Goal: Information Seeking & Learning: Find specific page/section

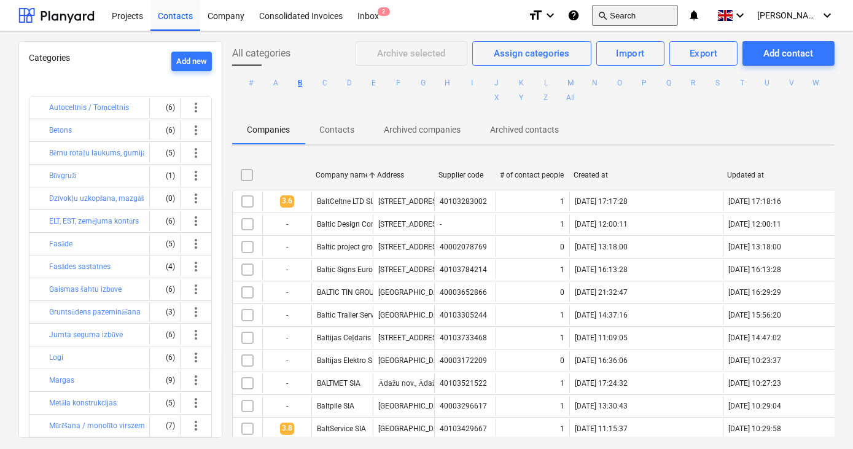
click at [654, 14] on button "search Search" at bounding box center [635, 15] width 86 height 21
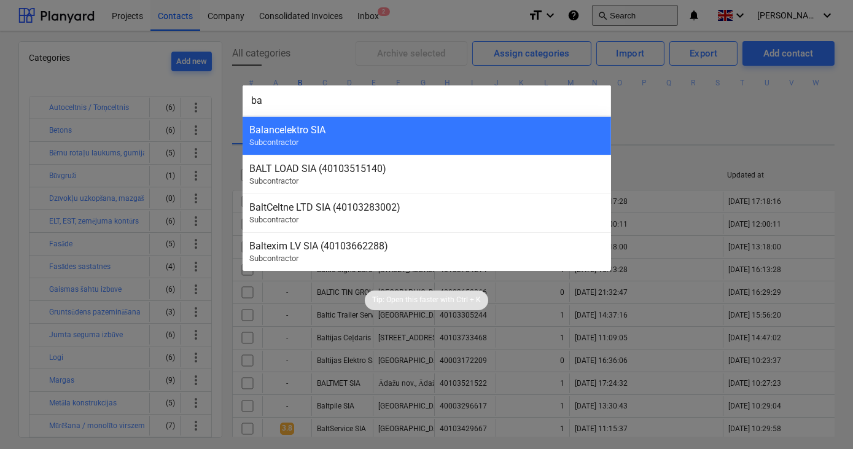
type input "b"
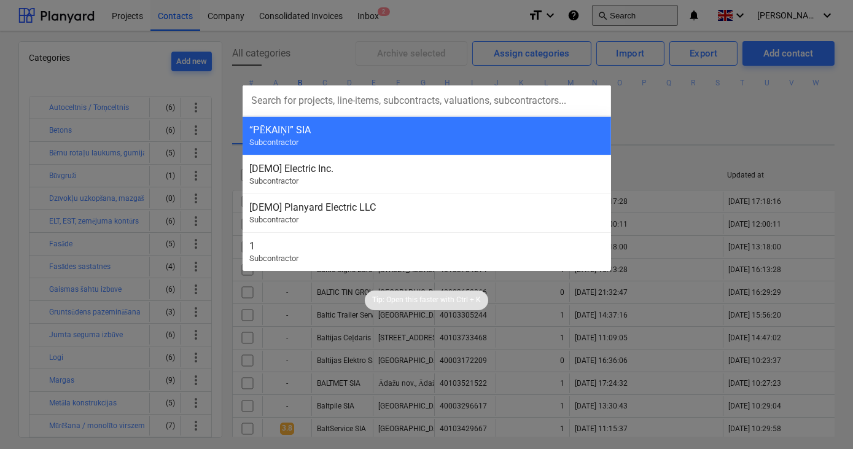
type input "v"
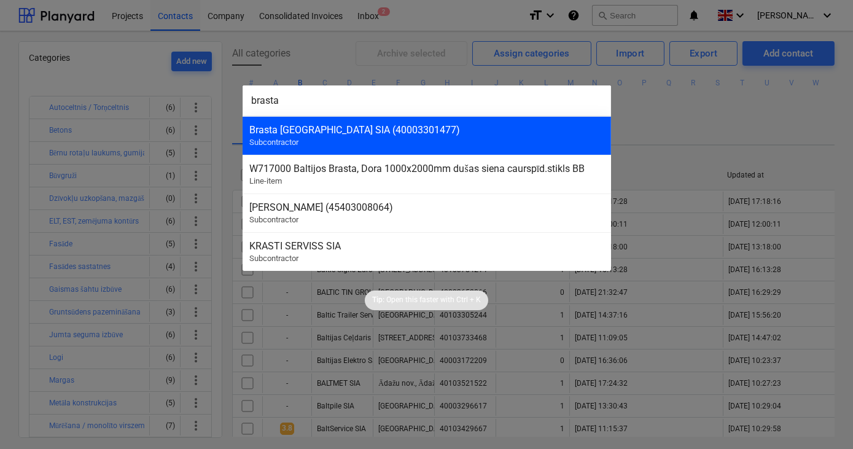
type input "brasta"
click at [411, 140] on div "Brasta [GEOGRAPHIC_DATA] SIA (40003301477) Subcontractor" at bounding box center [426, 135] width 368 height 39
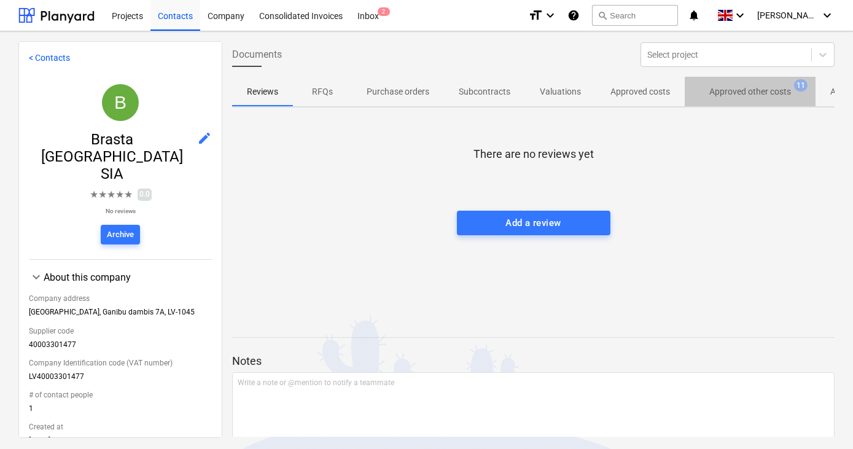
click at [737, 98] on span "Approved other costs 11" at bounding box center [749, 91] width 131 height 22
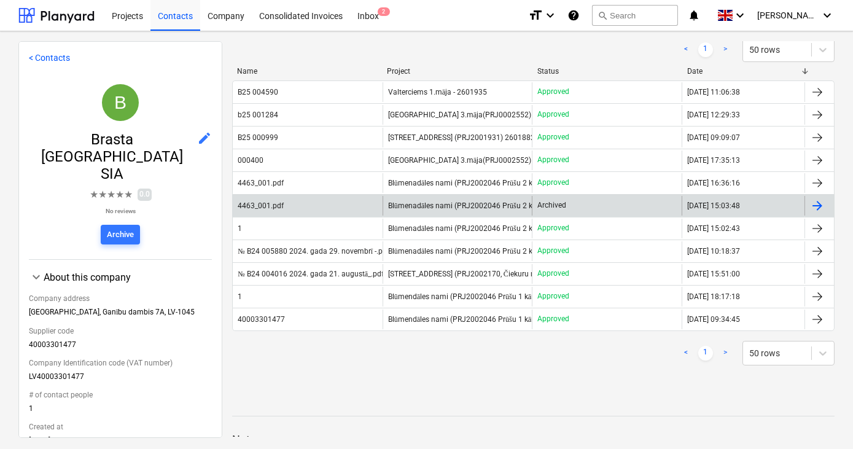
scroll to position [96, 0]
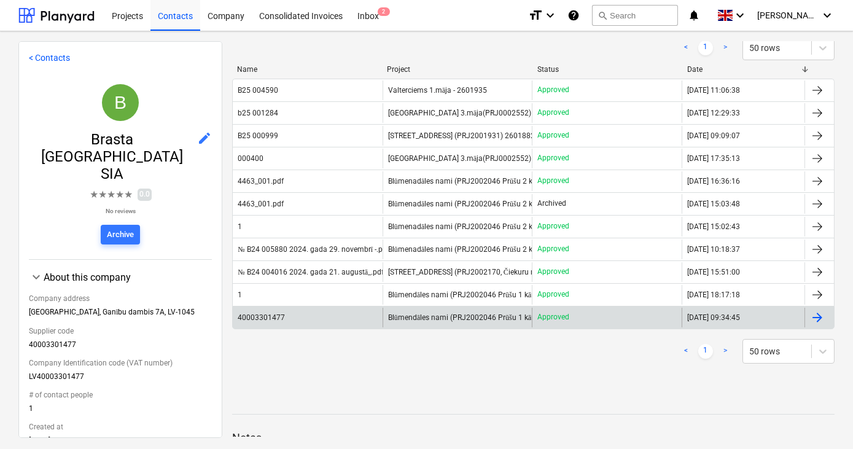
click at [394, 314] on span "Blūmendāles nami (PRJ2002046 Prūšu 1 kārta) Pabeigts" at bounding box center [481, 317] width 186 height 9
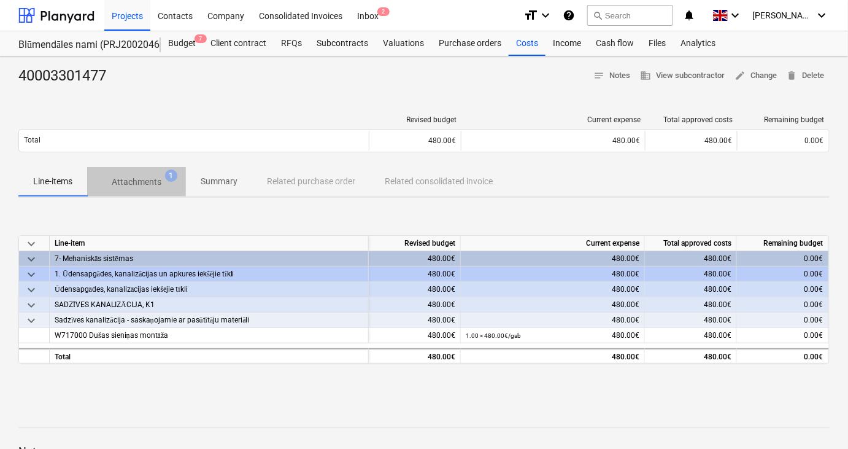
click at [149, 180] on p "Attachments" at bounding box center [137, 182] width 50 height 13
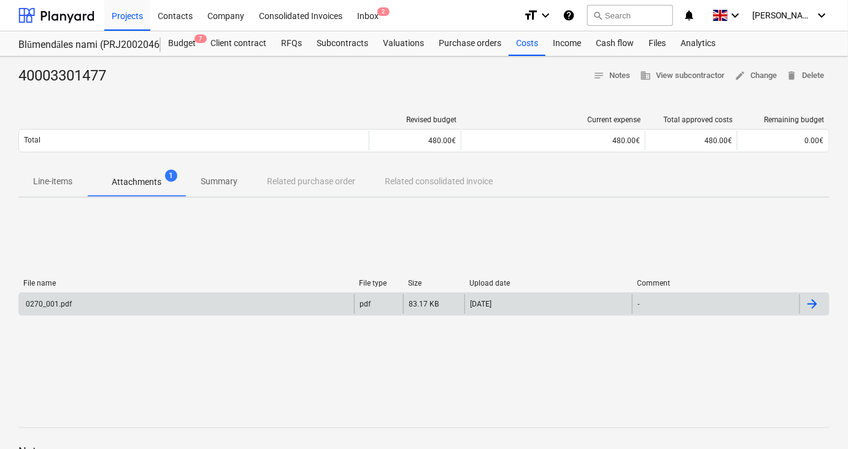
click at [68, 303] on div "0270_001.pdf" at bounding box center [48, 304] width 48 height 9
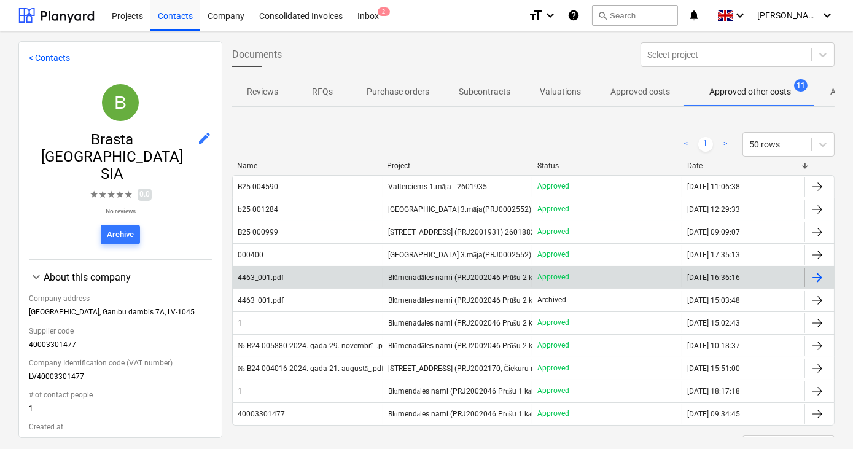
click at [419, 277] on span "Blūmenadāles nami (PRJ2002046 Prūšu 2 kārta) 2601881 - Pabeigts. Izmaksas nelie…" at bounding box center [535, 277] width 295 height 9
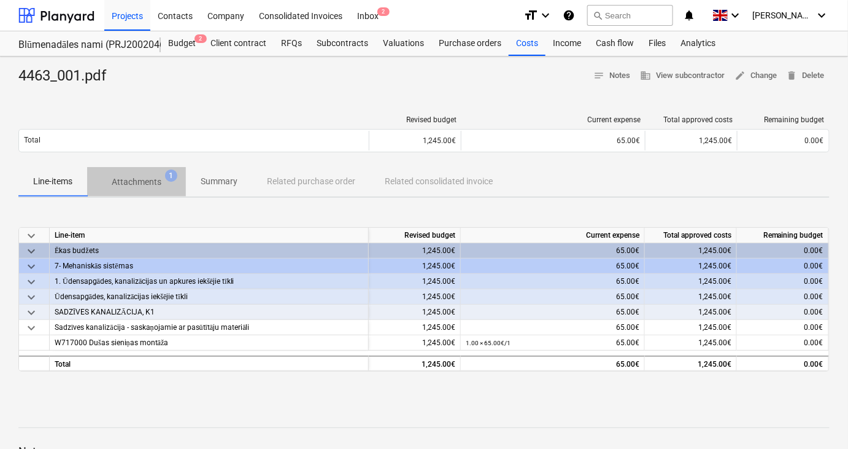
click at [144, 185] on p "Attachments" at bounding box center [137, 182] width 50 height 13
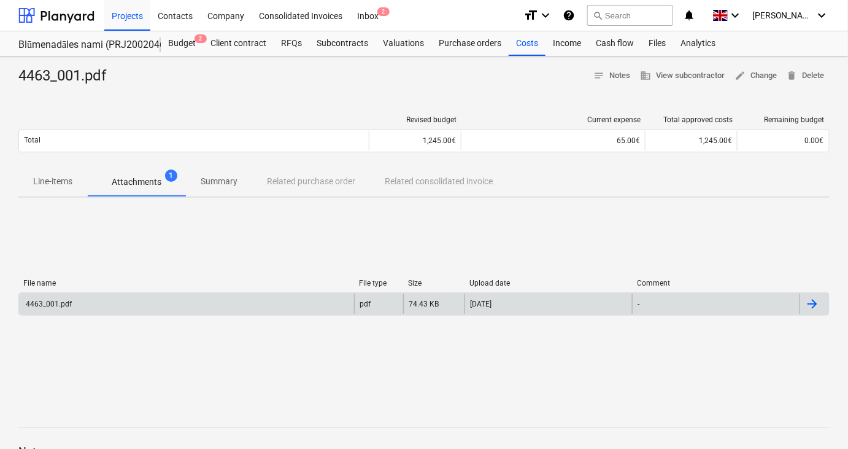
click at [118, 300] on div "4463_001.pdf" at bounding box center [186, 304] width 335 height 20
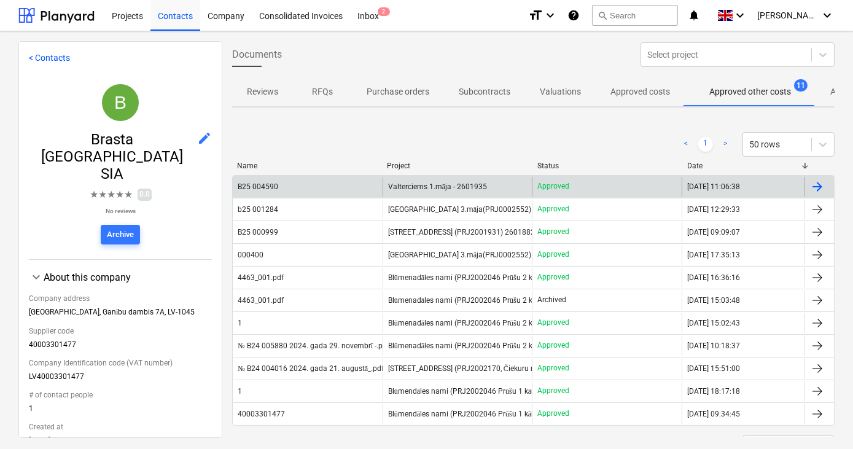
click at [428, 185] on span "Valterciems 1.māja - 2601935" at bounding box center [437, 186] width 99 height 9
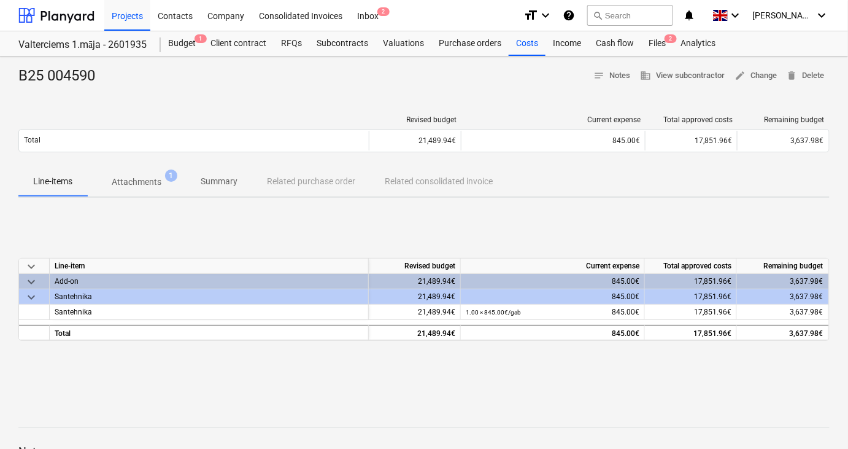
click at [145, 178] on p "Attachments" at bounding box center [137, 182] width 50 height 13
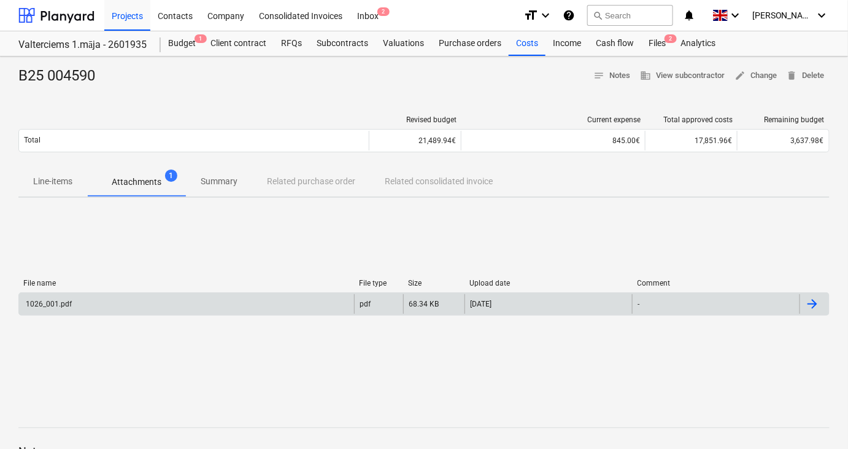
click at [84, 311] on div "1026_001.pdf" at bounding box center [186, 304] width 335 height 20
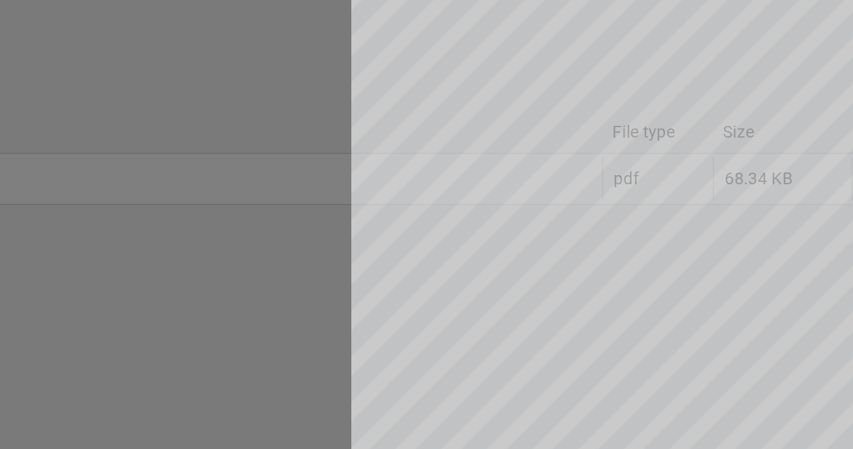
scroll to position [10, 0]
click at [201, 379] on div at bounding box center [426, 241] width 853 height 414
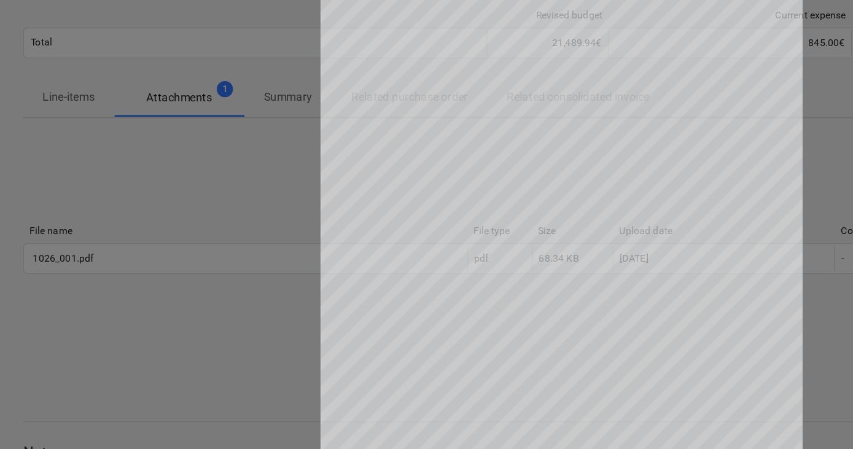
click at [210, 189] on div at bounding box center [426, 241] width 853 height 414
click at [194, 223] on div at bounding box center [426, 241] width 853 height 414
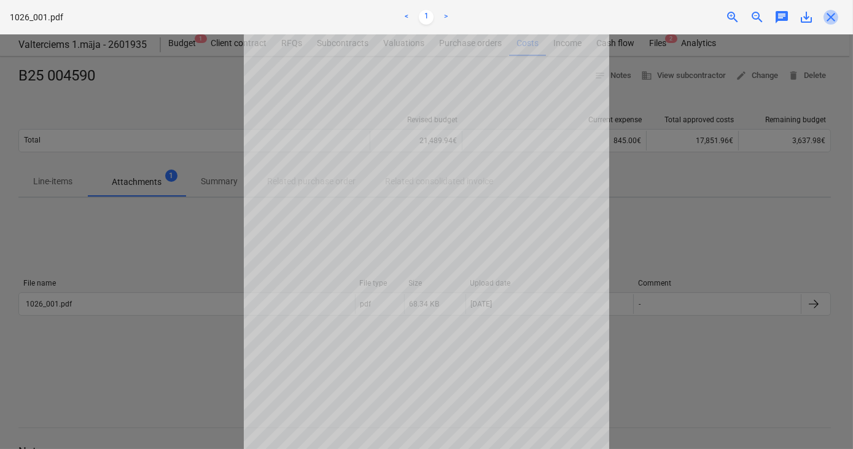
click at [828, 19] on span "close" at bounding box center [830, 17] width 15 height 15
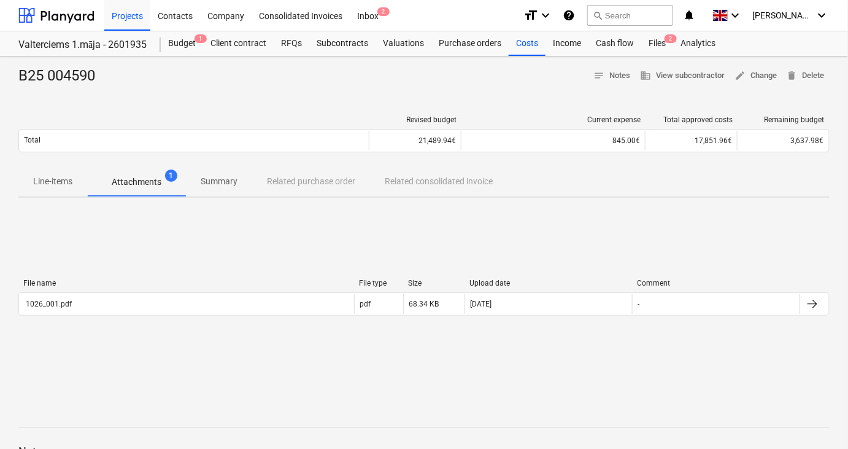
click at [212, 180] on p "Summary" at bounding box center [219, 181] width 37 height 13
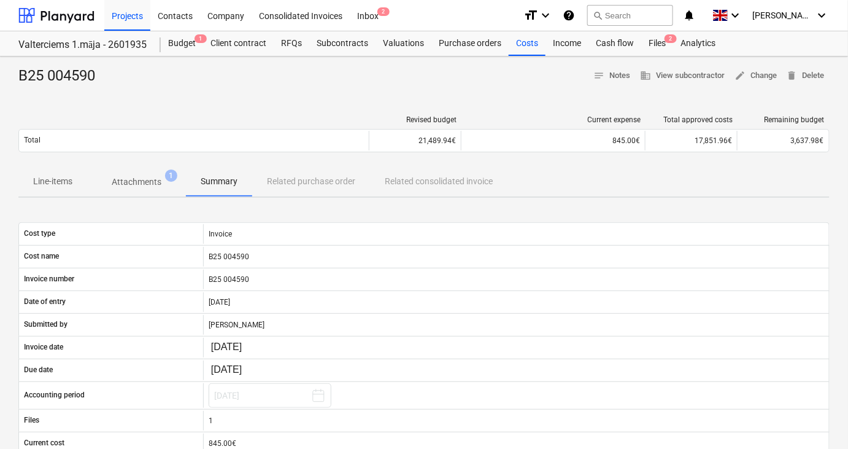
click at [138, 179] on p "Attachments" at bounding box center [137, 182] width 50 height 13
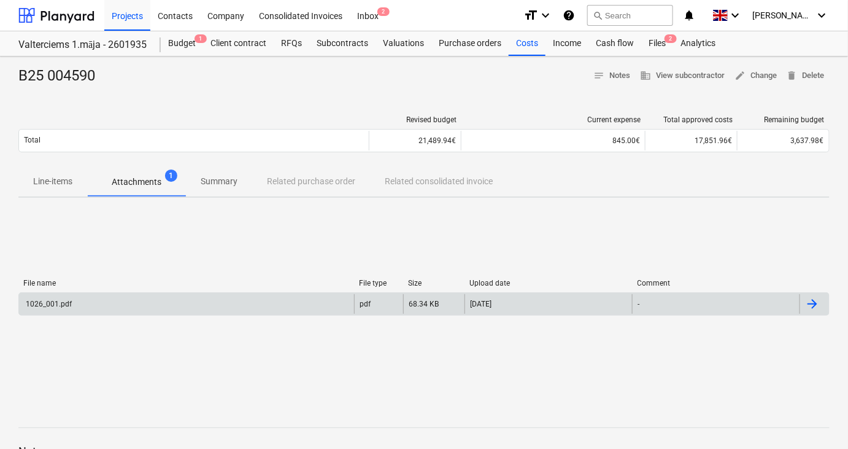
click at [145, 301] on div "1026_001.pdf" at bounding box center [186, 304] width 335 height 20
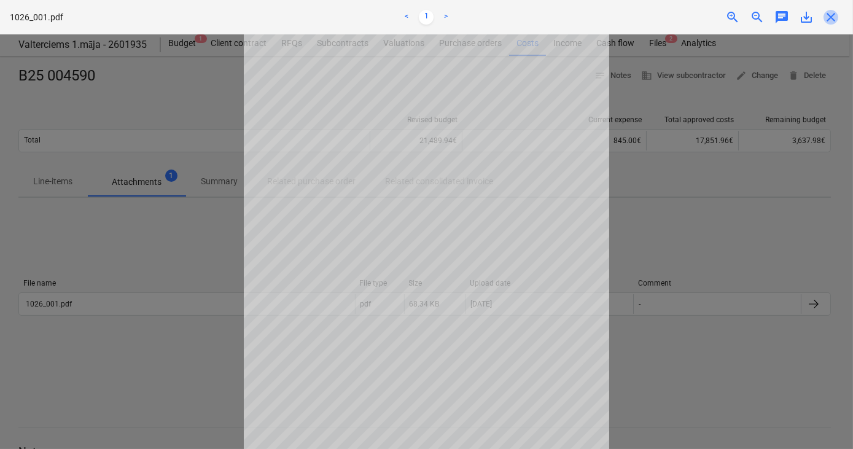
click at [833, 20] on span "close" at bounding box center [830, 17] width 15 height 15
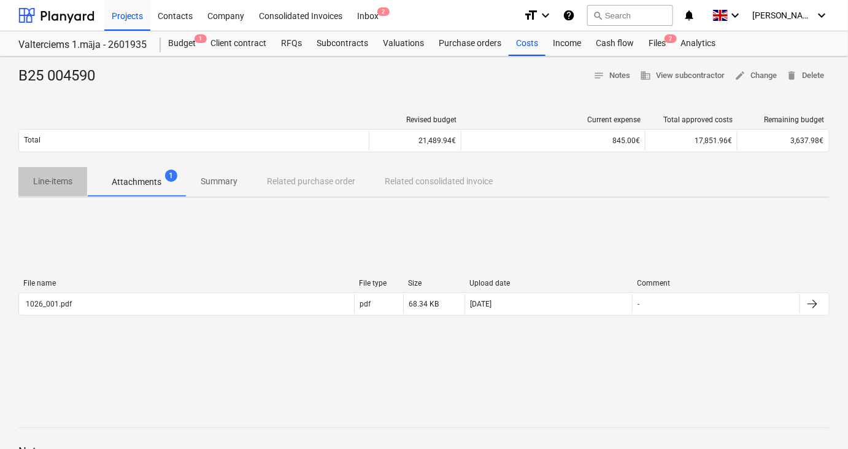
click at [59, 183] on p "Line-items" at bounding box center [52, 181] width 39 height 13
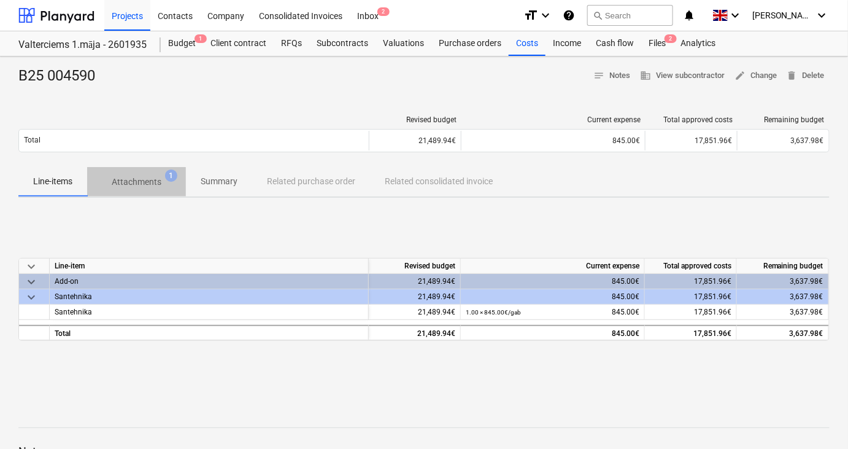
click at [133, 183] on p "Attachments" at bounding box center [137, 182] width 50 height 13
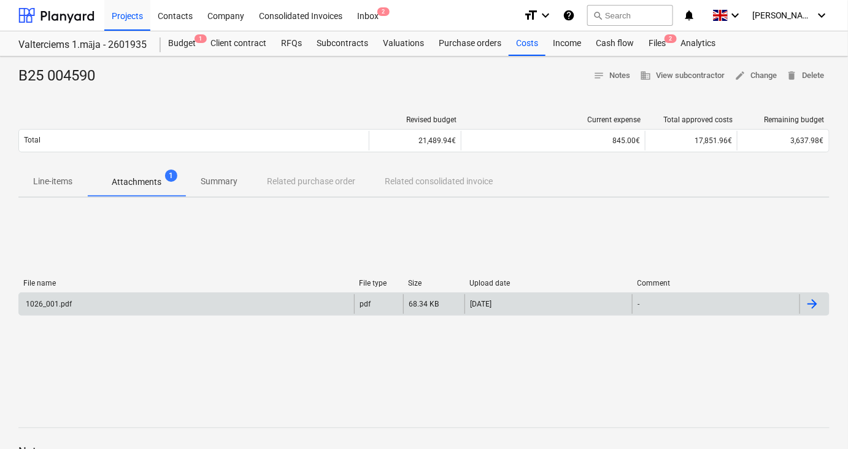
click at [87, 306] on div "1026_001.pdf" at bounding box center [186, 304] width 335 height 20
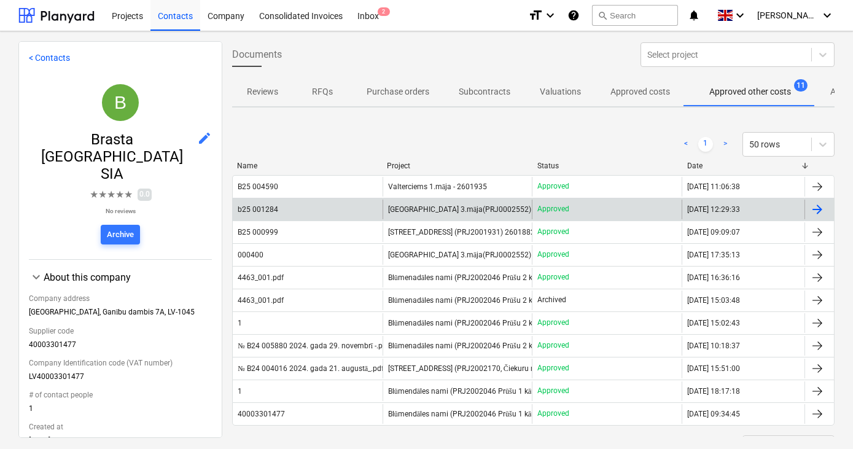
click at [424, 208] on span "[GEOGRAPHIC_DATA] 3.māja(PRJ0002552) 2601767" at bounding box center [475, 209] width 175 height 9
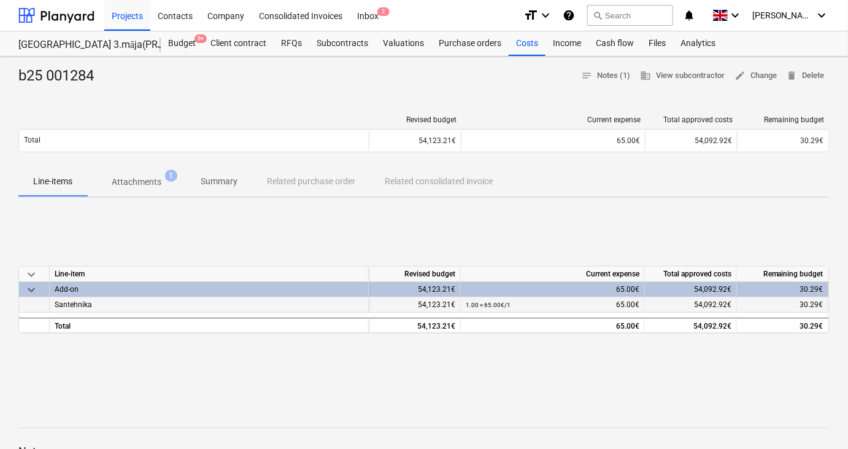
click at [78, 306] on span "Santehnika" at bounding box center [73, 304] width 37 height 9
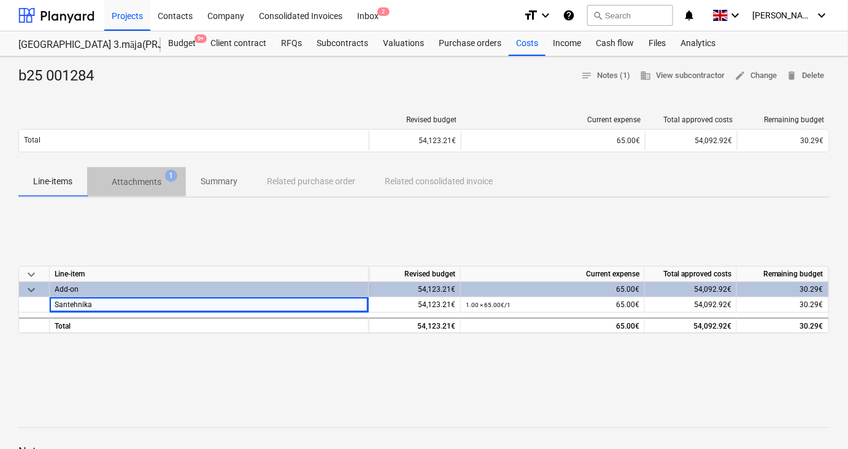
click at [141, 185] on p "Attachments" at bounding box center [137, 182] width 50 height 13
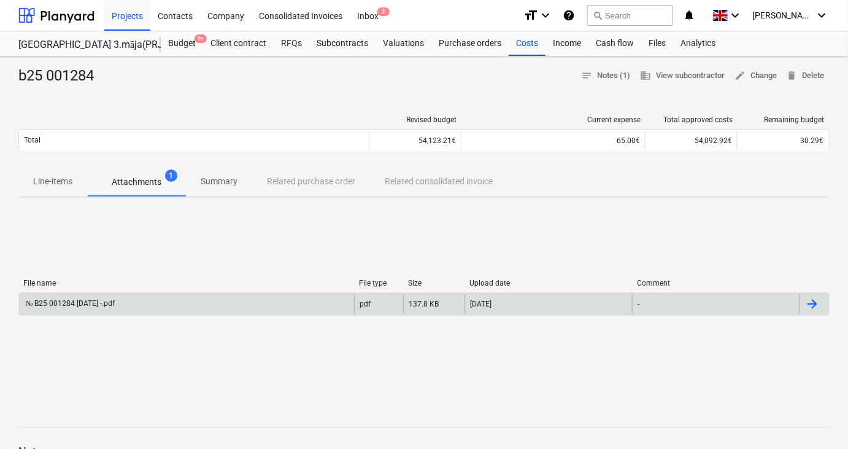
click at [112, 303] on div "№ B25 001284 [DATE] -.pdf" at bounding box center [69, 303] width 91 height 9
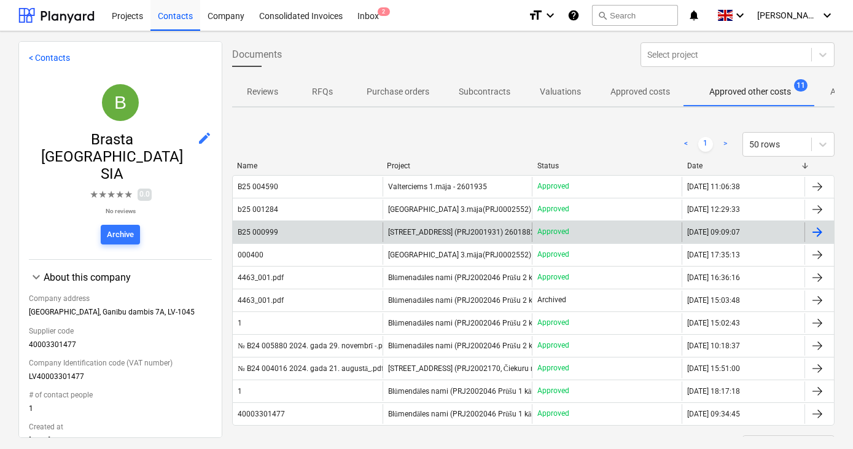
click at [420, 228] on span "[STREET_ADDRESS] (PRJ2001931) 2601882" at bounding box center [461, 232] width 147 height 9
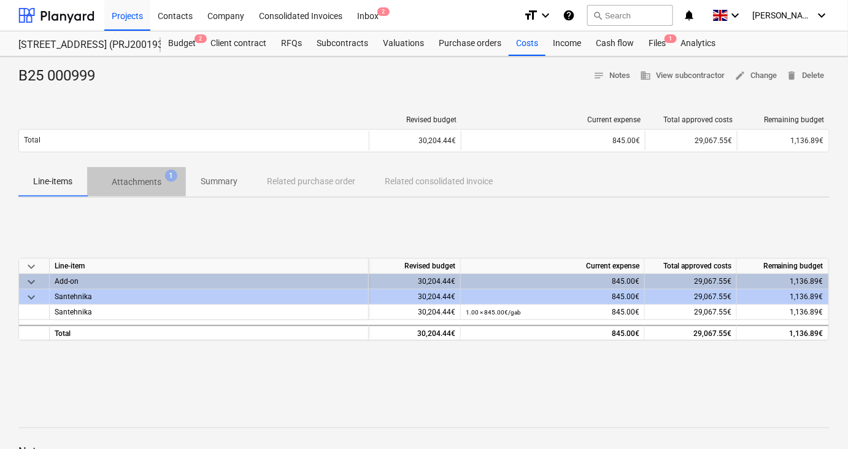
click at [125, 182] on p "Attachments" at bounding box center [137, 182] width 50 height 13
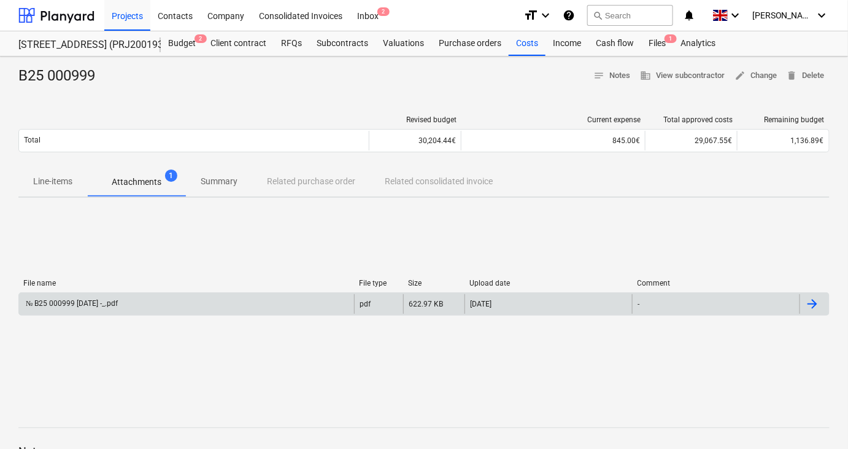
click at [105, 300] on div "№ B25 000999 [DATE] -_.pdf" at bounding box center [71, 303] width 94 height 9
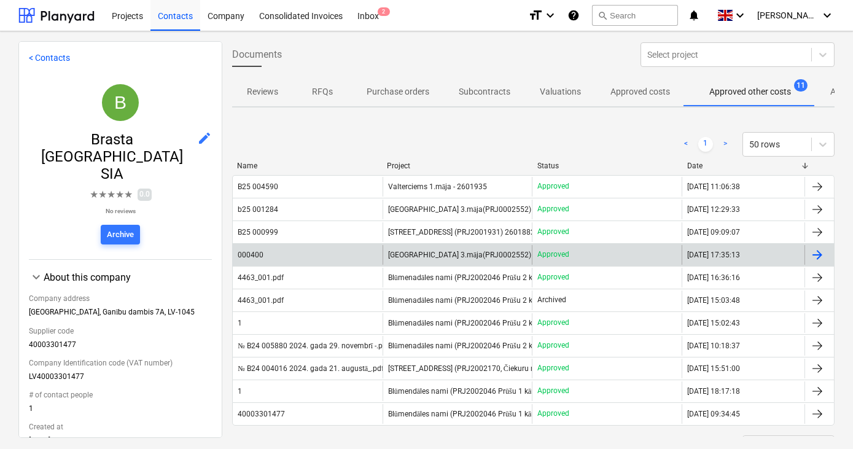
click at [261, 252] on div "000400" at bounding box center [251, 254] width 26 height 9
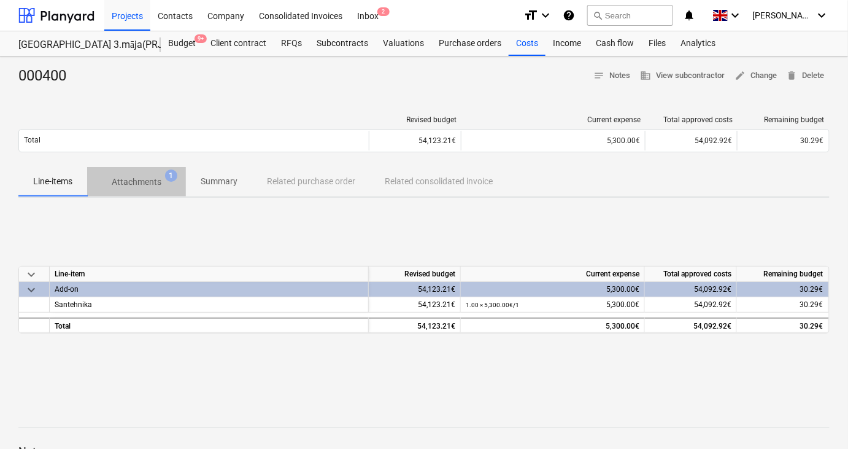
click at [149, 177] on p "Attachments" at bounding box center [137, 182] width 50 height 13
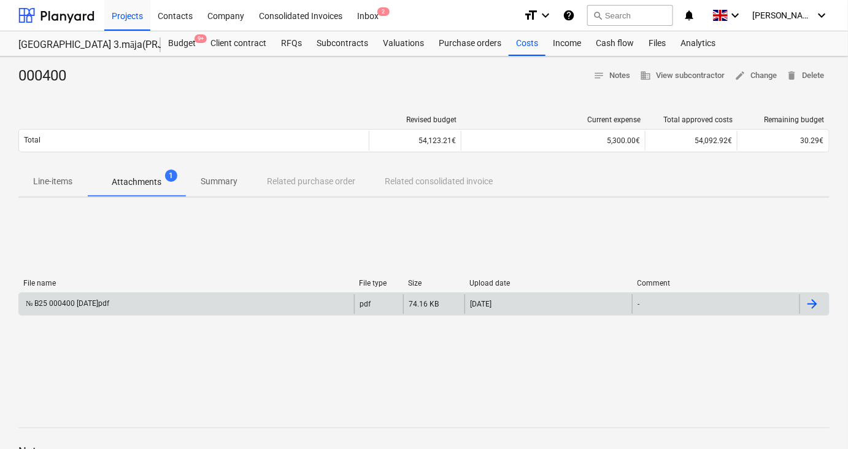
click at [109, 306] on div "№ B25 000400 [DATE]pdf" at bounding box center [66, 303] width 85 height 9
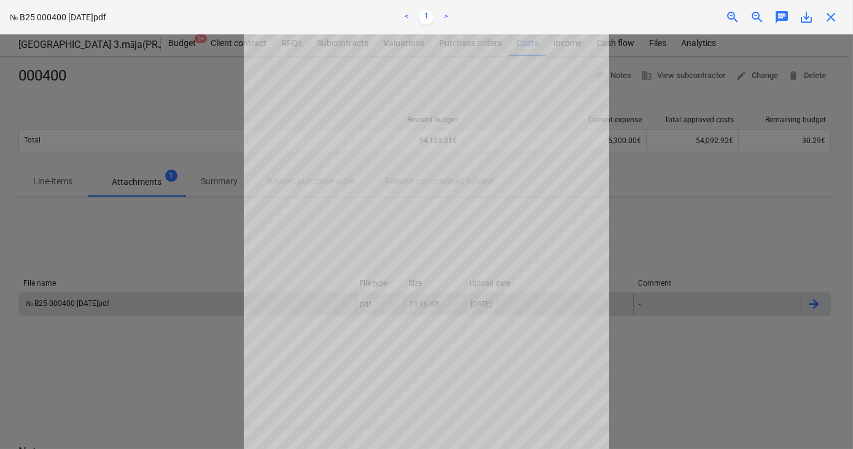
click at [166, 247] on div at bounding box center [426, 241] width 853 height 414
click at [830, 18] on span "close" at bounding box center [830, 17] width 15 height 15
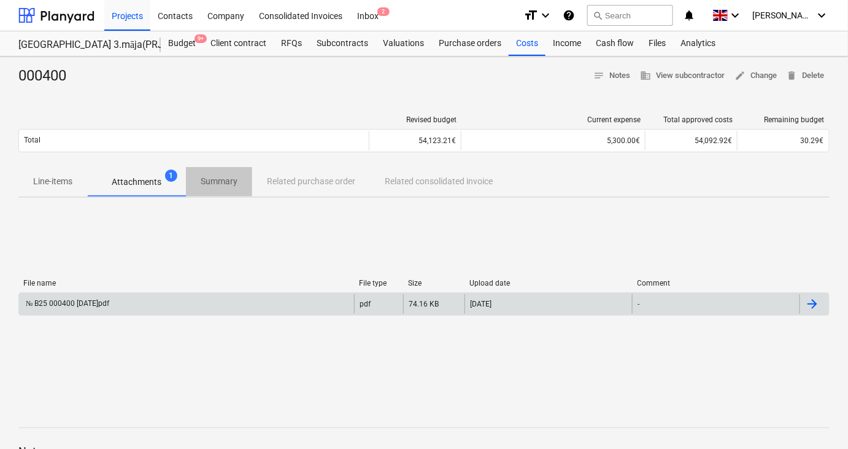
click at [221, 180] on p "Summary" at bounding box center [219, 181] width 37 height 13
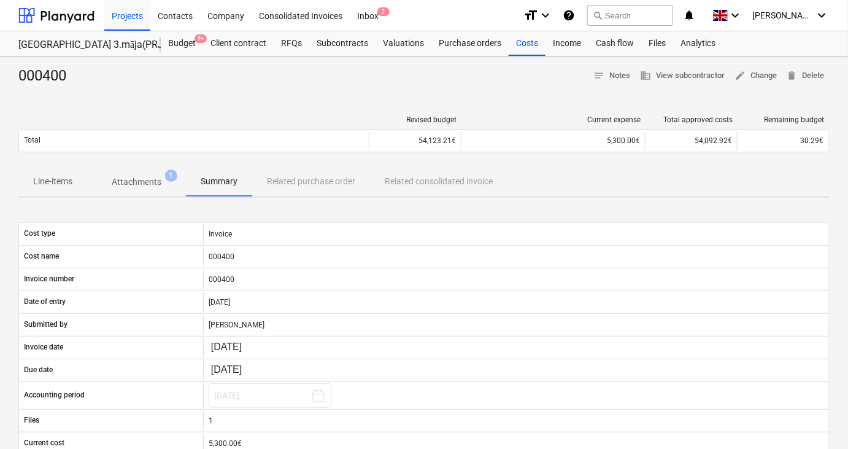
click at [312, 186] on div "Line-items Attachments 1 Summary Related purchase order Related consolidated in…" at bounding box center [423, 181] width 811 height 29
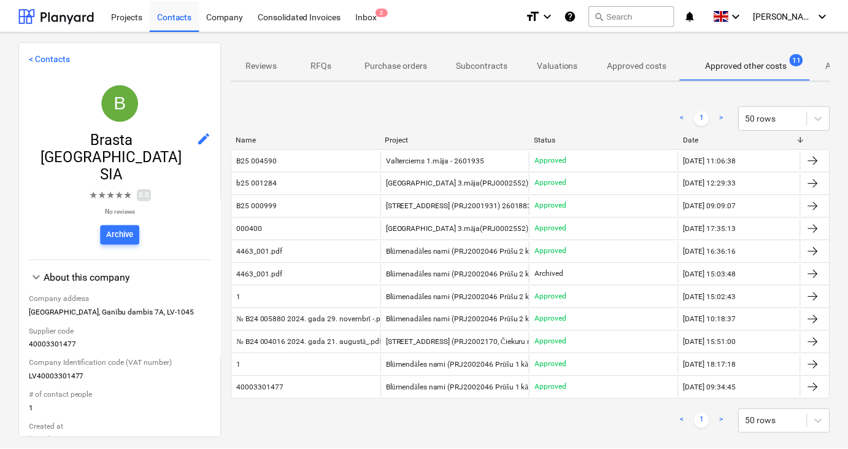
scroll to position [28, 0]
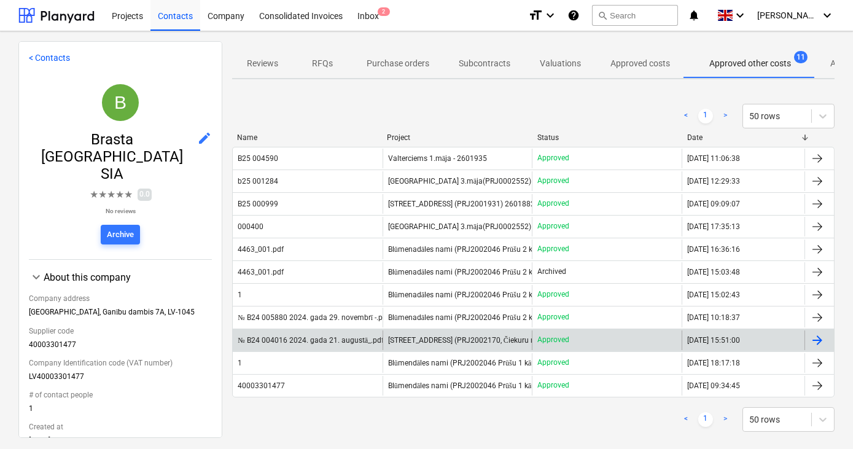
click at [320, 336] on div "№ B24 004016 2024. gada 21. augustā_.pdf" at bounding box center [311, 340] width 146 height 9
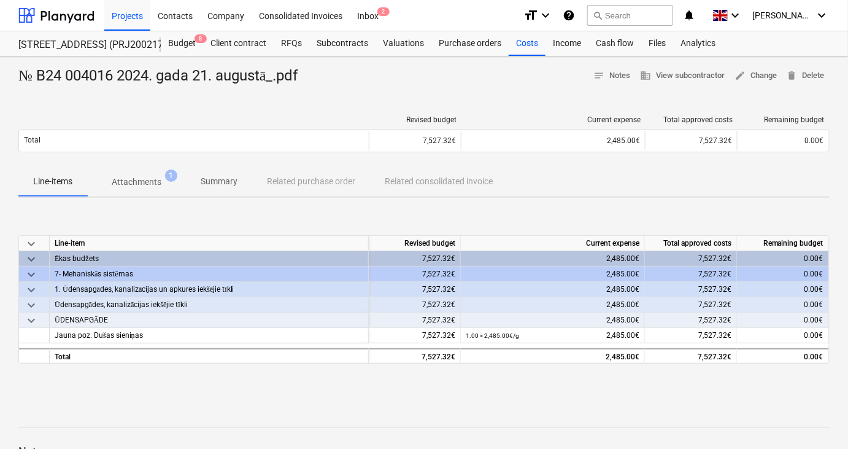
scroll to position [18, 0]
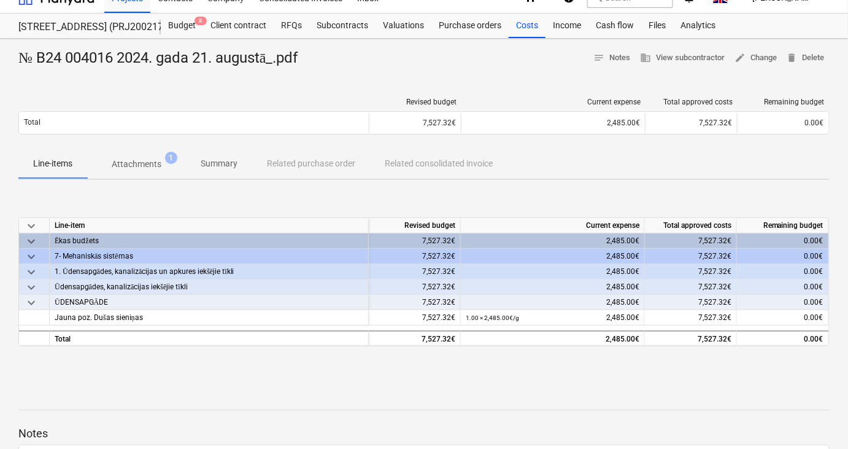
click at [149, 185] on div "№ B24 004016 2024. gada 21. augustā_.pdf notes Notes business View subcontracto…" at bounding box center [424, 302] width 848 height 527
click at [137, 160] on p "Attachments" at bounding box center [137, 164] width 50 height 13
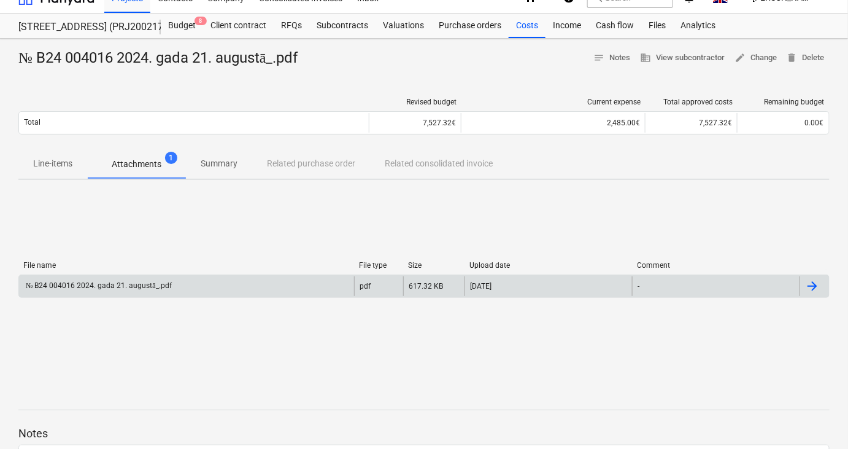
click at [112, 290] on div "№ B24 004016 2024. gada 21. augustā_.pdf" at bounding box center [186, 286] width 335 height 20
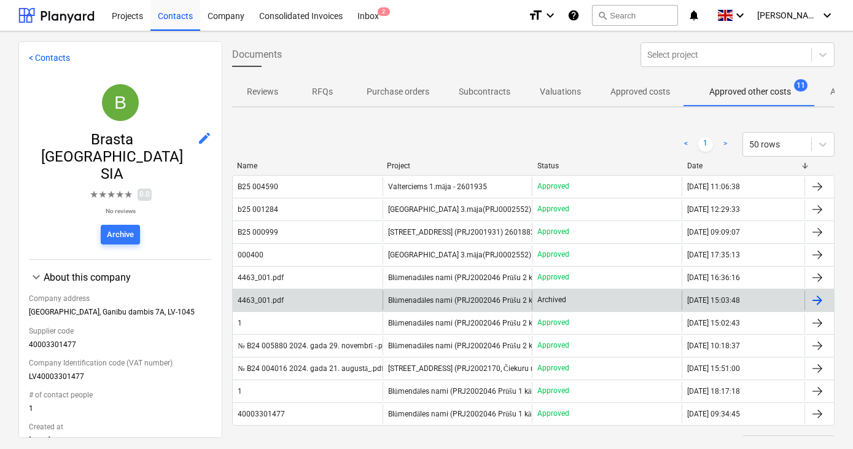
click at [417, 298] on span "Blūmenadāles nami (PRJ2002046 Prūšu 2 kārta) 2601881 - Pabeigts. Izmaksas nelie…" at bounding box center [535, 300] width 295 height 9
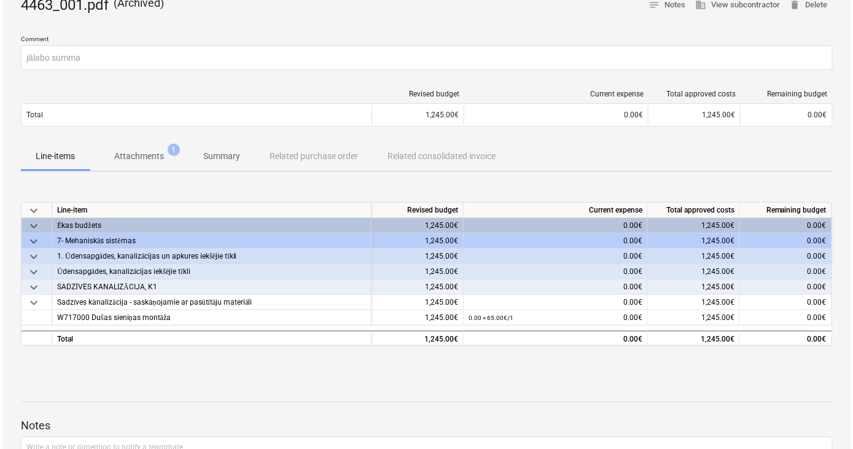
scroll to position [96, 0]
click at [138, 160] on p "Attachments" at bounding box center [137, 155] width 50 height 13
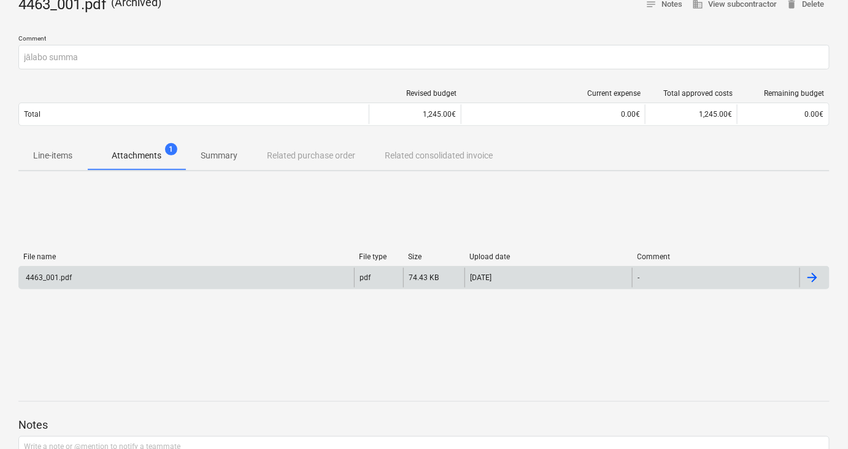
click at [104, 276] on div "4463_001.pdf" at bounding box center [186, 278] width 335 height 20
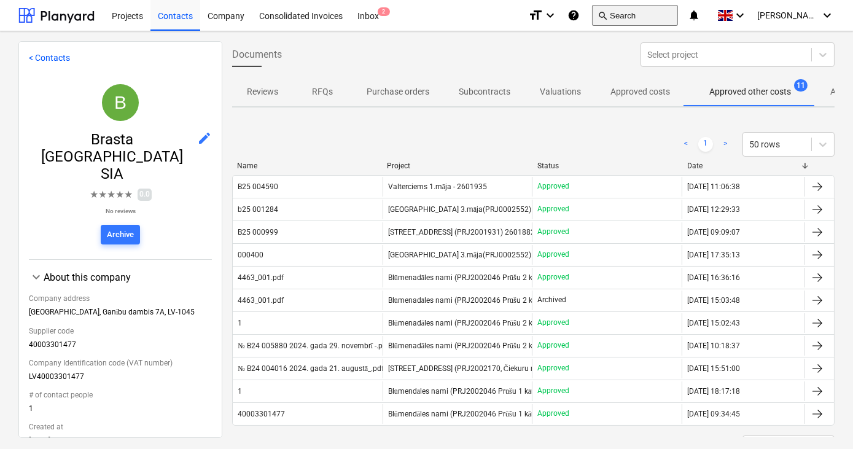
click at [664, 19] on button "search Search" at bounding box center [635, 15] width 86 height 21
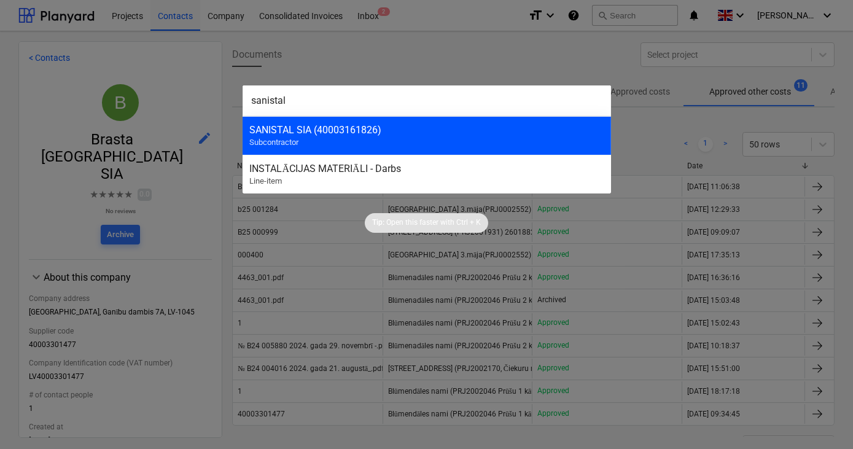
type input "sanistal"
click at [312, 142] on div "SANISTAL SIA (40003161826) Subcontractor" at bounding box center [426, 135] width 368 height 39
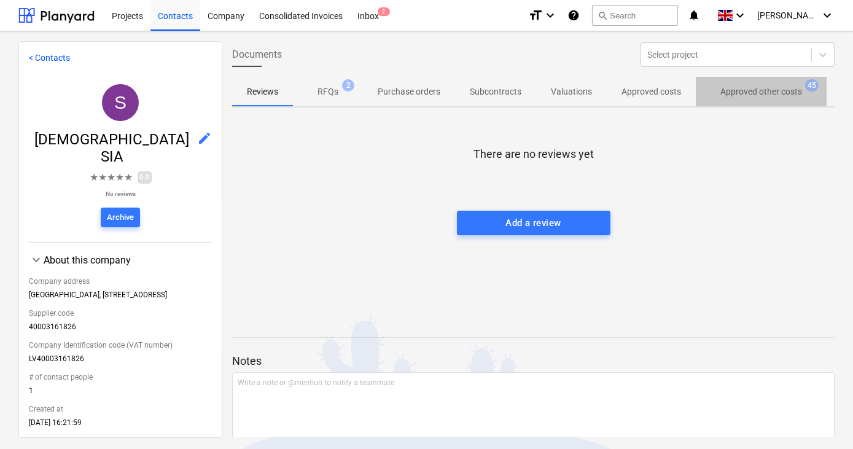
click at [767, 87] on p "Approved other costs" at bounding box center [761, 91] width 82 height 13
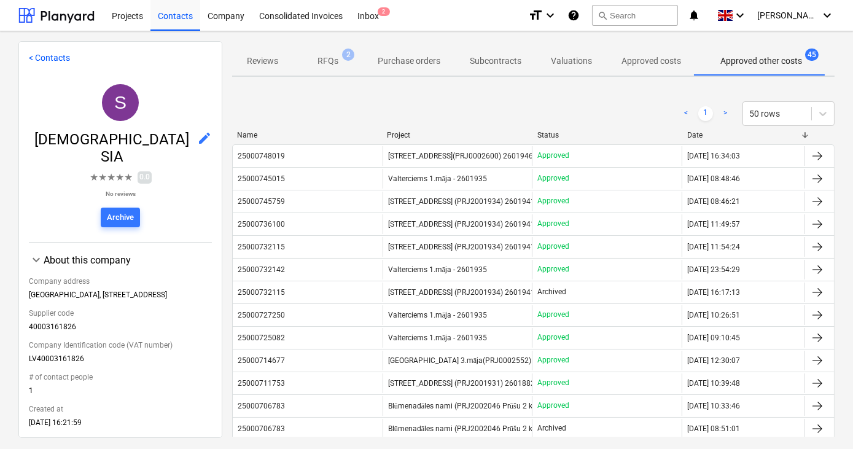
scroll to position [31, 0]
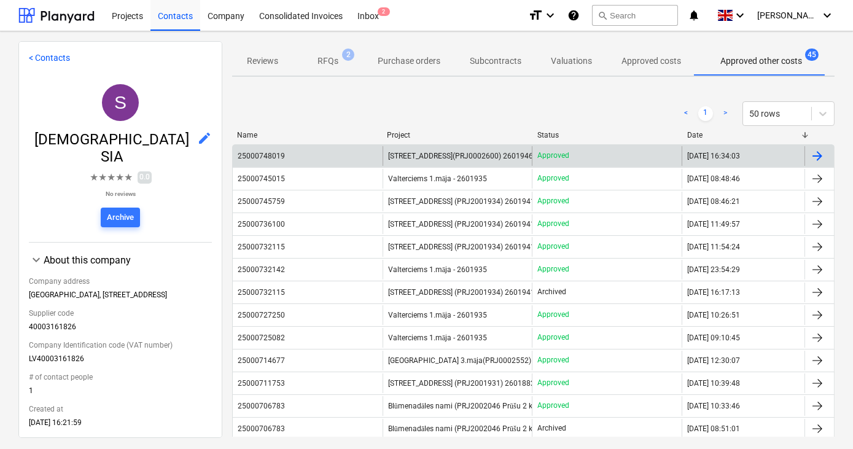
click at [428, 153] on span "[STREET_ADDRESS](PRJ0002600) 2601946" at bounding box center [460, 156] width 145 height 9
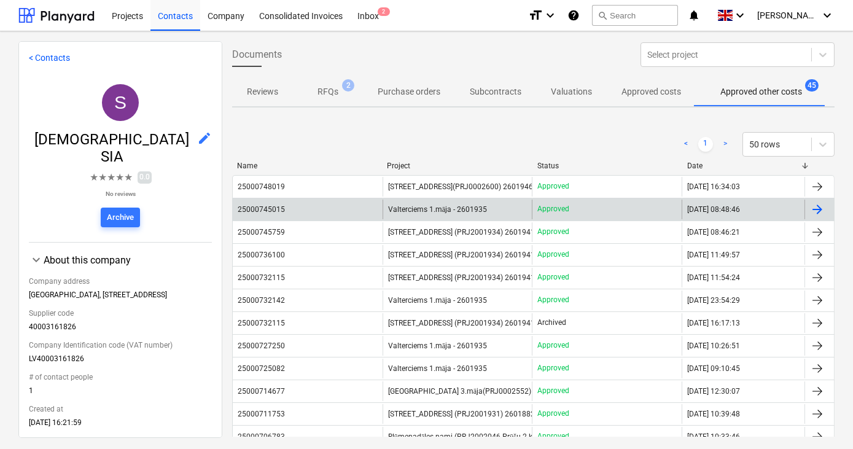
click at [444, 209] on span "Valterciems 1.māja - 2601935" at bounding box center [437, 209] width 99 height 9
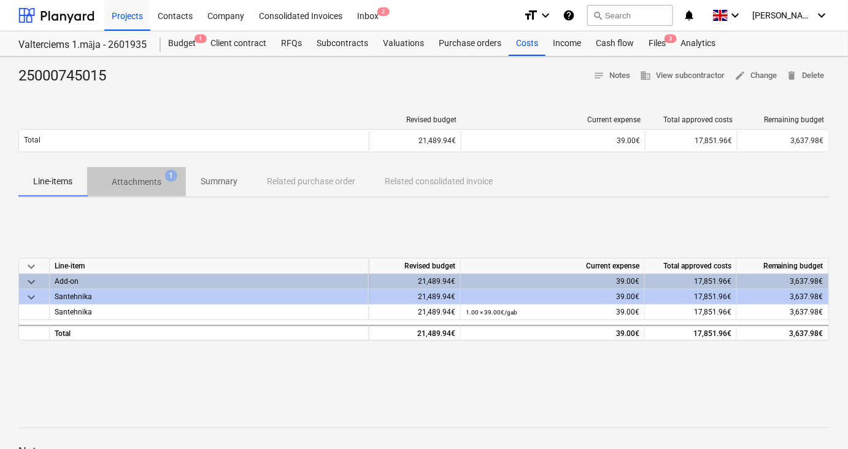
click at [147, 180] on p "Attachments" at bounding box center [137, 182] width 50 height 13
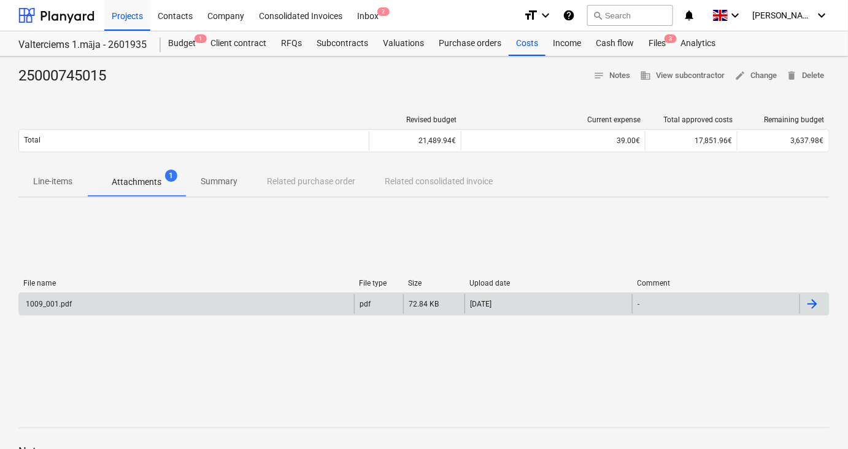
click at [149, 306] on div "1009_001.pdf" at bounding box center [186, 304] width 335 height 20
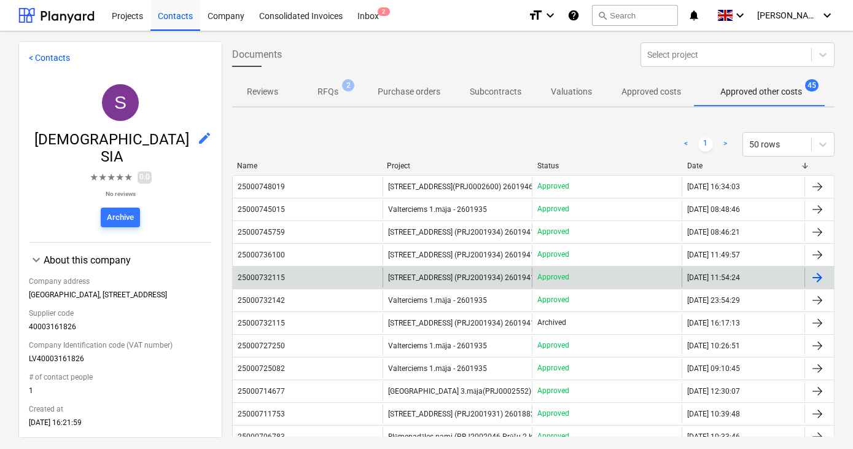
click at [417, 275] on span "[STREET_ADDRESS] (PRJ2001934) 2601941" at bounding box center [461, 277] width 147 height 9
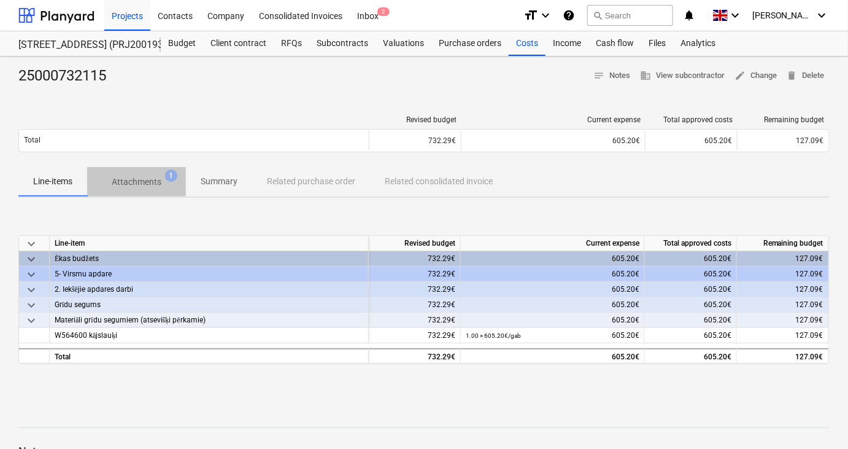
click at [146, 177] on p "Attachments" at bounding box center [137, 182] width 50 height 13
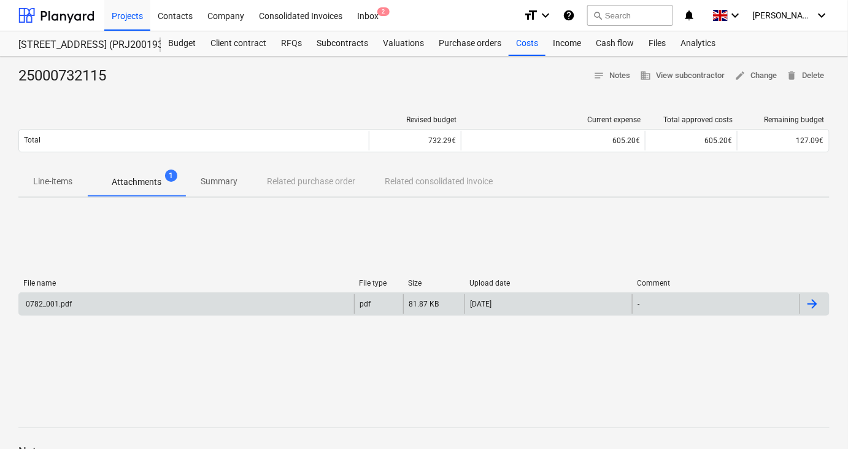
click at [87, 295] on div "0782_001.pdf" at bounding box center [186, 304] width 335 height 20
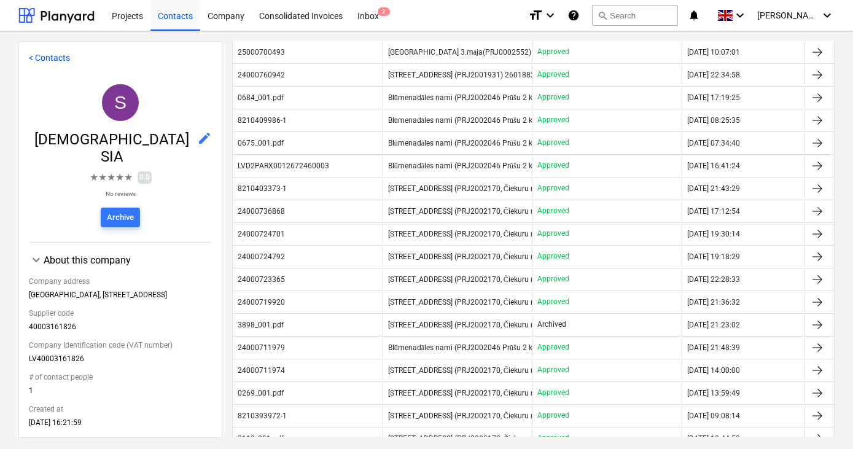
scroll to position [332, 0]
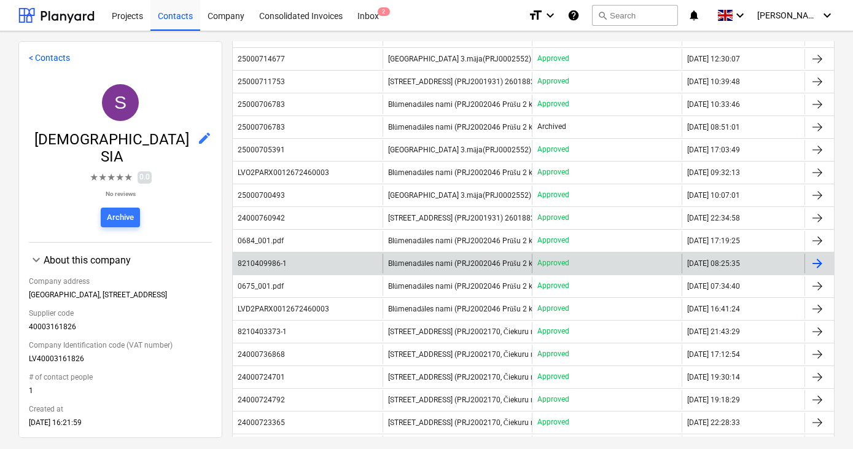
click at [449, 259] on span "Blūmenadāles nami (PRJ2002046 Prūšu 2 kārta) 2601881 - Pabeigts. Izmaksas nelie…" at bounding box center [535, 263] width 295 height 9
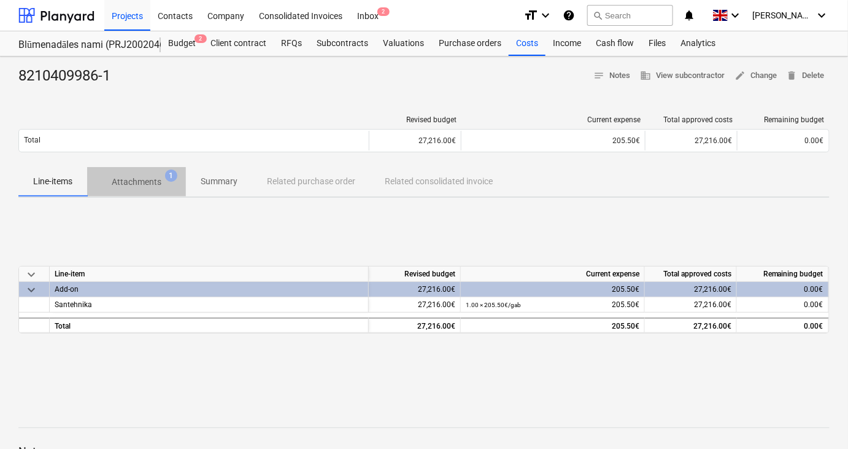
click at [133, 180] on p "Attachments" at bounding box center [137, 182] width 50 height 13
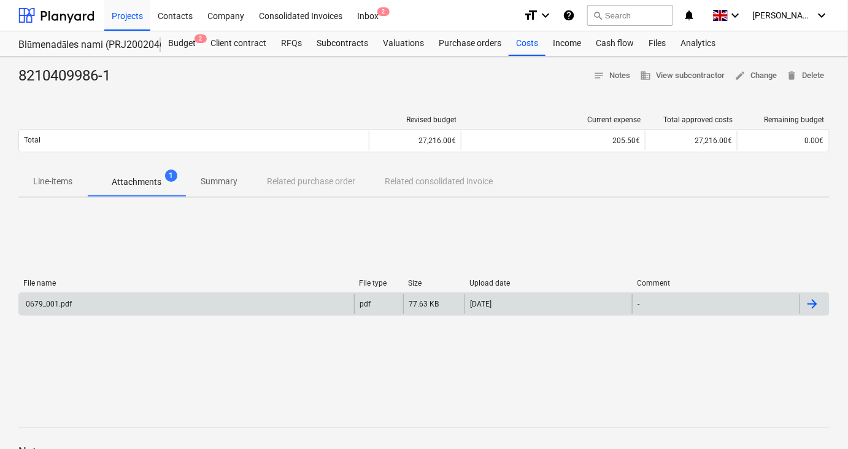
click at [112, 300] on div "0679_001.pdf" at bounding box center [186, 304] width 335 height 20
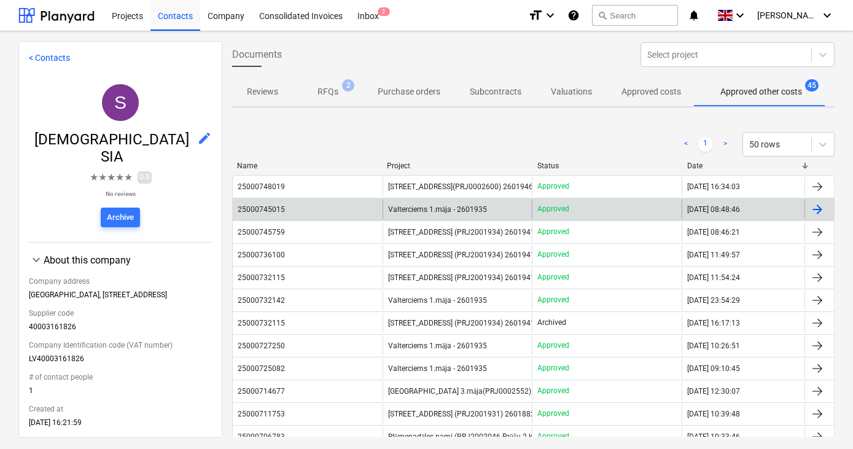
click at [339, 211] on div "25000745015" at bounding box center [308, 209] width 150 height 20
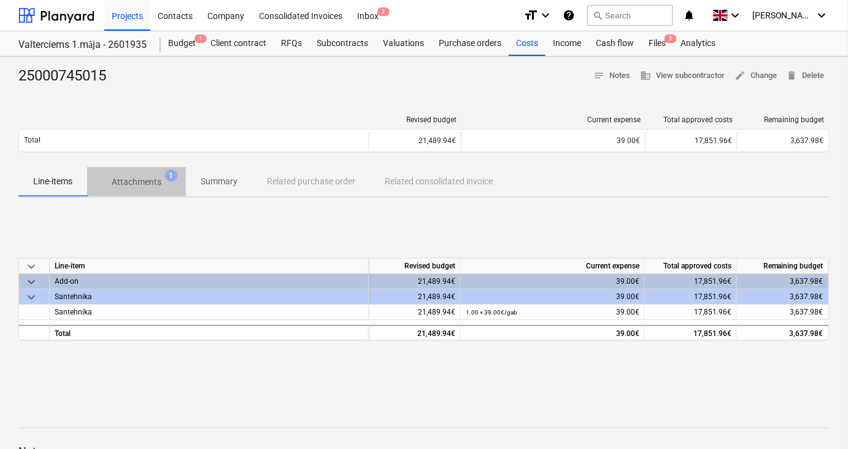
click at [128, 186] on p "Attachments" at bounding box center [137, 182] width 50 height 13
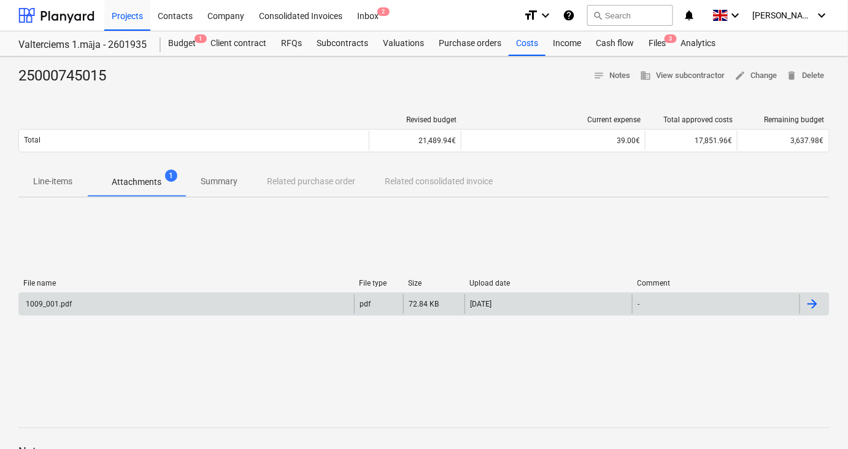
click at [126, 306] on div "1009_001.pdf" at bounding box center [186, 304] width 335 height 20
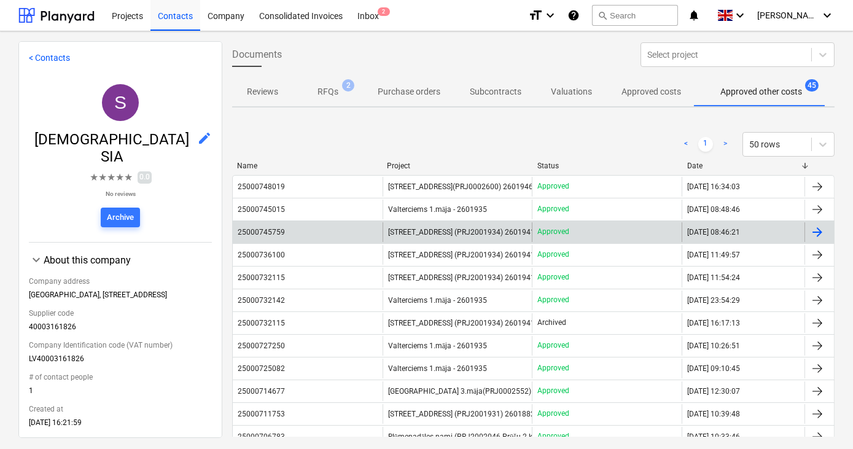
click at [404, 232] on span "[STREET_ADDRESS] (PRJ2001934) 2601941" at bounding box center [461, 232] width 147 height 9
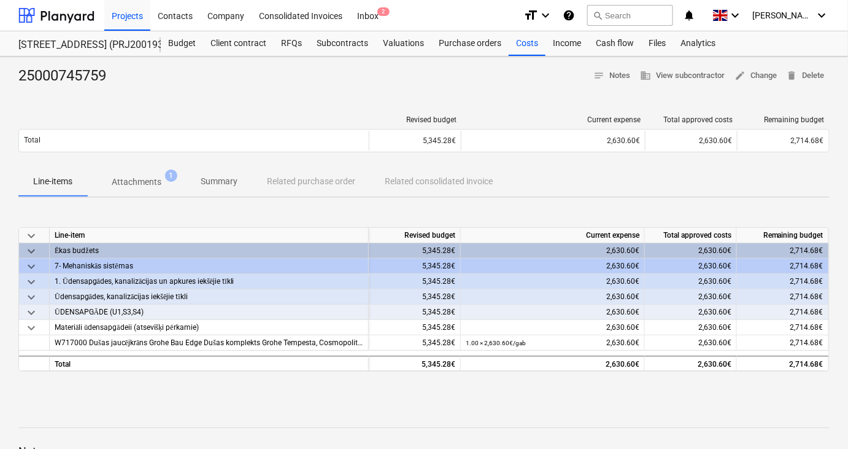
click at [132, 181] on p "Attachments" at bounding box center [137, 182] width 50 height 13
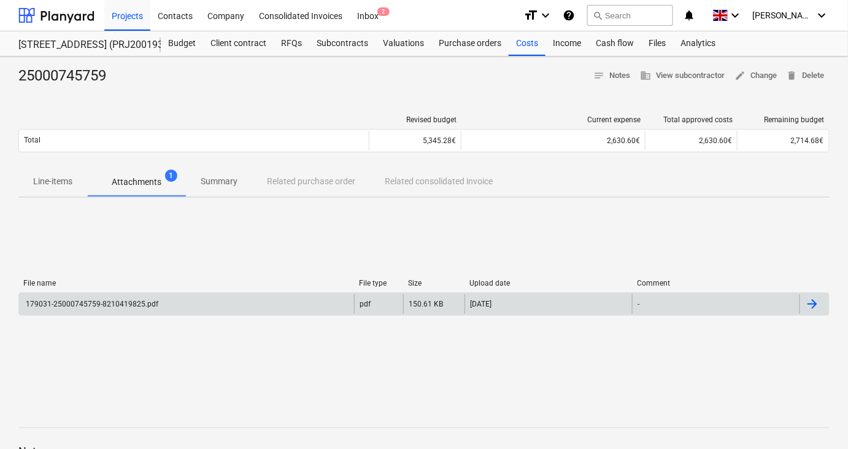
click at [118, 304] on div "179031-25000745759-8210419825.pdf" at bounding box center [91, 304] width 134 height 9
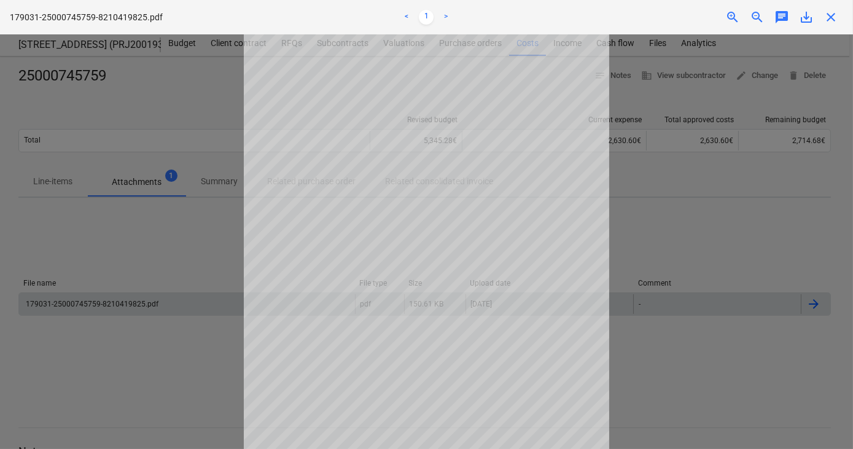
click at [198, 245] on div at bounding box center [426, 241] width 853 height 414
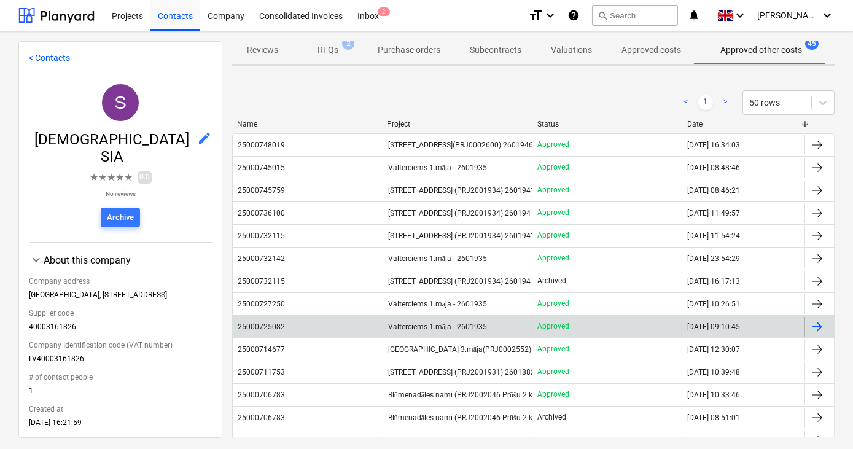
scroll to position [42, 0]
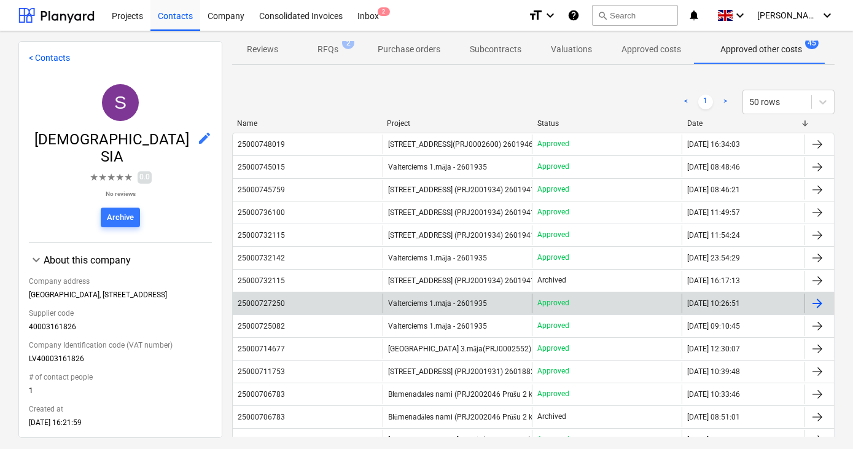
click at [418, 303] on span "Valterciems 1.māja - 2601935" at bounding box center [437, 303] width 99 height 9
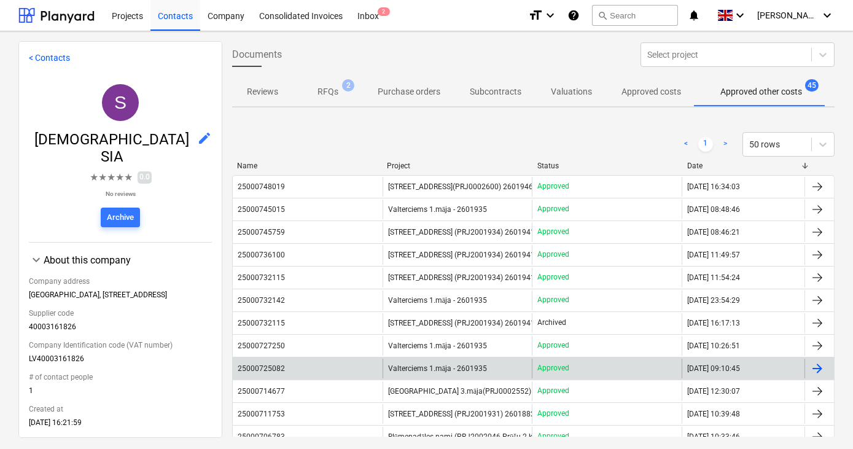
click at [435, 368] on span "Valterciems 1.māja - 2601935" at bounding box center [437, 368] width 99 height 9
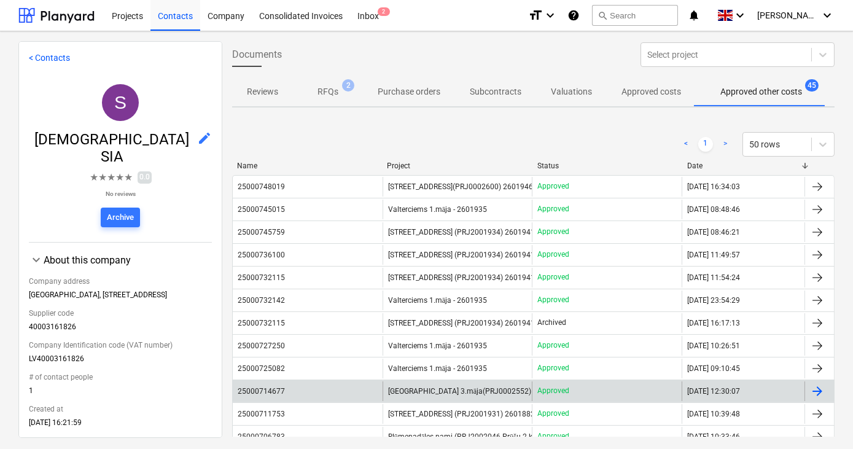
click at [420, 389] on span "[GEOGRAPHIC_DATA] 3.māja(PRJ0002552) 2601767" at bounding box center [475, 391] width 175 height 9
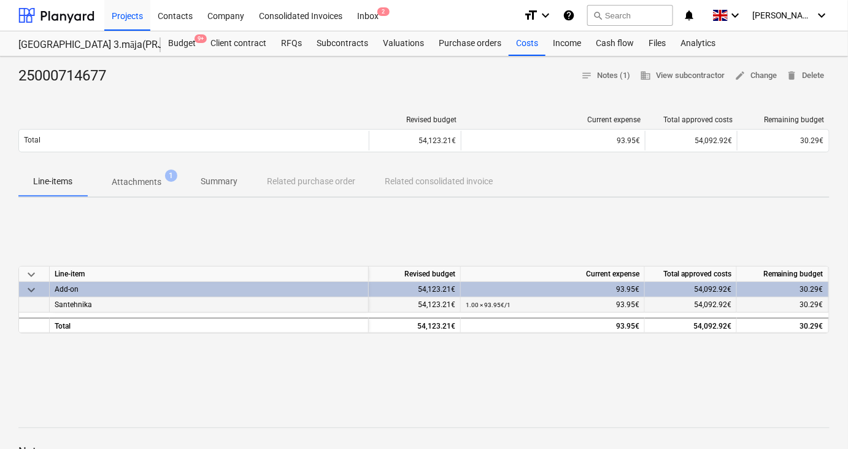
click at [150, 304] on div "Santehnika" at bounding box center [209, 304] width 319 height 15
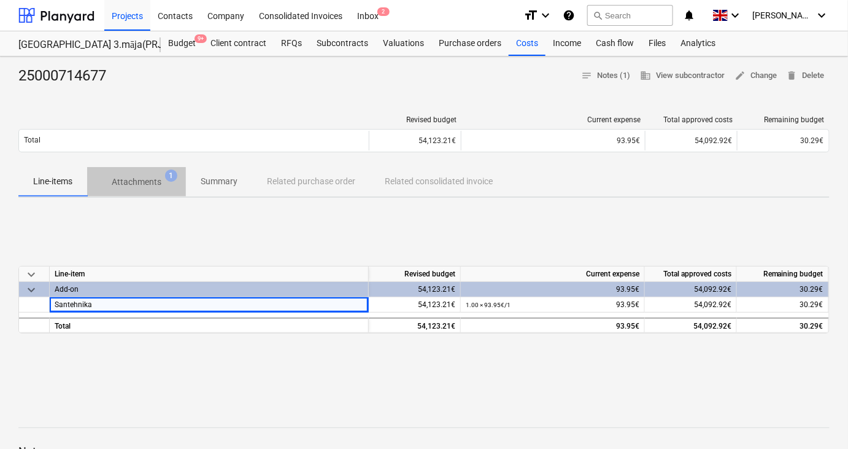
click at [139, 178] on p "Attachments" at bounding box center [137, 182] width 50 height 13
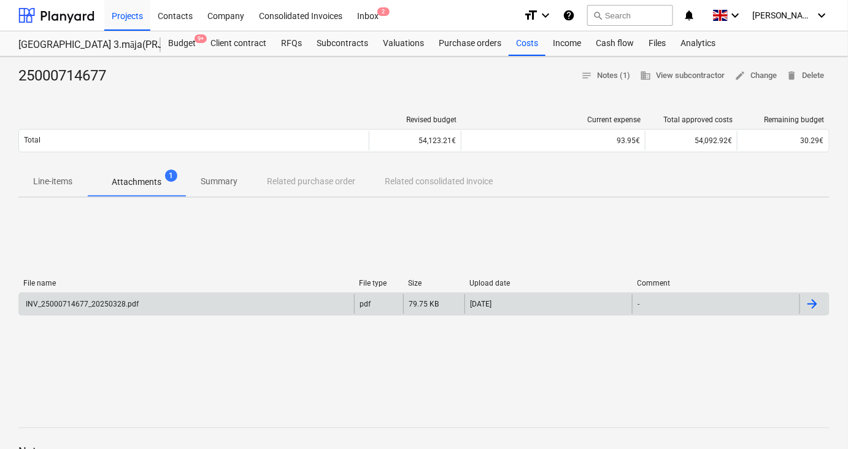
click at [118, 300] on div "INV_25000714677_20250328.pdf" at bounding box center [81, 304] width 115 height 9
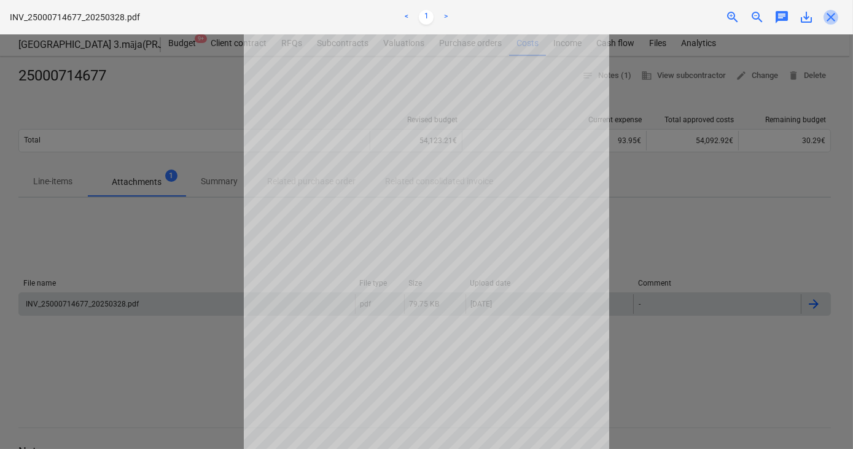
click at [828, 16] on span "close" at bounding box center [830, 17] width 15 height 15
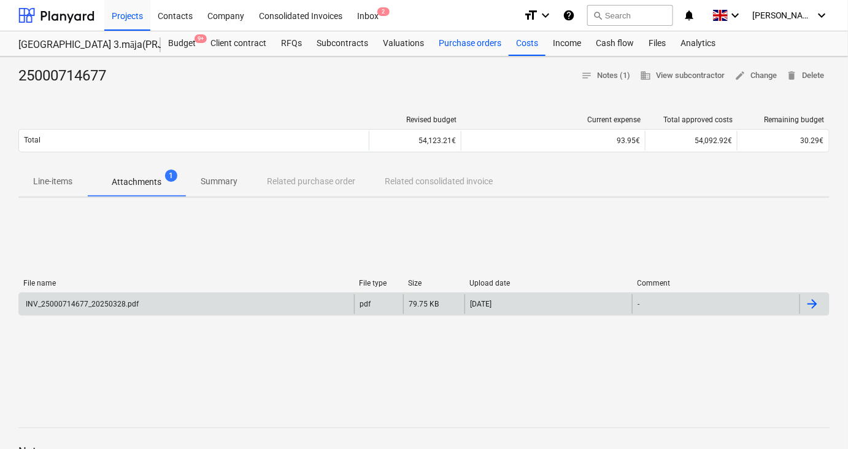
click at [470, 47] on div "Purchase orders" at bounding box center [470, 43] width 77 height 25
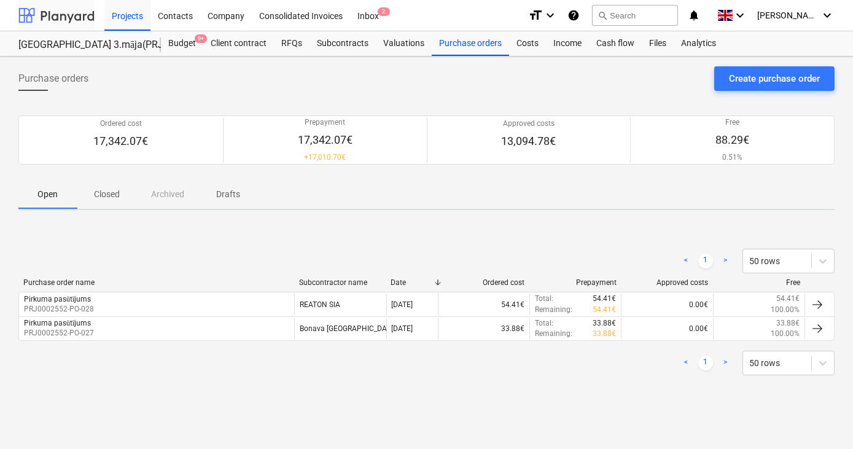
click at [76, 18] on div at bounding box center [56, 15] width 76 height 31
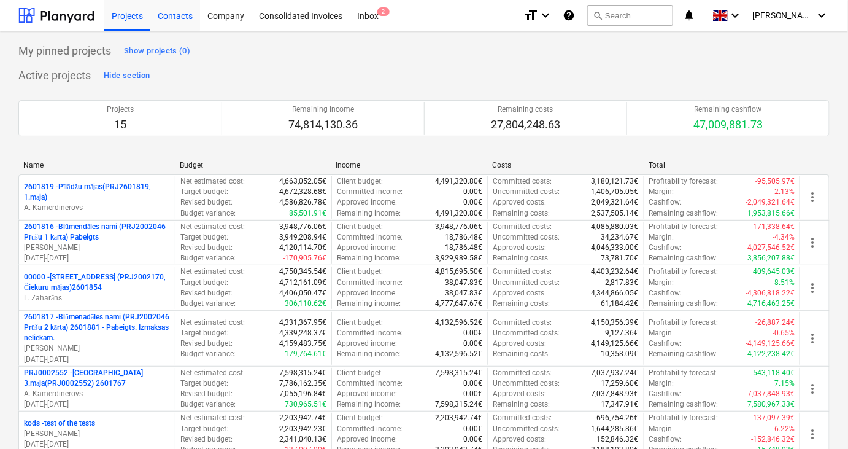
click at [179, 13] on div "Contacts" at bounding box center [175, 14] width 50 height 31
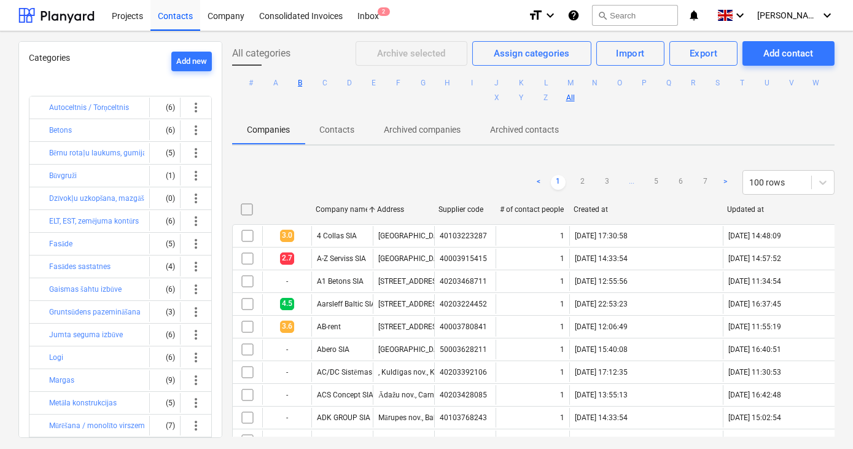
click at [296, 79] on button "B" at bounding box center [300, 83] width 15 height 15
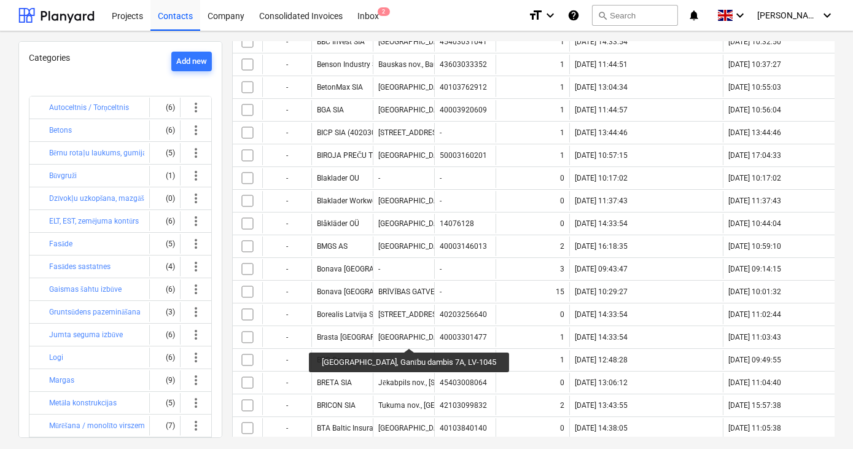
scroll to position [431, 0]
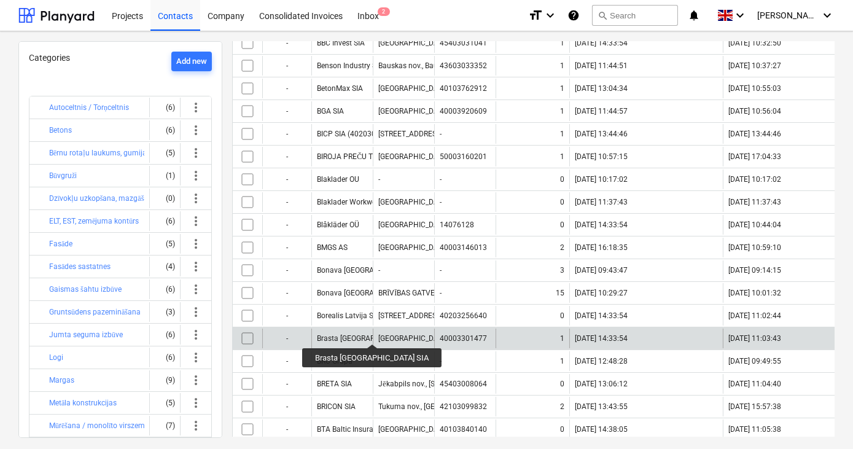
click at [345, 334] on div "Brasta [GEOGRAPHIC_DATA] SIA" at bounding box center [370, 338] width 107 height 9
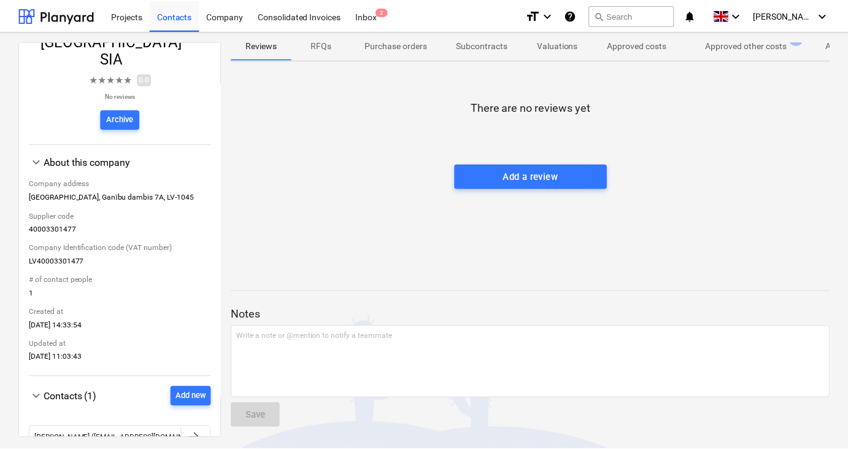
scroll to position [116, 0]
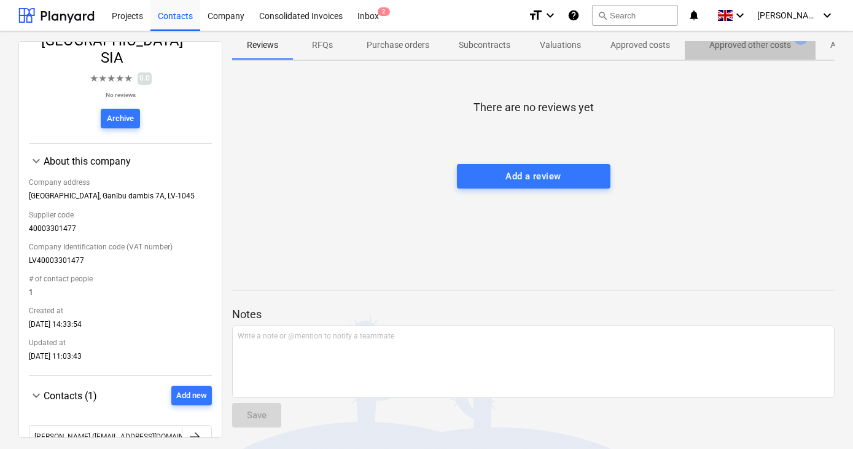
click at [751, 48] on p "Approved other costs" at bounding box center [750, 45] width 82 height 13
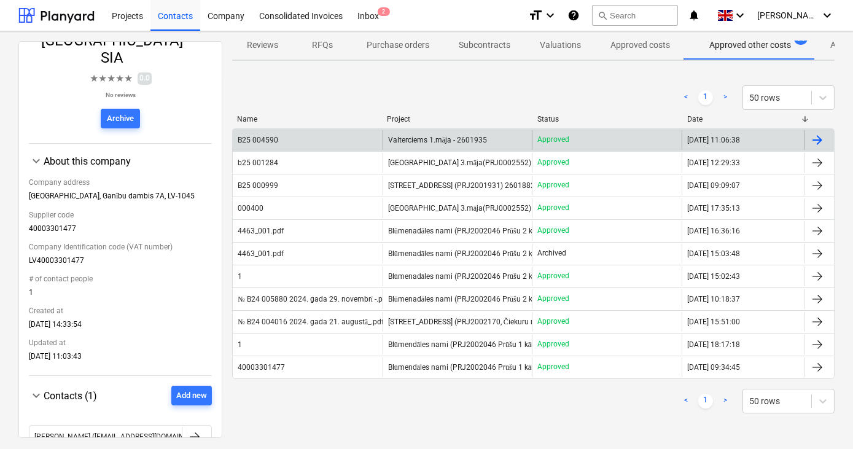
click at [399, 139] on span "Valterciems 1.māja - 2601935" at bounding box center [437, 140] width 99 height 9
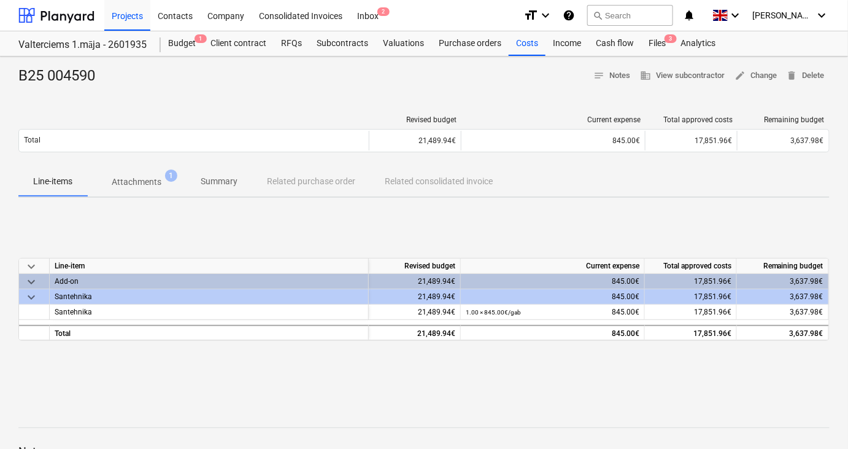
click at [122, 182] on p "Attachments" at bounding box center [137, 182] width 50 height 13
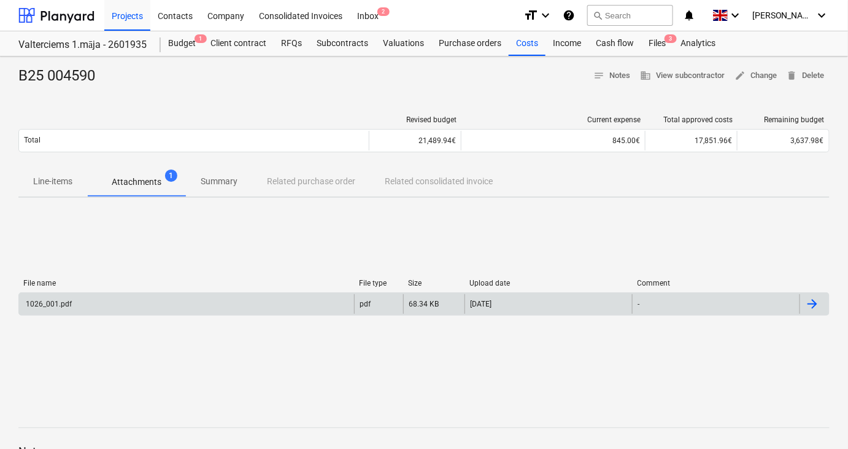
click at [101, 303] on div "1026_001.pdf" at bounding box center [186, 304] width 335 height 20
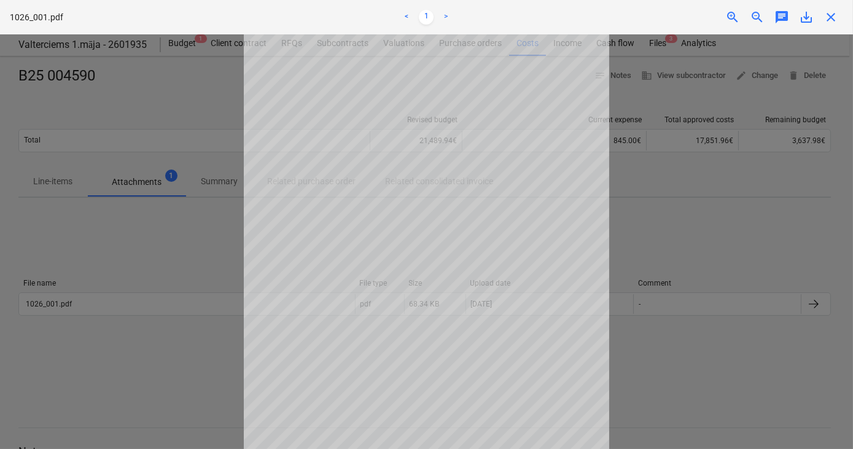
click at [204, 273] on div at bounding box center [426, 241] width 853 height 414
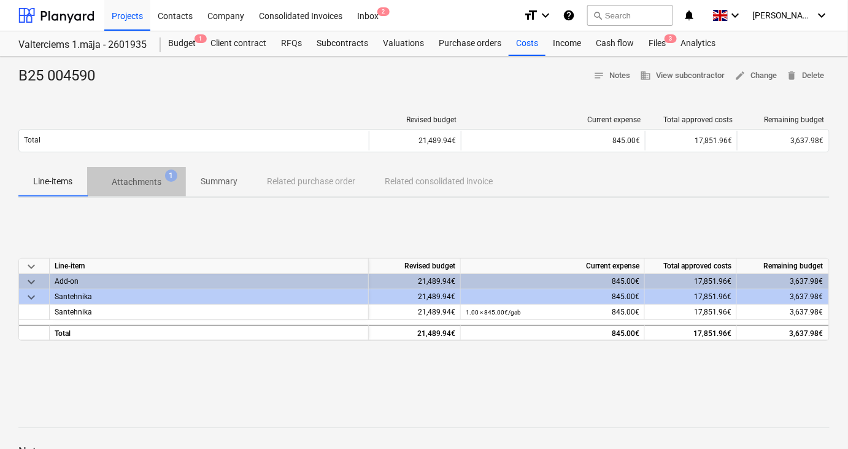
click at [137, 178] on p "Attachments" at bounding box center [137, 182] width 50 height 13
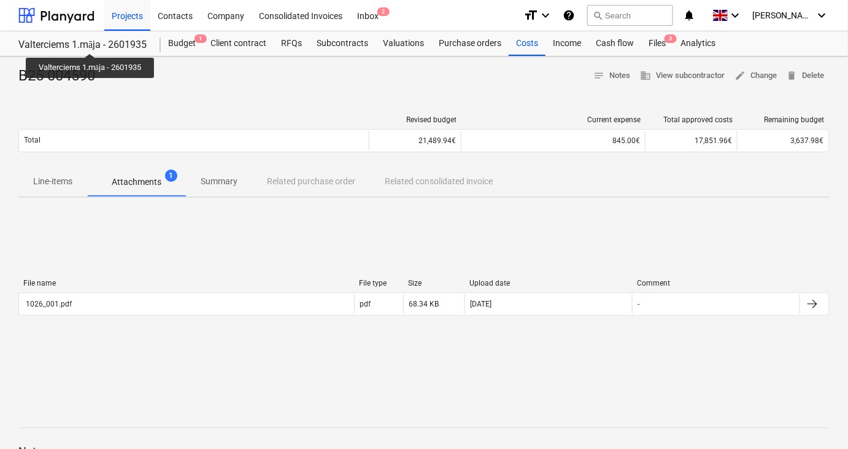
click at [91, 42] on div "Valterciems 1.māja - 2601935" at bounding box center [82, 45] width 128 height 13
click at [91, 47] on div "Valterciems 1.māja - 2601935" at bounding box center [82, 45] width 128 height 13
click at [139, 9] on div "Projects" at bounding box center [127, 14] width 46 height 31
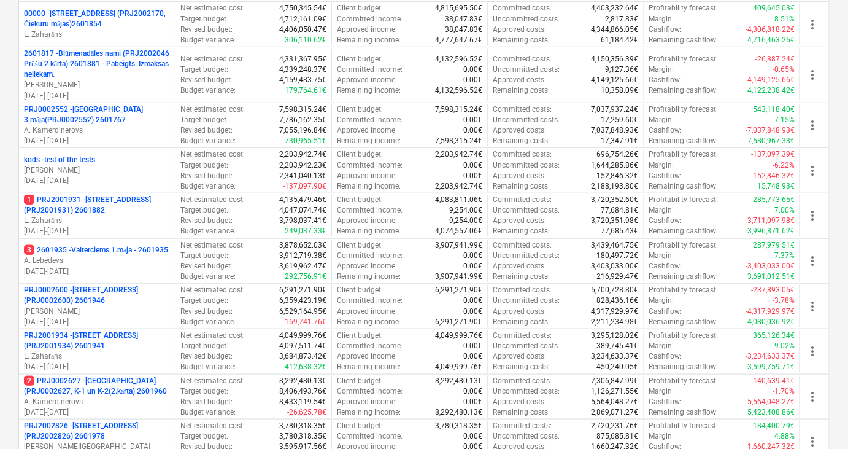
scroll to position [263, 0]
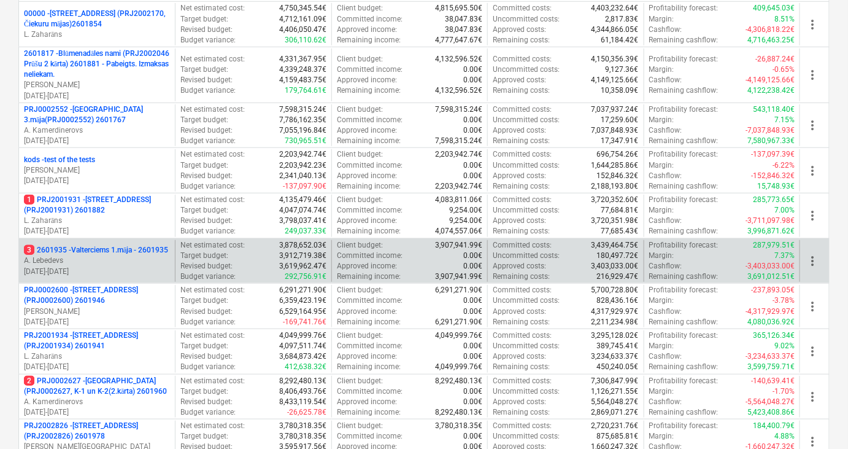
click at [88, 247] on p "3 2601935 - Valterciems 1.māja - 2601935" at bounding box center [96, 250] width 144 height 10
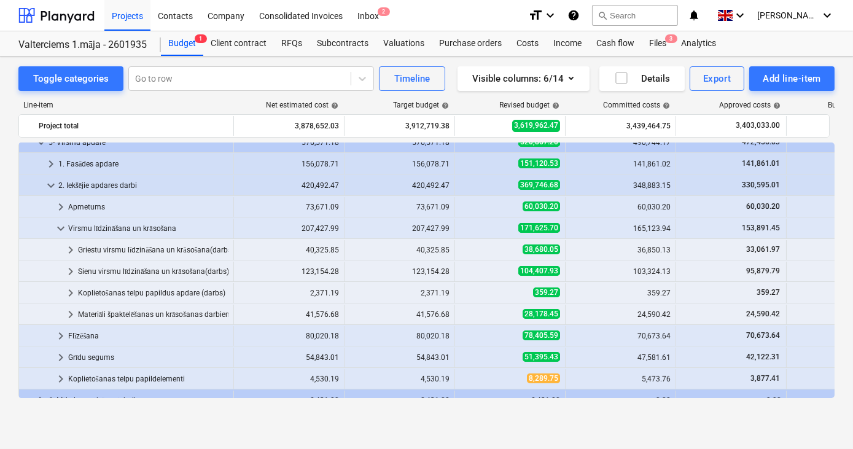
scroll to position [347, 0]
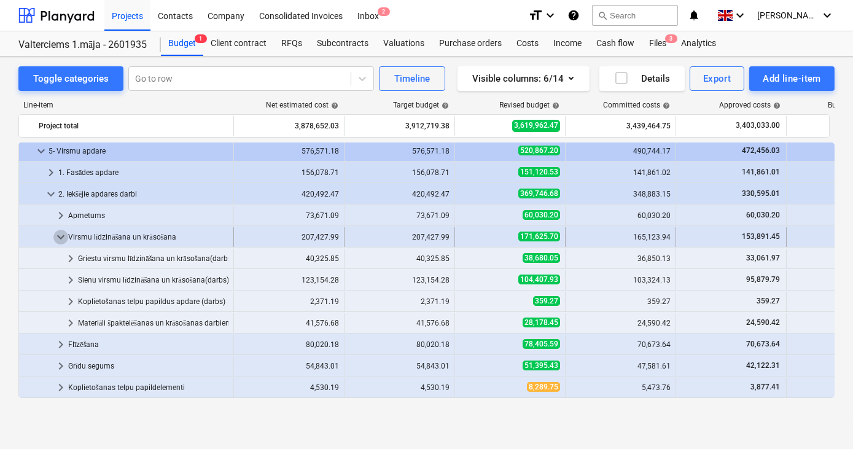
click at [57, 233] on span "keyboard_arrow_down" at bounding box center [60, 237] width 15 height 15
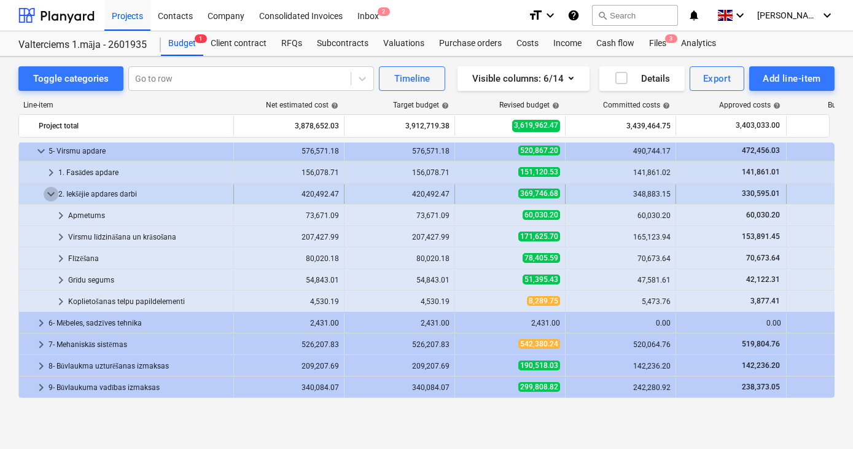
click at [47, 192] on span "keyboard_arrow_down" at bounding box center [51, 194] width 15 height 15
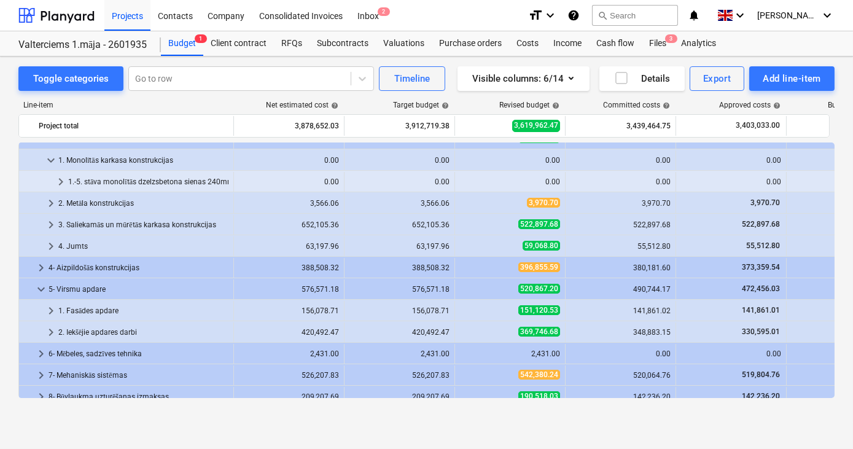
scroll to position [303, 0]
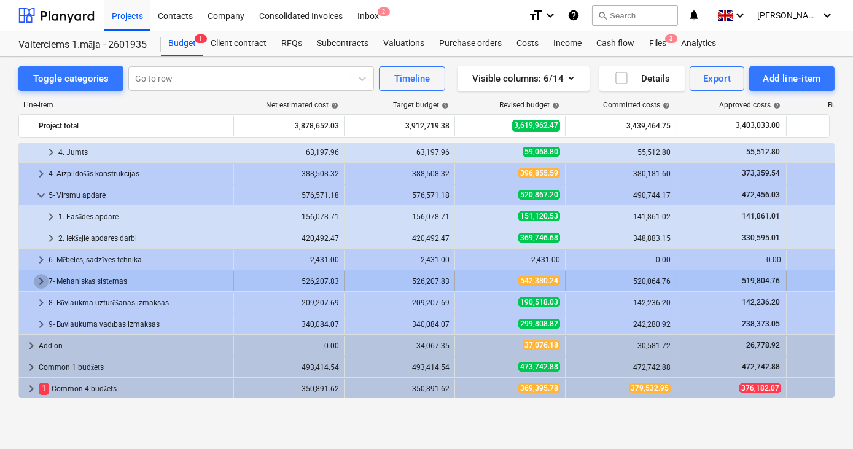
click at [42, 280] on span "keyboard_arrow_right" at bounding box center [41, 281] width 15 height 15
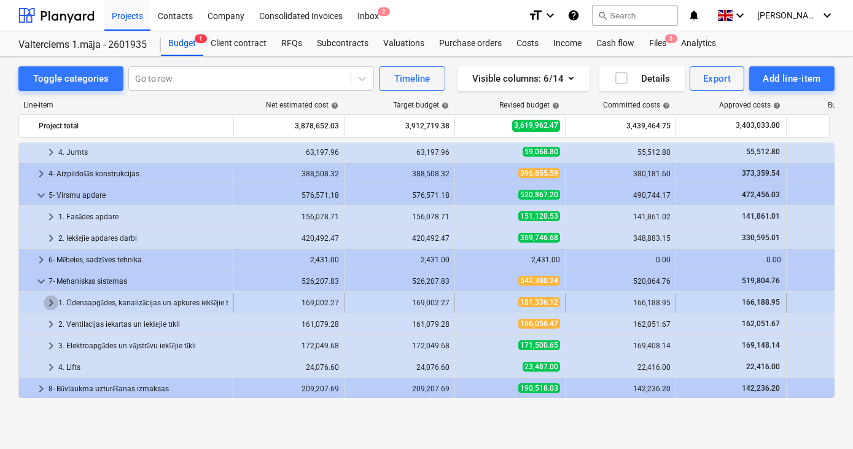
click at [48, 303] on span "keyboard_arrow_right" at bounding box center [51, 302] width 15 height 15
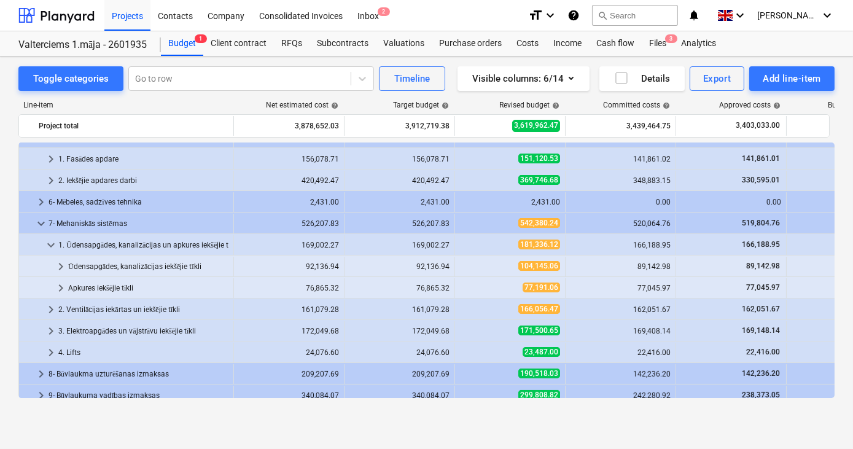
scroll to position [361, 0]
click at [60, 265] on span "keyboard_arrow_right" at bounding box center [60, 265] width 15 height 15
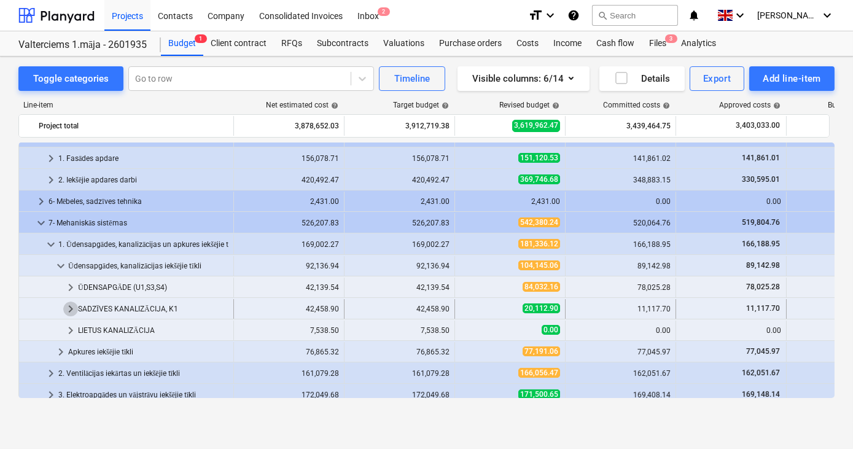
click at [71, 305] on span "keyboard_arrow_right" at bounding box center [70, 308] width 15 height 15
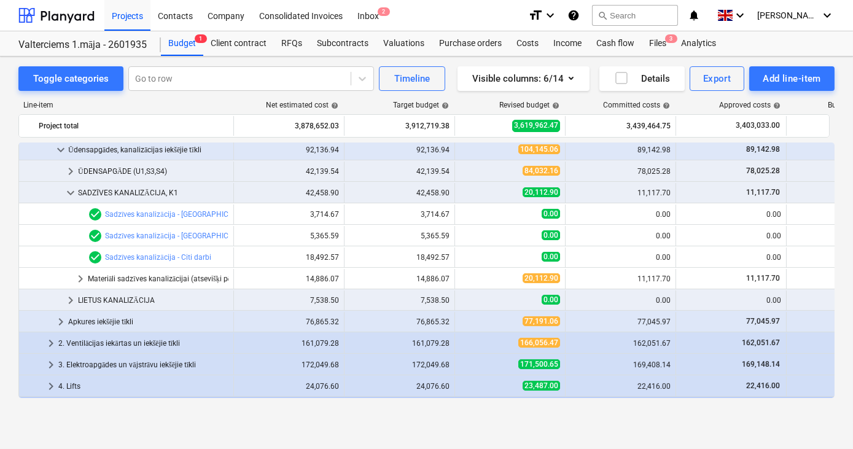
scroll to position [484, 0]
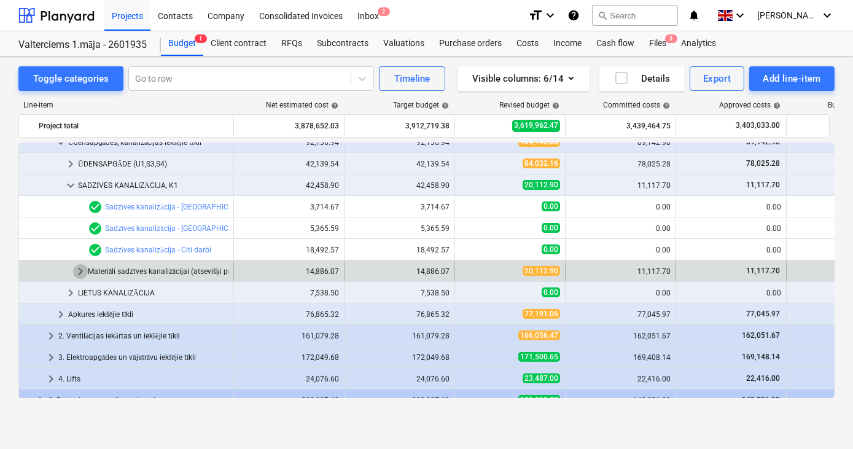
click at [79, 268] on span "keyboard_arrow_right" at bounding box center [80, 271] width 15 height 15
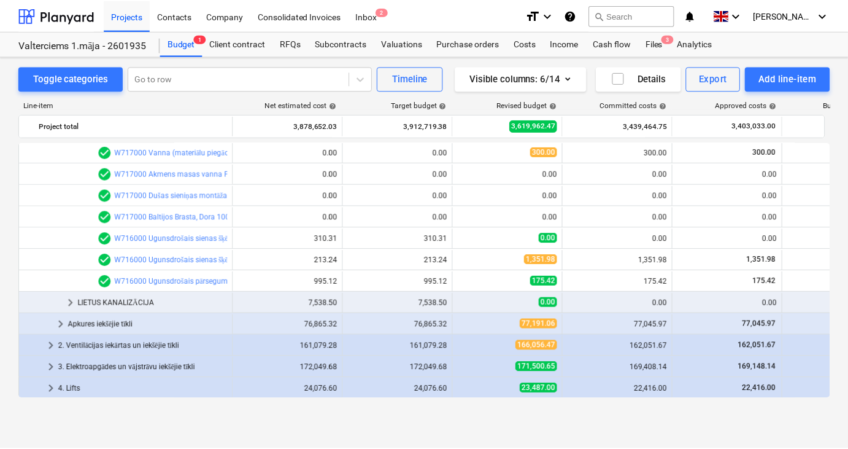
scroll to position [938, 0]
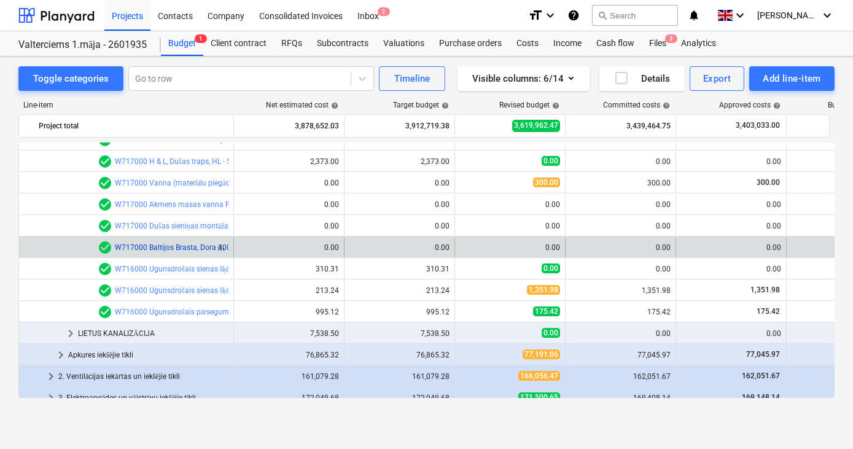
click at [195, 243] on link "W717000 Baltijos Brasta, Dora 1000x2000mm dušas siena caurspīd.stikls BB" at bounding box center [243, 247] width 256 height 9
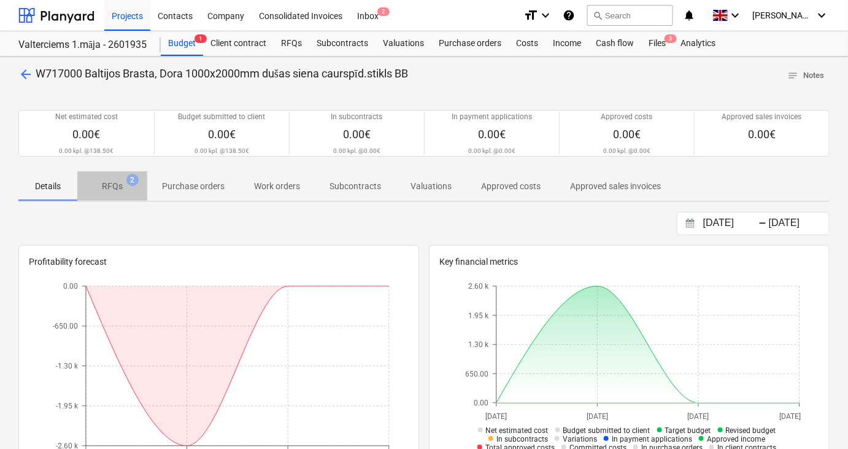
click at [113, 185] on p "RFQs" at bounding box center [112, 186] width 21 height 13
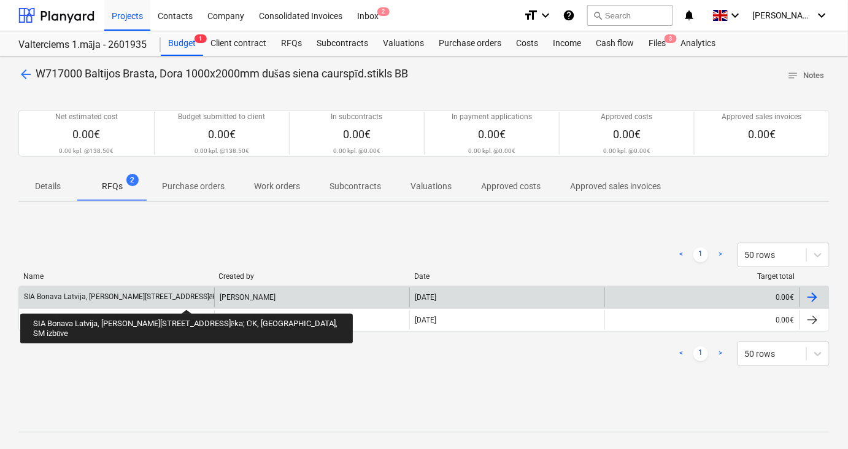
click at [160, 298] on div "SIA Bonava Latvija, [PERSON_NAME][STREET_ADDRESS]ēka; ŪK, [GEOGRAPHIC_DATA], SM…" at bounding box center [184, 296] width 320 height 9
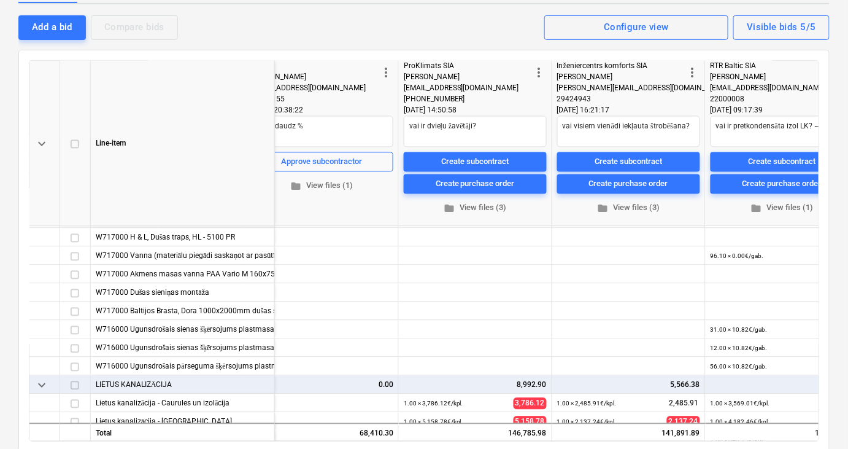
scroll to position [808, 348]
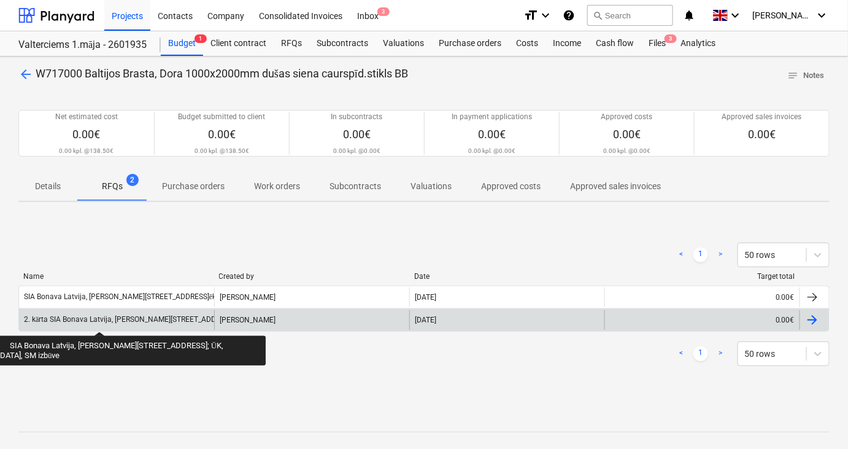
click at [99, 320] on div "2. kārta SIA Bonava Latvija, [PERSON_NAME][STREET_ADDRESS]; ŪK, [GEOGRAPHIC_DAT…" at bounding box center [191, 319] width 335 height 9
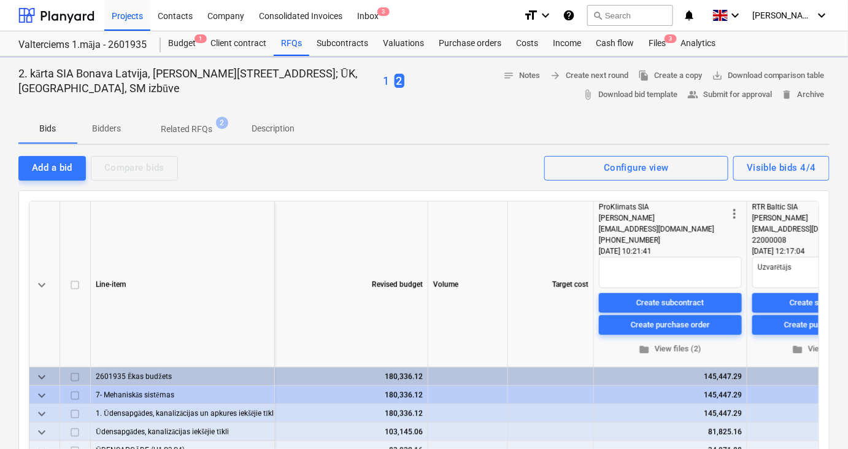
type textarea "x"
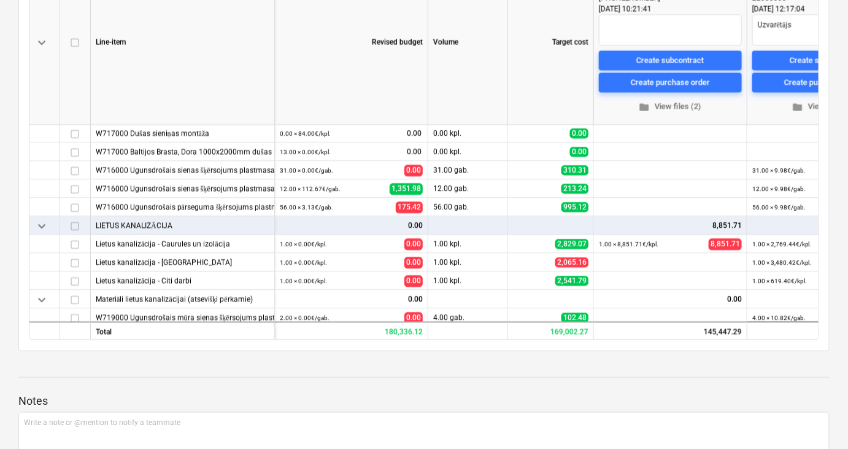
scroll to position [867, 0]
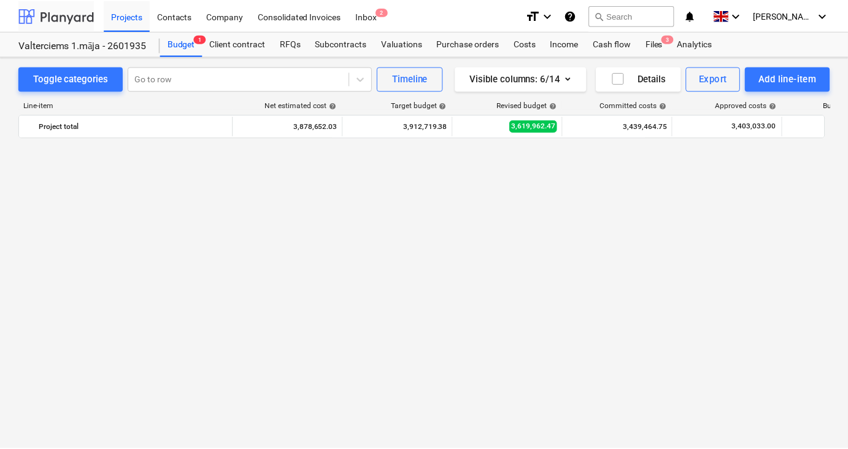
scroll to position [938, 0]
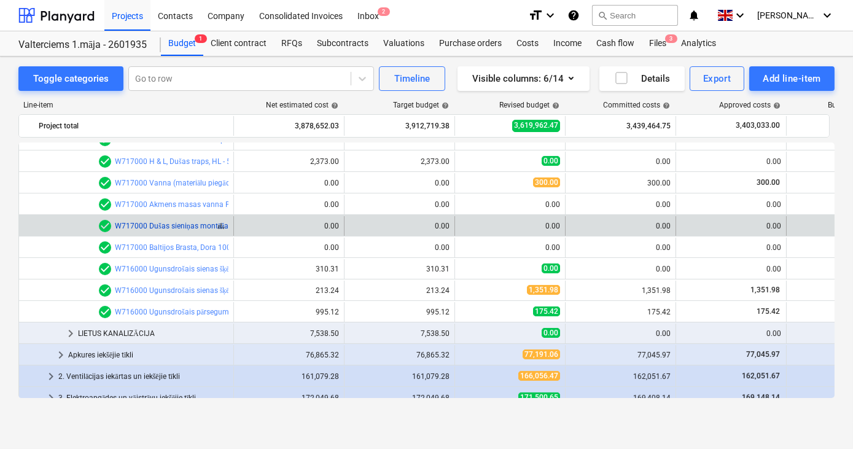
click at [190, 224] on link "W717000 Dušas sieniņas montāža" at bounding box center [172, 226] width 114 height 9
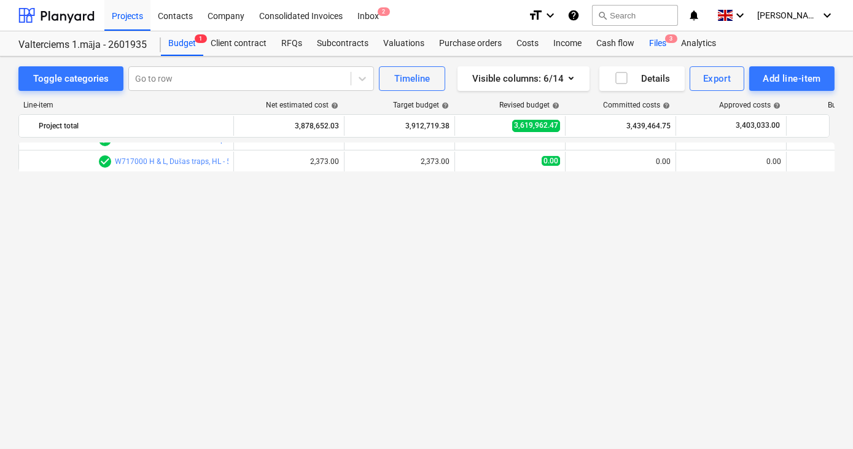
scroll to position [674, 0]
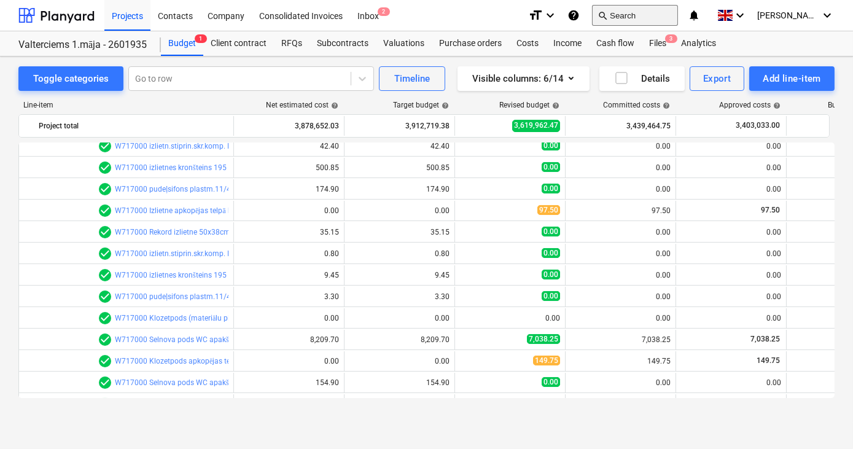
click at [662, 13] on button "search Search" at bounding box center [635, 15] width 86 height 21
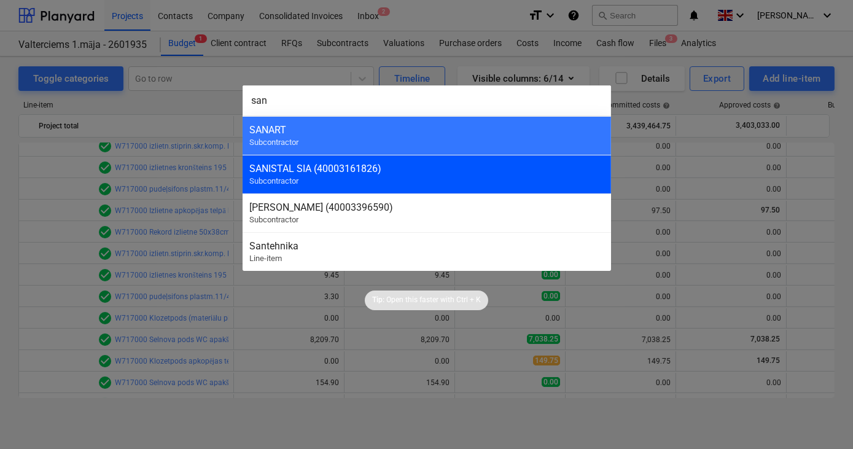
type input "san"
click at [324, 182] on div "SANISTAL SIA (40003161826) Subcontractor" at bounding box center [426, 174] width 368 height 39
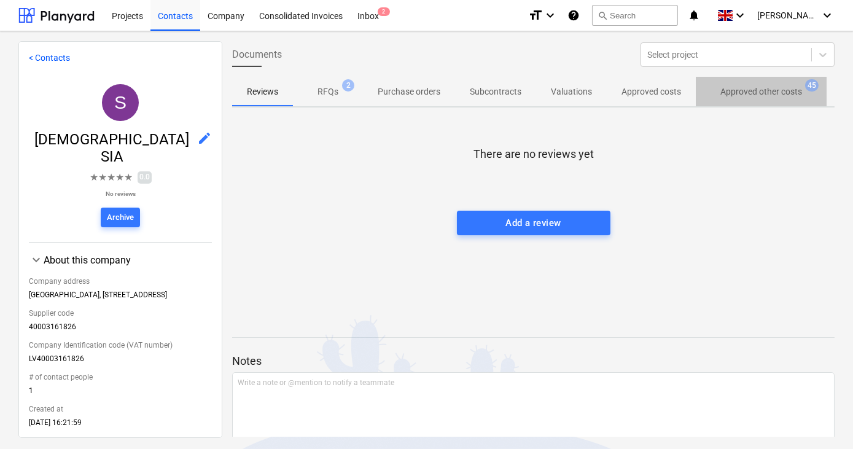
click at [780, 88] on p "Approved other costs" at bounding box center [761, 91] width 82 height 13
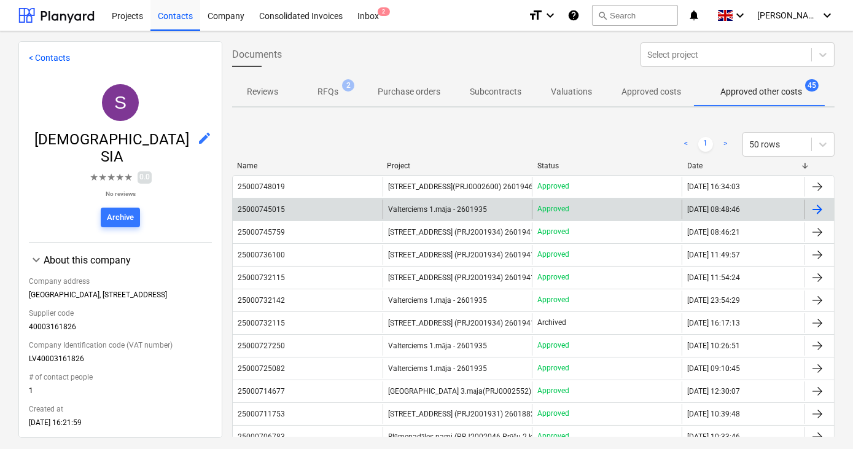
click at [457, 208] on span "Valterciems 1.māja - 2601935" at bounding box center [437, 209] width 99 height 9
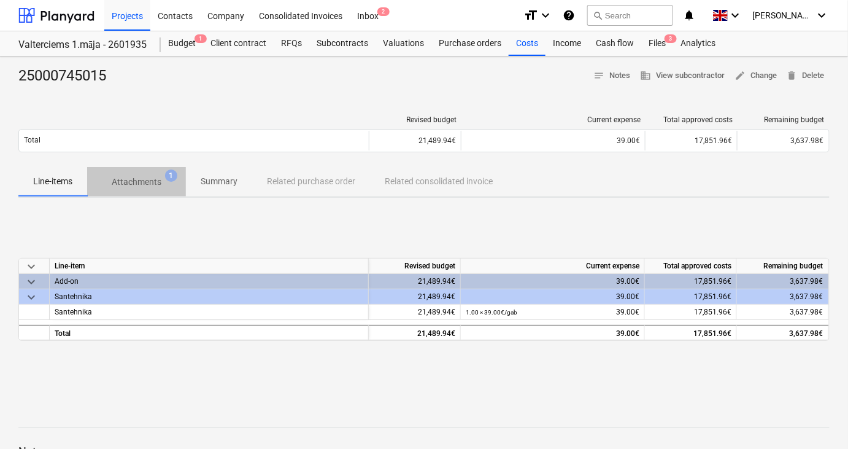
click at [133, 184] on p "Attachments" at bounding box center [137, 182] width 50 height 13
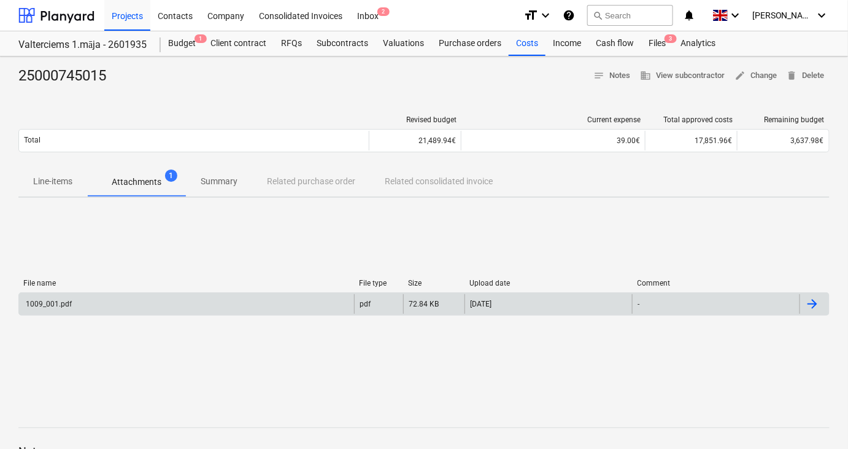
click at [61, 304] on div "1009_001.pdf" at bounding box center [48, 304] width 48 height 9
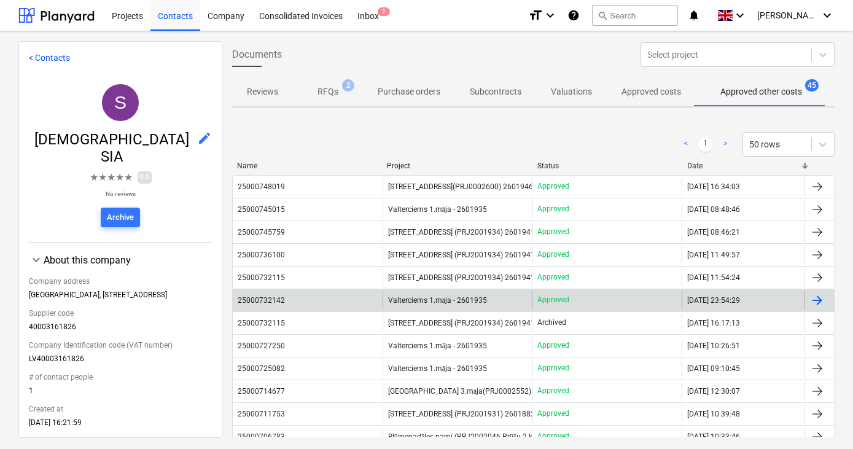
click at [433, 296] on span "Valterciems 1.māja - 2601935" at bounding box center [437, 300] width 99 height 9
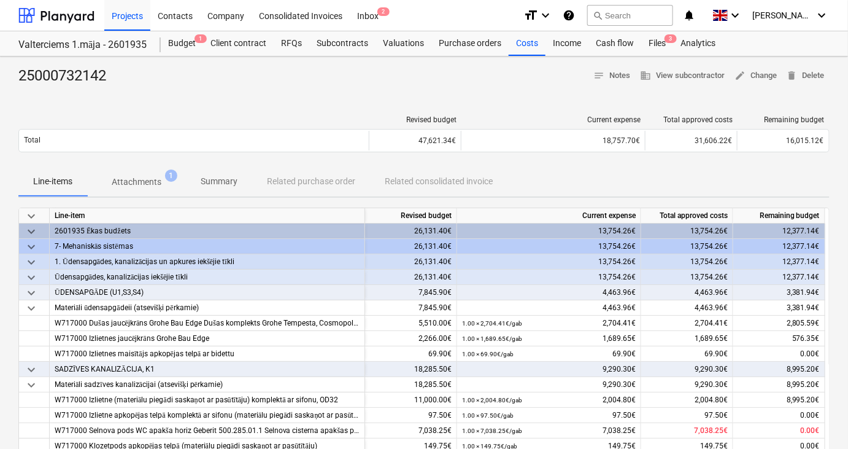
click at [134, 182] on p "Attachments" at bounding box center [137, 182] width 50 height 13
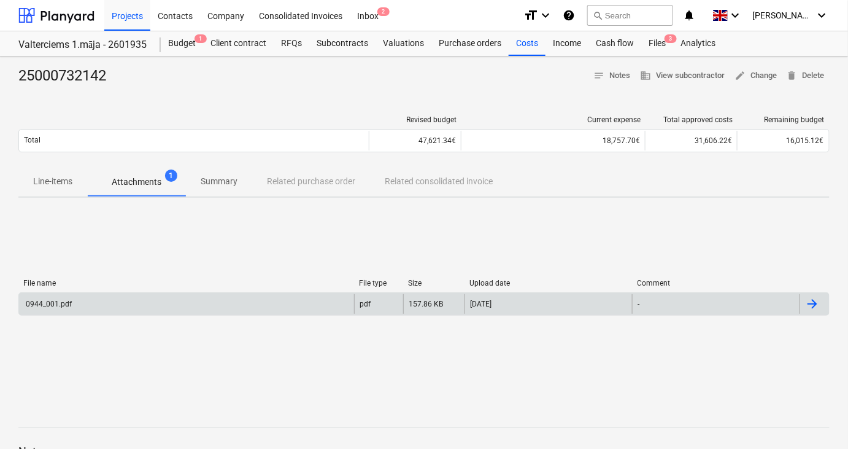
click at [63, 309] on div "0944_001.pdf" at bounding box center [186, 304] width 335 height 20
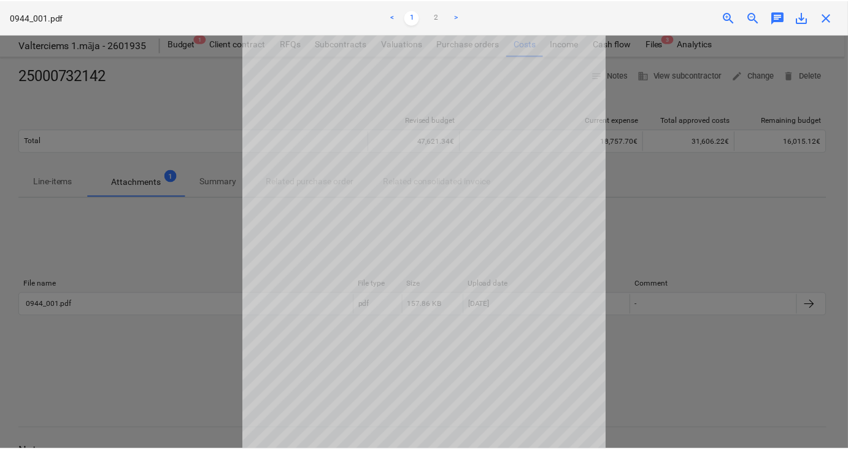
scroll to position [104, 0]
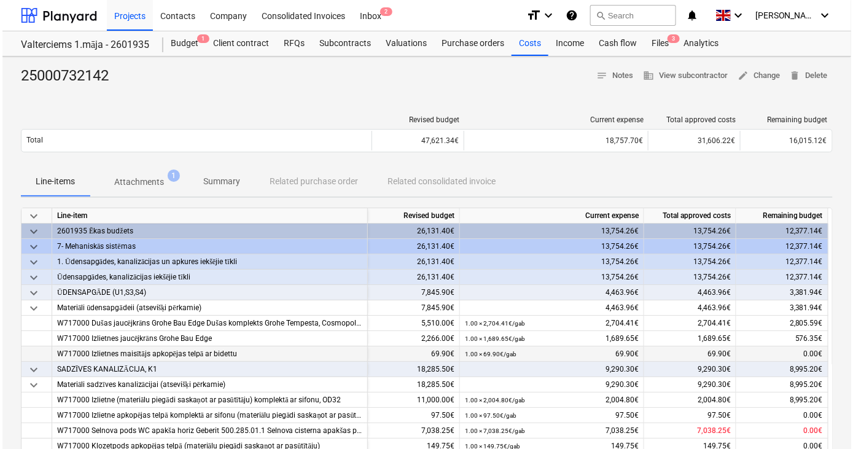
scroll to position [39, 0]
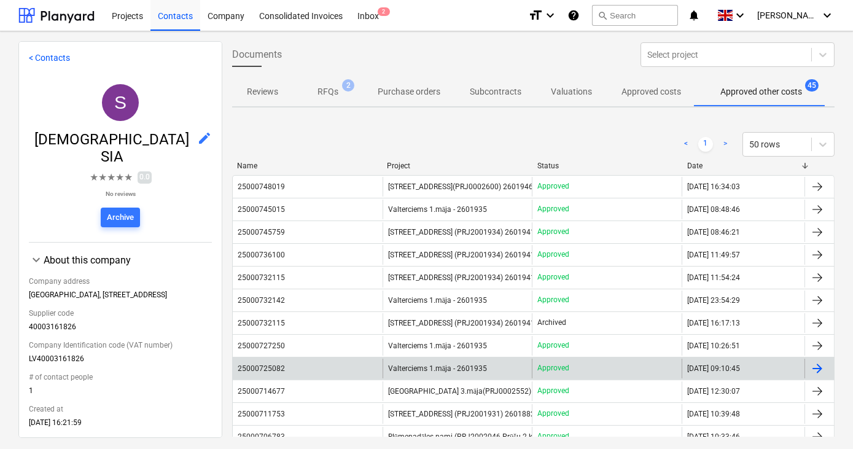
click at [425, 368] on span "Valterciems 1.māja - 2601935" at bounding box center [437, 368] width 99 height 9
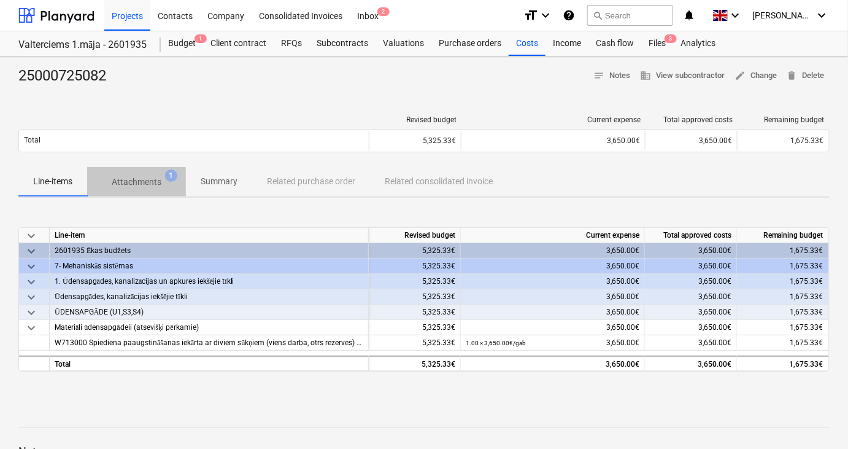
click at [142, 180] on p "Attachments" at bounding box center [137, 182] width 50 height 13
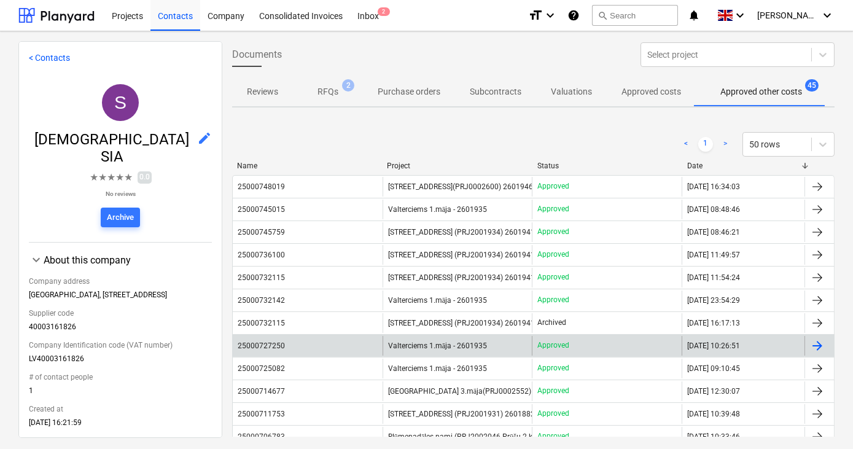
click at [432, 341] on span "Valterciems 1.māja - 2601935" at bounding box center [437, 345] width 99 height 9
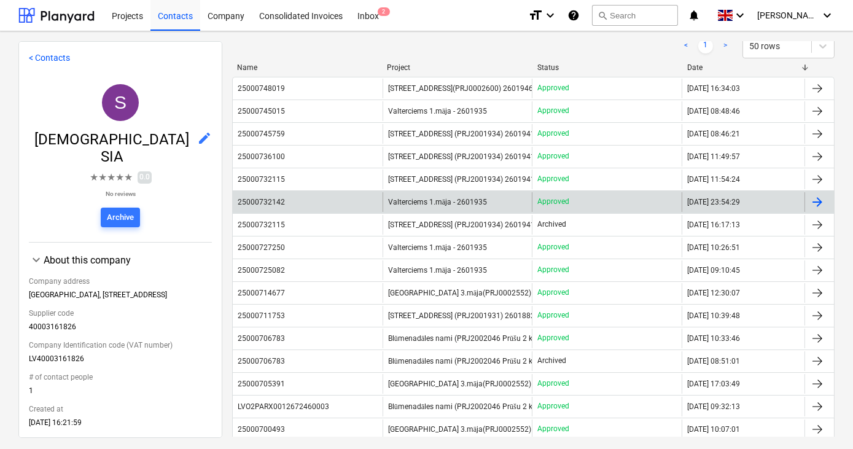
scroll to position [89, 0]
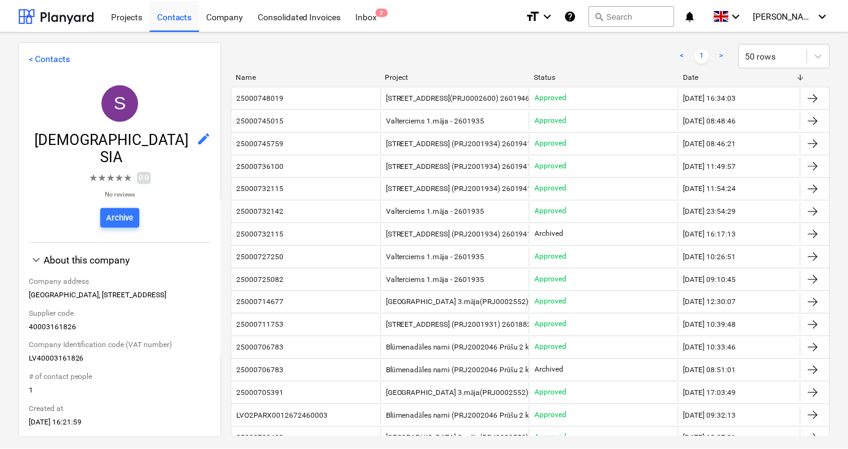
scroll to position [47, 0]
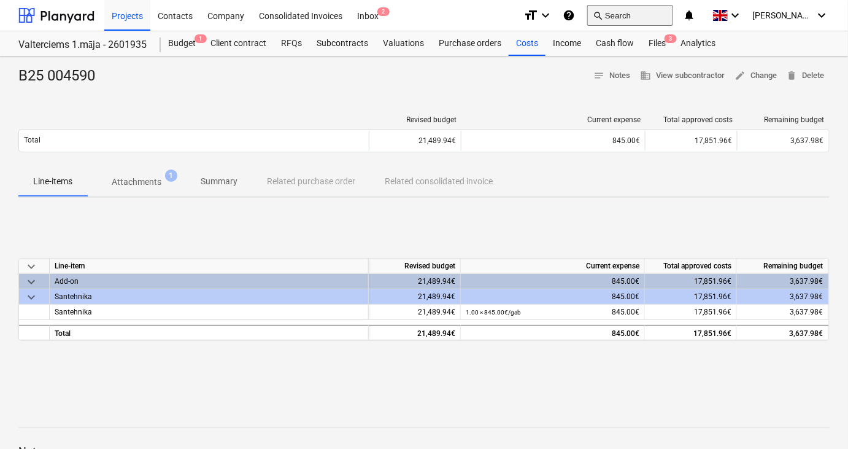
click at [658, 15] on button "search Search" at bounding box center [630, 15] width 86 height 21
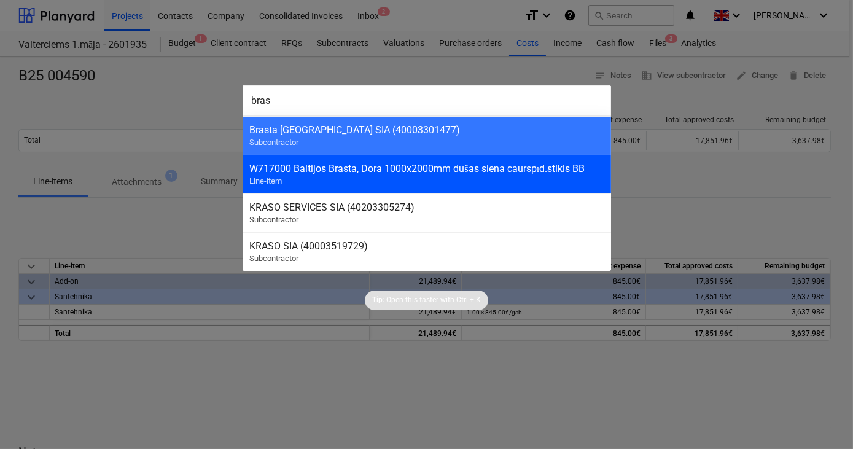
type input "bras"
click at [336, 179] on div "W717000 Baltijos Brasta, Dora 1000x2000mm dušas siena caurspīd.stikls BB Line-i…" at bounding box center [426, 174] width 368 height 39
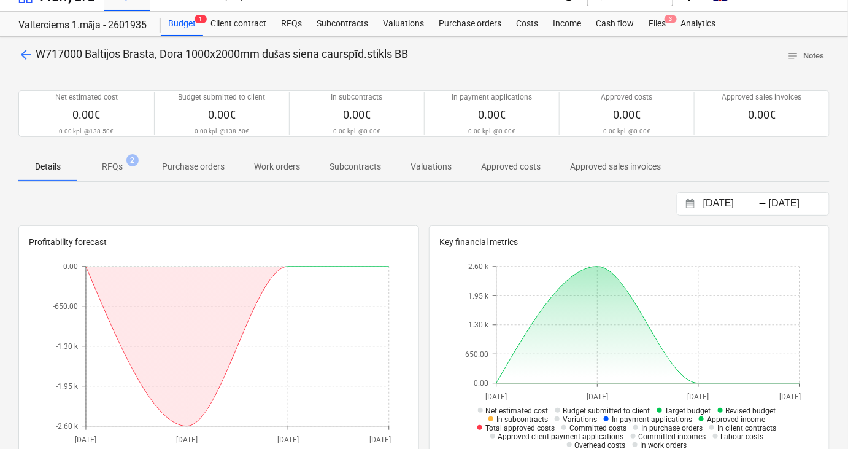
scroll to position [19, 0]
click at [115, 167] on p "RFQs" at bounding box center [112, 167] width 21 height 13
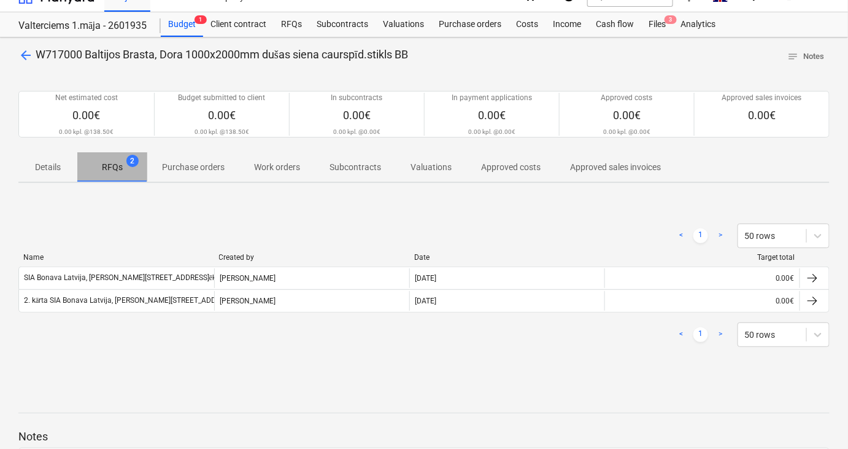
click at [115, 167] on p "RFQs" at bounding box center [112, 167] width 21 height 13
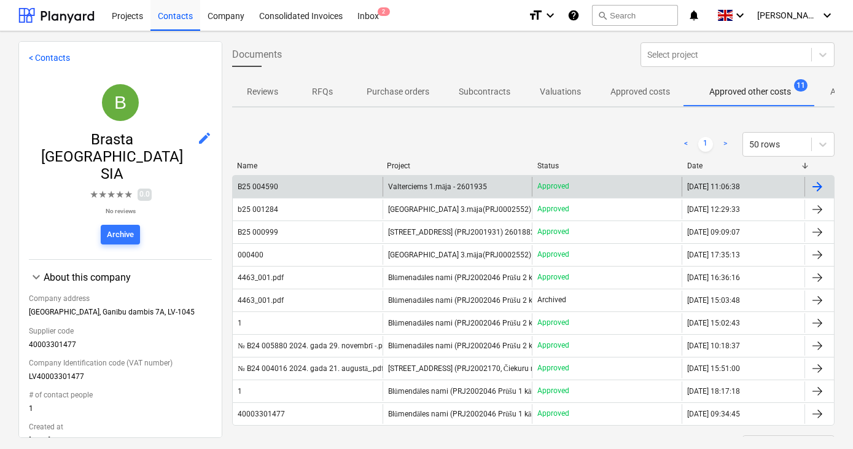
click at [412, 185] on span "Valterciems 1.māja - 2601935" at bounding box center [437, 186] width 99 height 9
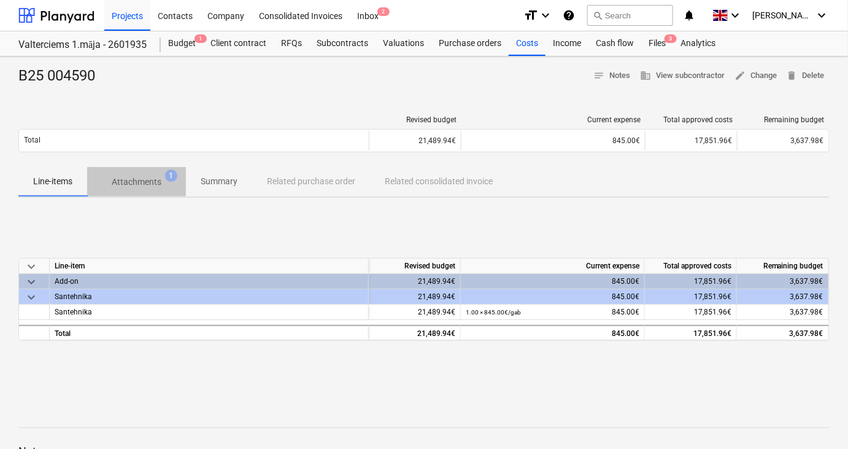
click at [142, 187] on p "Attachments" at bounding box center [137, 182] width 50 height 13
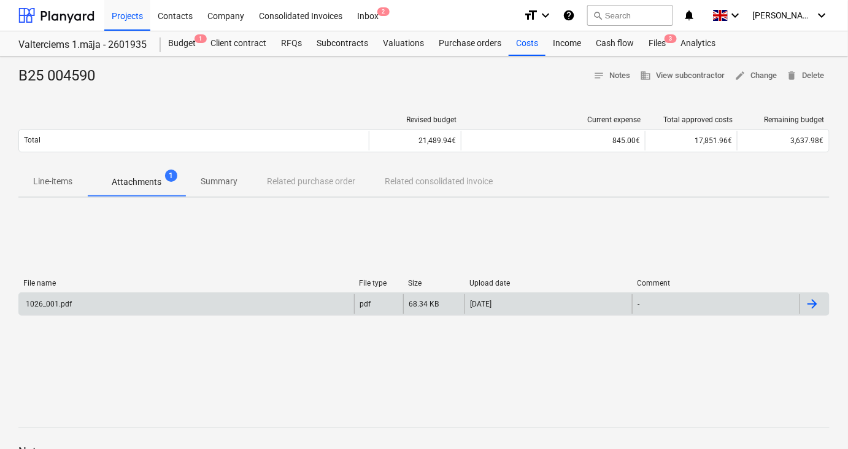
click at [75, 304] on div "1026_001.pdf" at bounding box center [186, 304] width 335 height 20
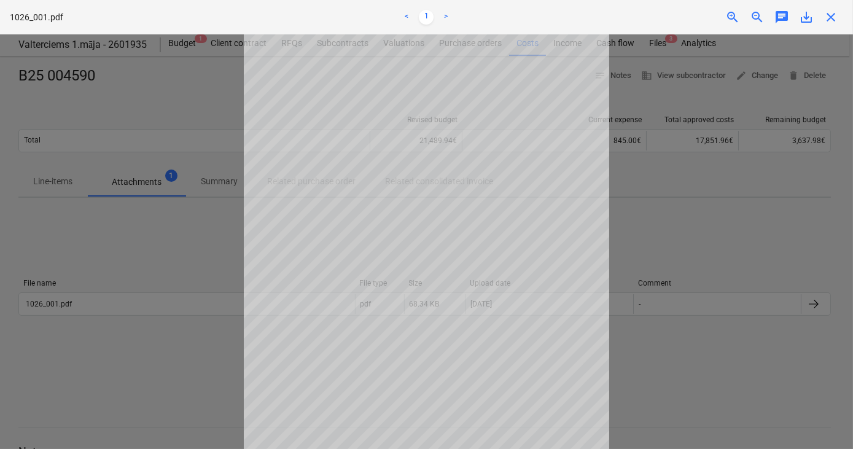
click at [199, 250] on div at bounding box center [426, 241] width 853 height 414
click at [826, 18] on span "close" at bounding box center [830, 17] width 15 height 15
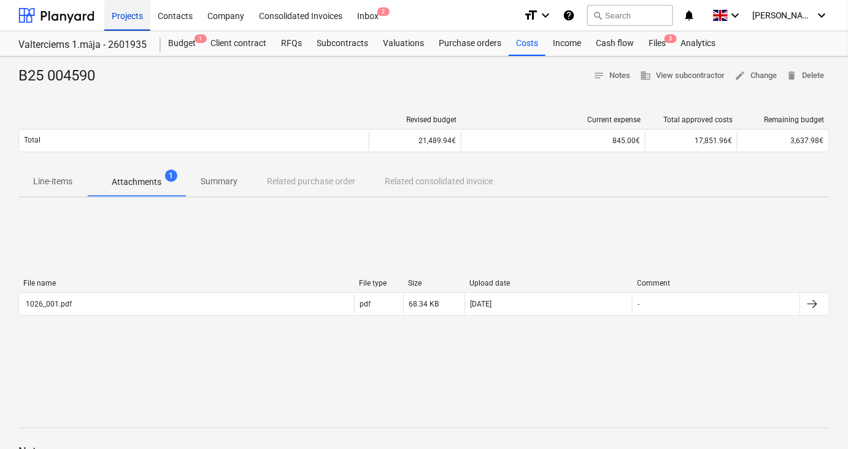
click at [133, 15] on div "Projects" at bounding box center [127, 14] width 46 height 31
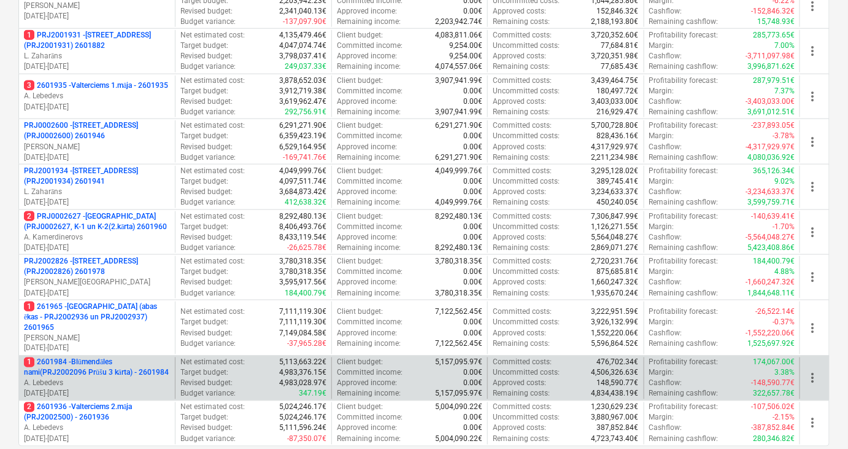
scroll to position [427, 0]
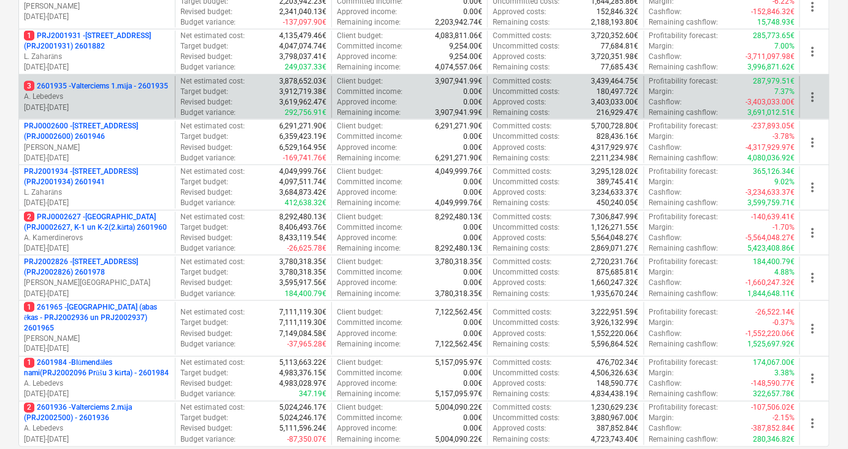
click at [103, 95] on p "A. Lebedevs" at bounding box center [97, 96] width 146 height 10
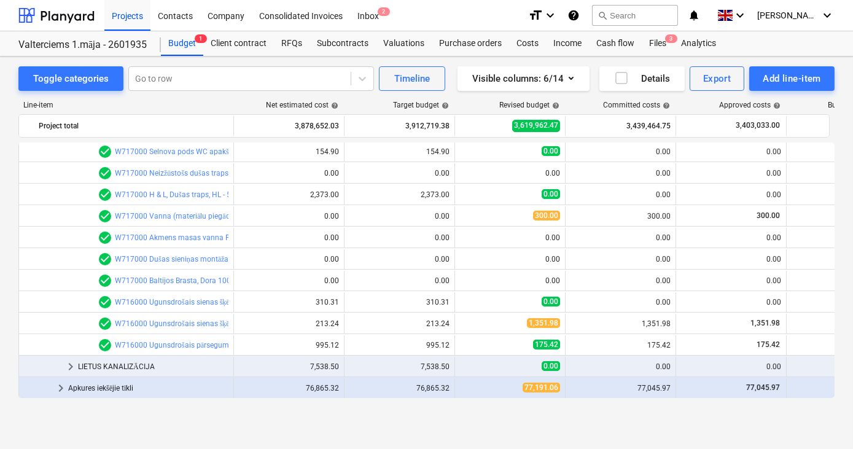
scroll to position [1077, 0]
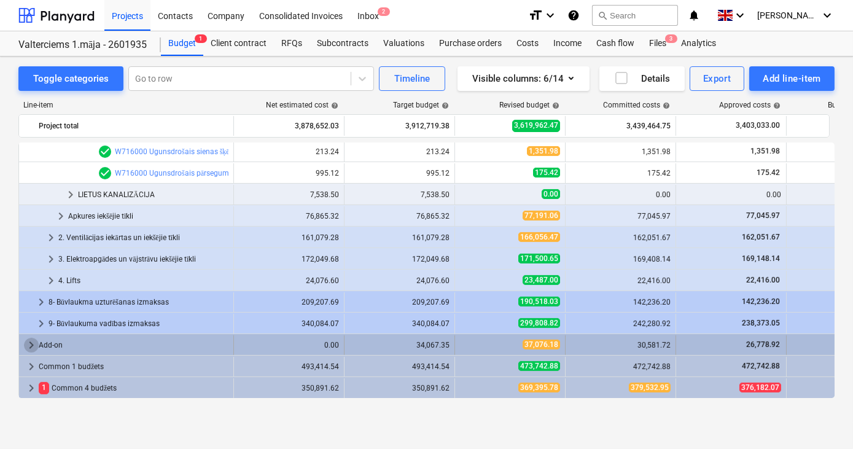
click at [33, 346] on span "keyboard_arrow_right" at bounding box center [31, 345] width 15 height 15
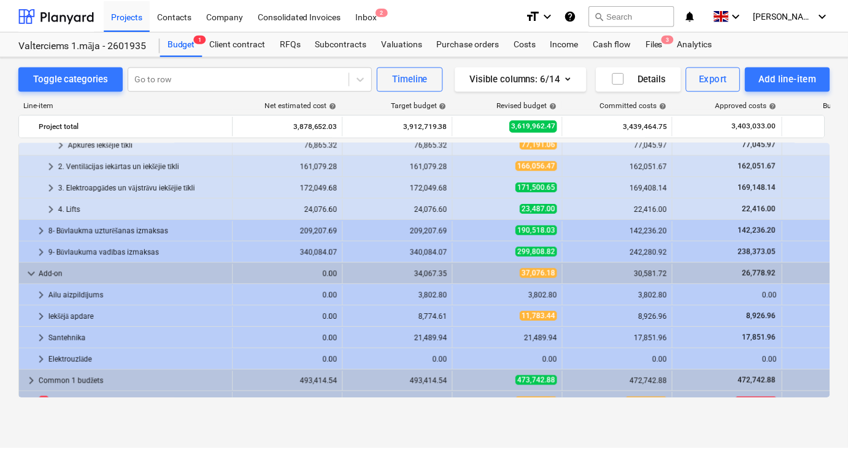
scroll to position [1162, 0]
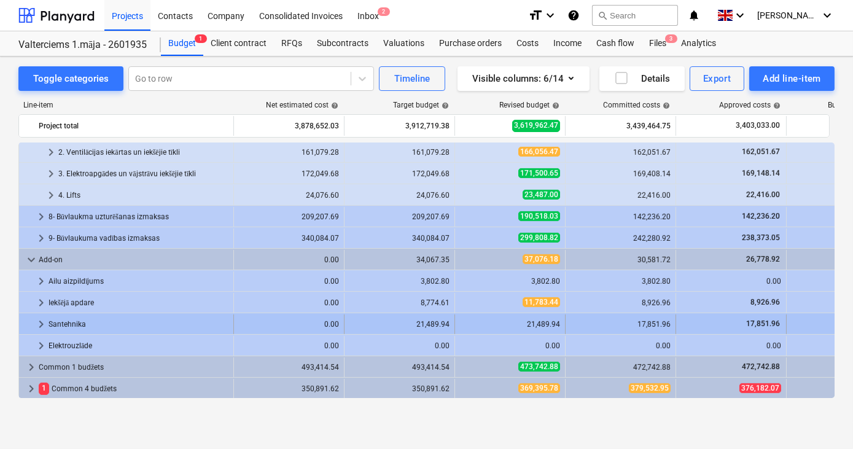
click at [44, 322] on span "keyboard_arrow_right" at bounding box center [41, 324] width 15 height 15
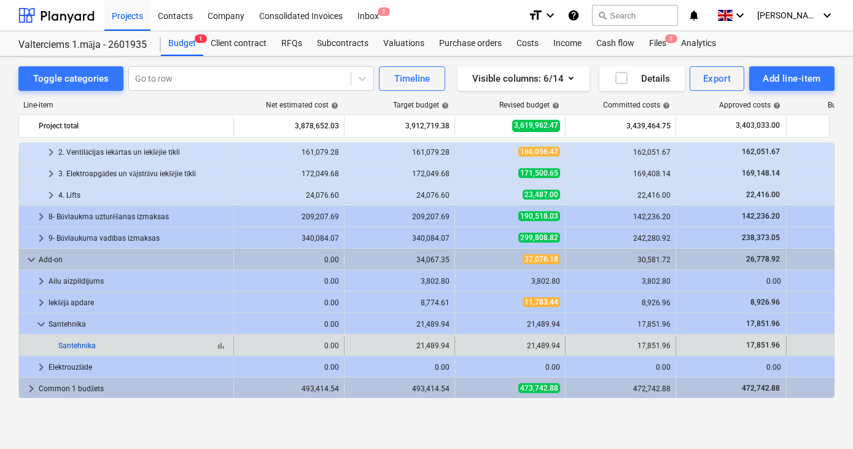
click at [79, 344] on link "Santehnika" at bounding box center [76, 345] width 37 height 9
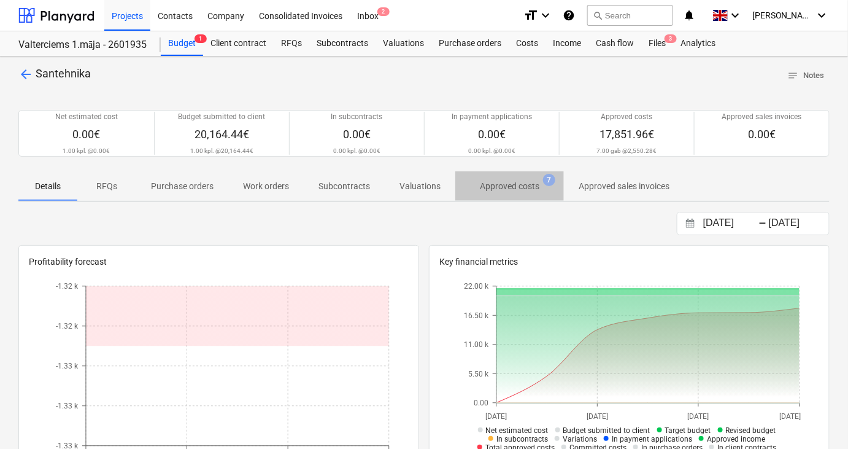
click at [497, 185] on p "Approved costs" at bounding box center [510, 186] width 60 height 13
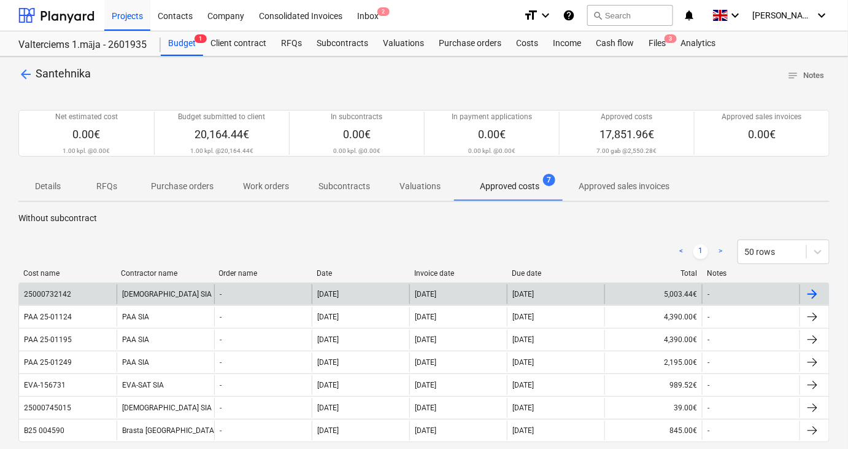
click at [142, 292] on div "[DEMOGRAPHIC_DATA] SIA" at bounding box center [166, 294] width 98 height 20
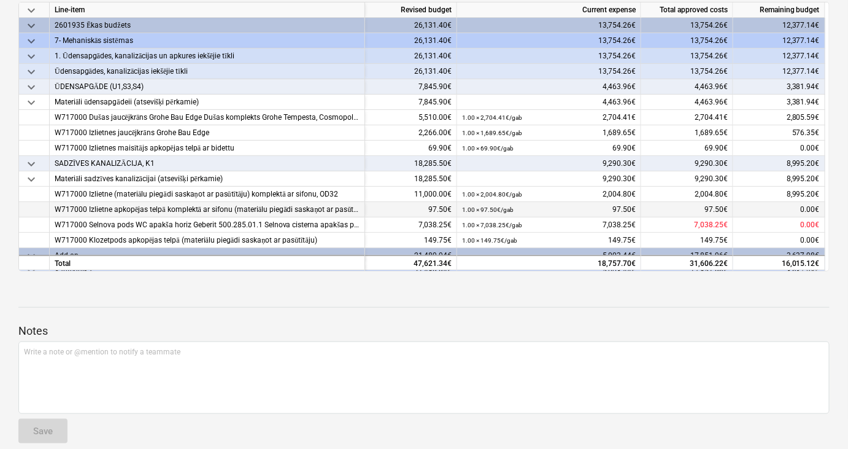
scroll to position [39, 0]
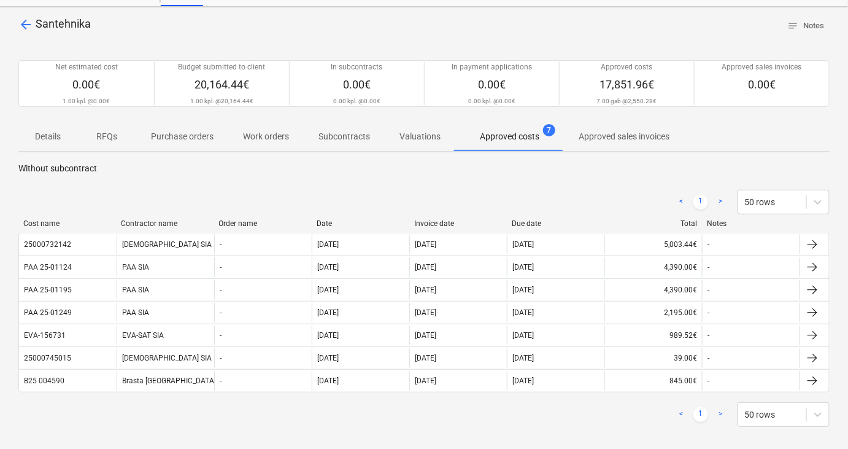
scroll to position [51, 0]
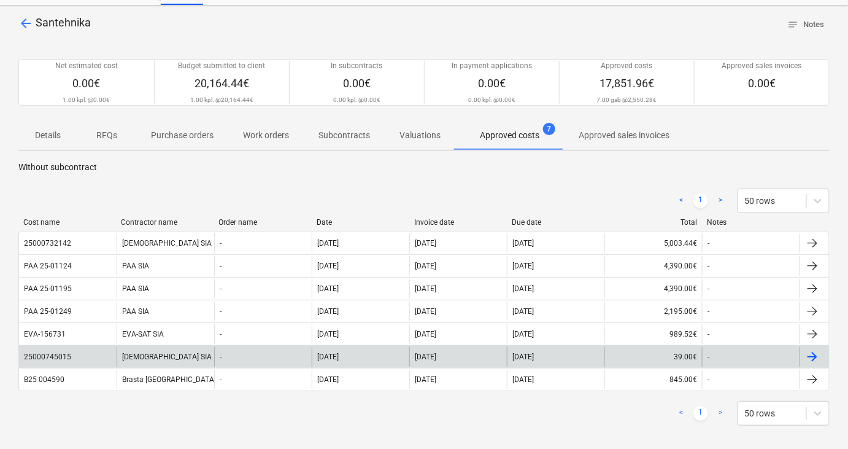
click at [53, 355] on div "25000745015" at bounding box center [47, 356] width 47 height 9
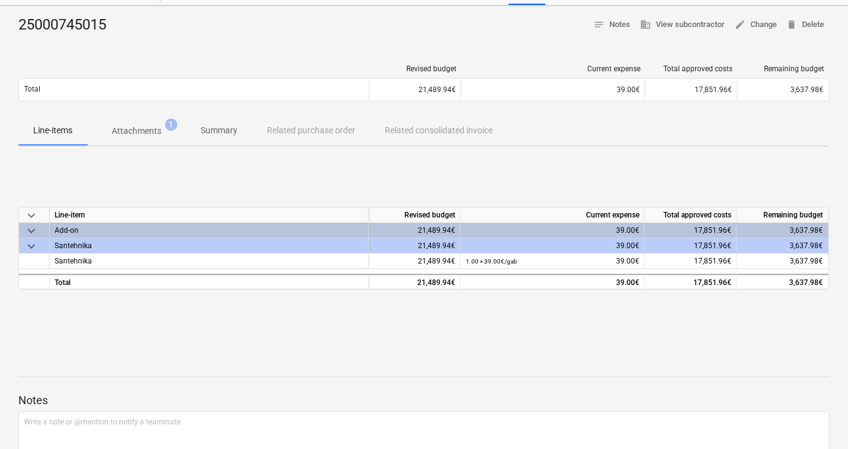
click at [138, 131] on p "Attachments" at bounding box center [137, 131] width 50 height 13
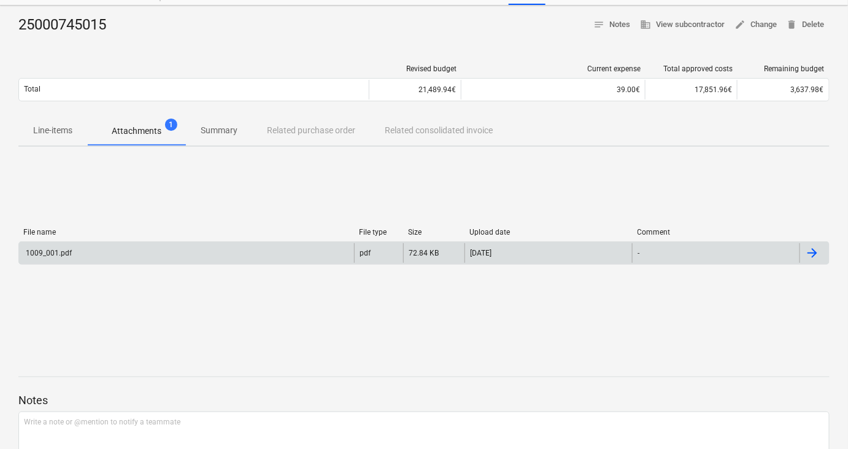
click at [64, 252] on div "1009_001.pdf" at bounding box center [48, 253] width 48 height 9
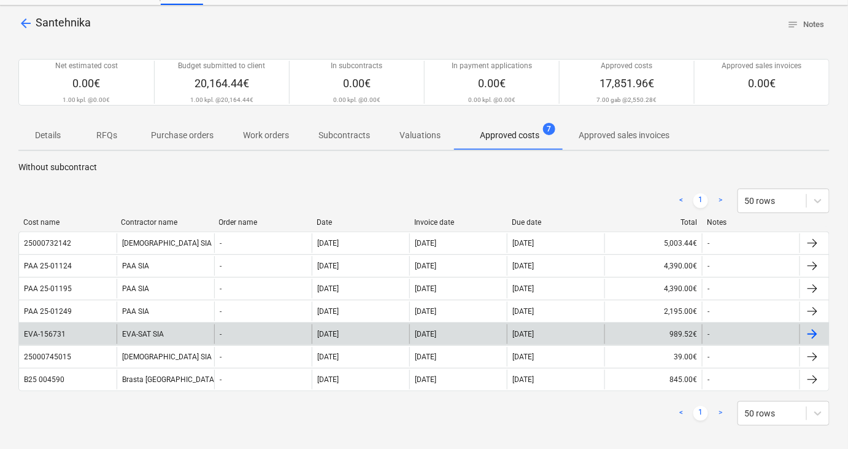
click at [149, 332] on div "EVA-SAT SIA" at bounding box center [166, 334] width 98 height 20
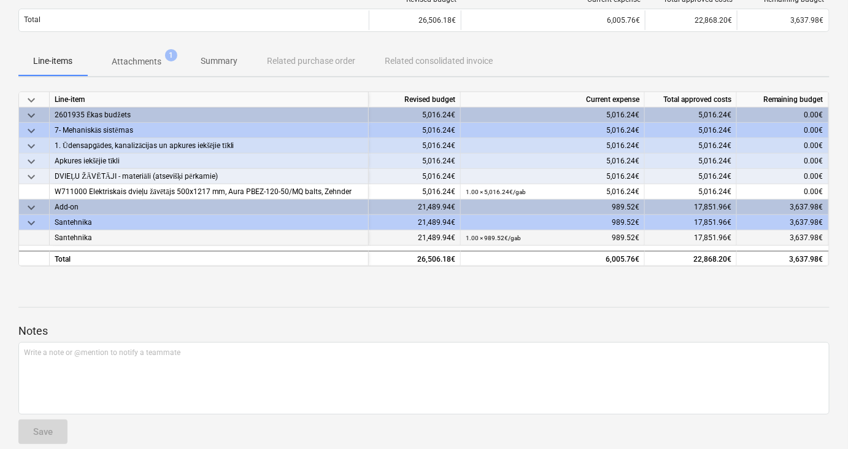
scroll to position [134, 0]
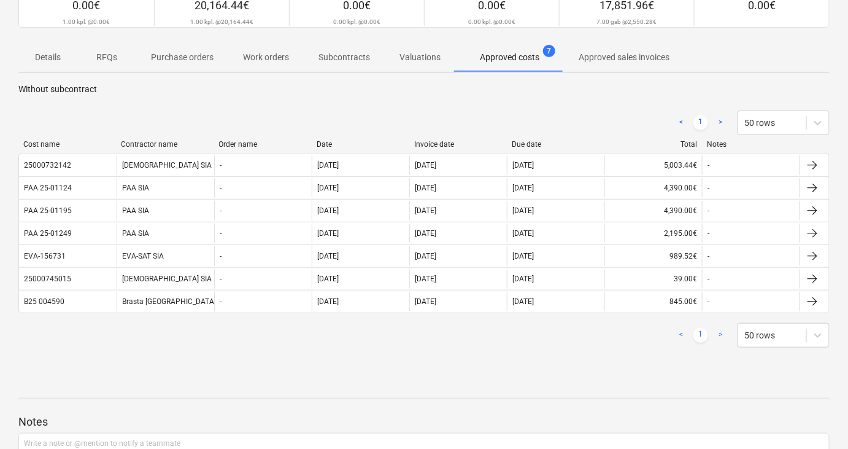
scroll to position [134, 0]
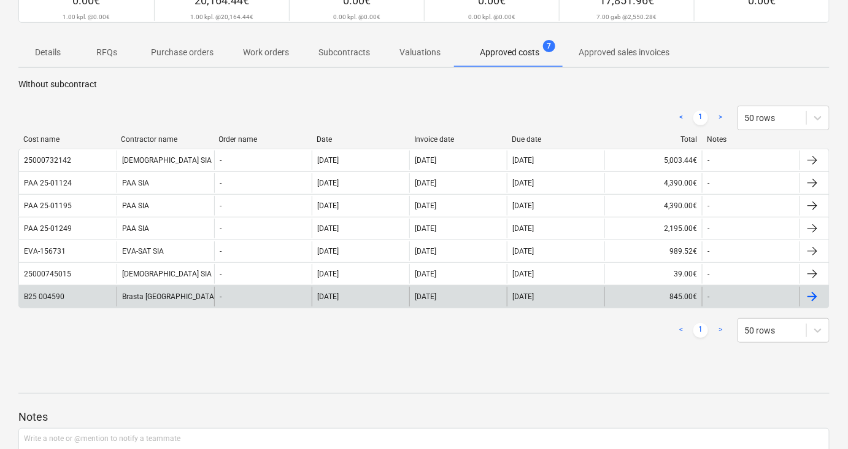
click at [183, 293] on div "Brasta [GEOGRAPHIC_DATA] SIA" at bounding box center [166, 297] width 98 height 20
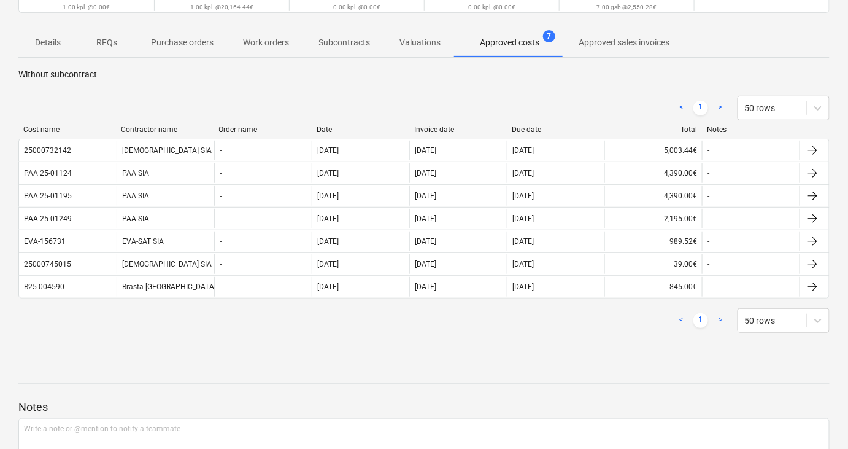
scroll to position [142, 0]
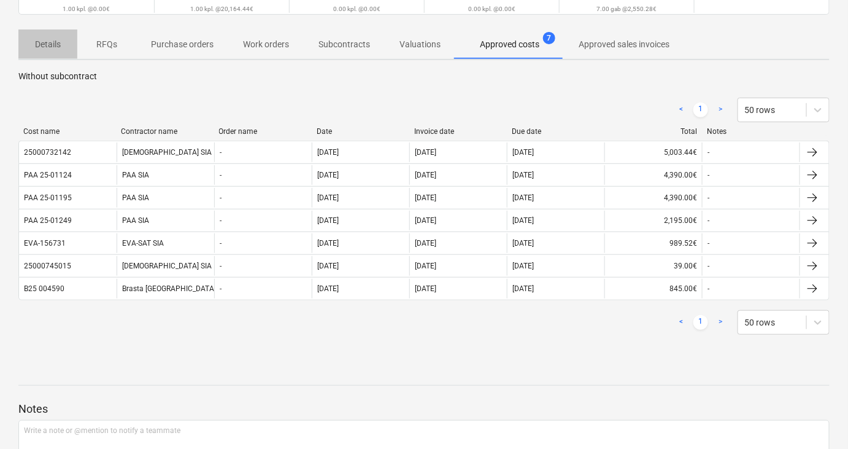
click at [56, 45] on p "Details" at bounding box center [47, 44] width 29 height 13
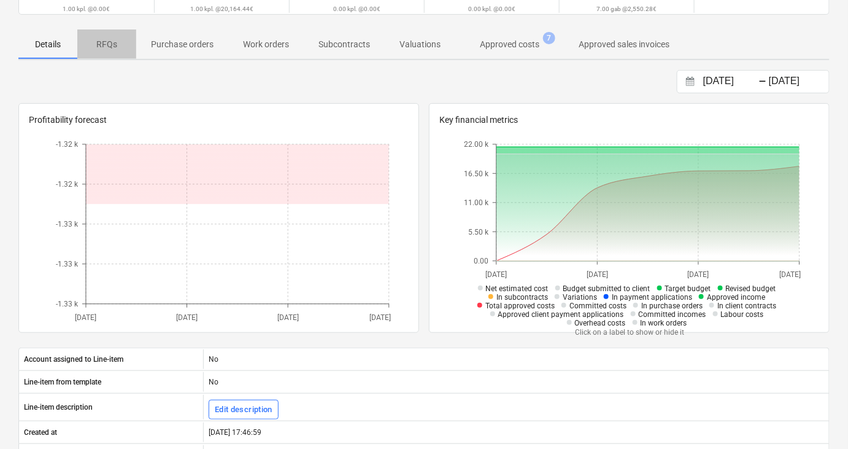
click at [106, 47] on p "RFQs" at bounding box center [106, 44] width 29 height 13
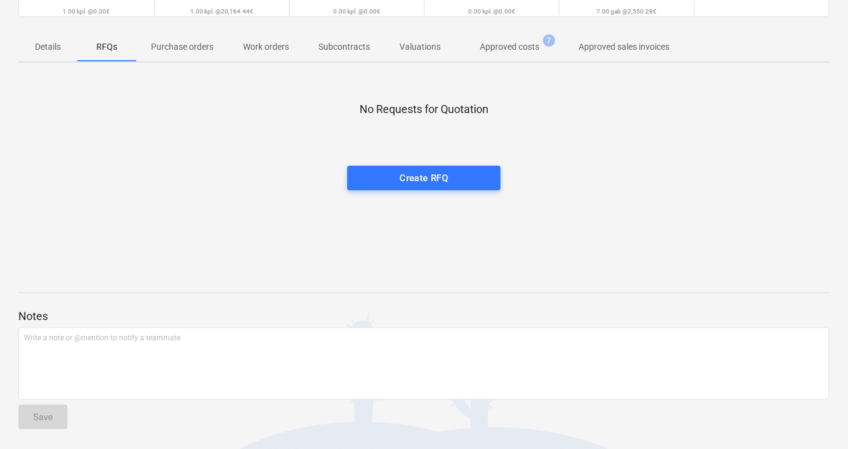
scroll to position [137, 0]
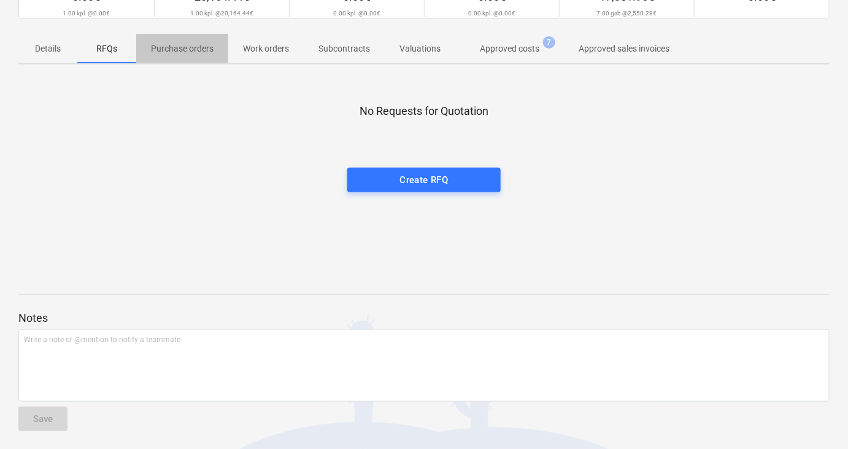
click at [178, 50] on p "Purchase orders" at bounding box center [182, 48] width 63 height 13
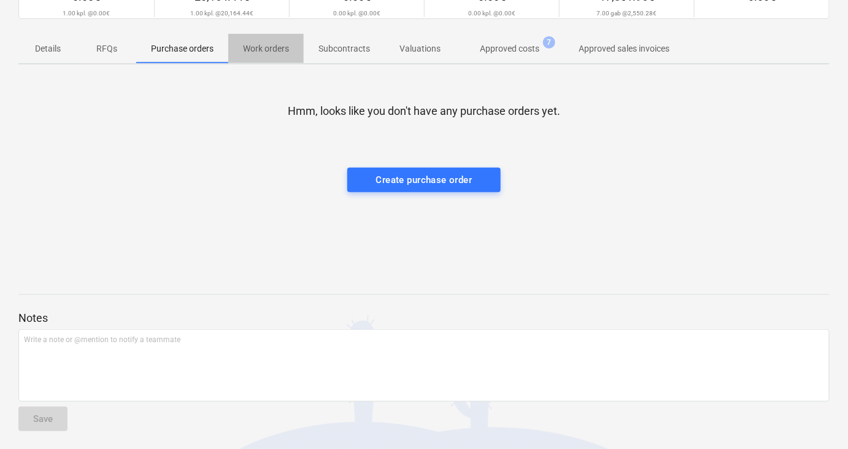
click at [263, 50] on p "Work orders" at bounding box center [266, 48] width 46 height 13
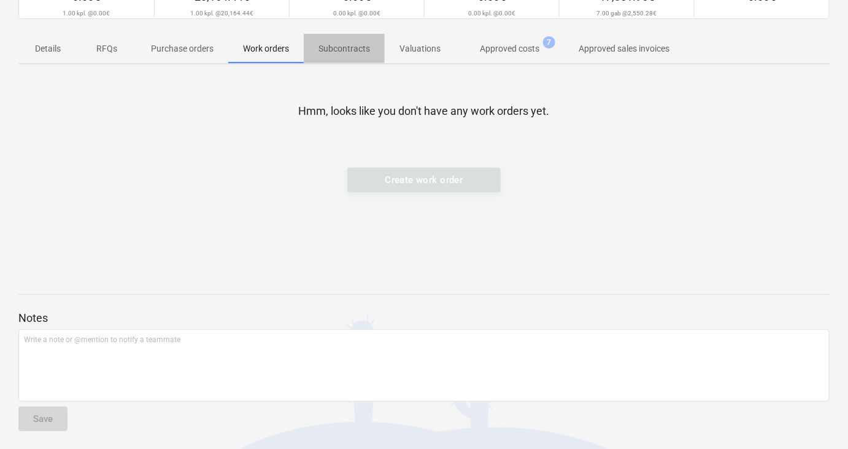
click at [344, 50] on p "Subcontracts" at bounding box center [345, 48] width 52 height 13
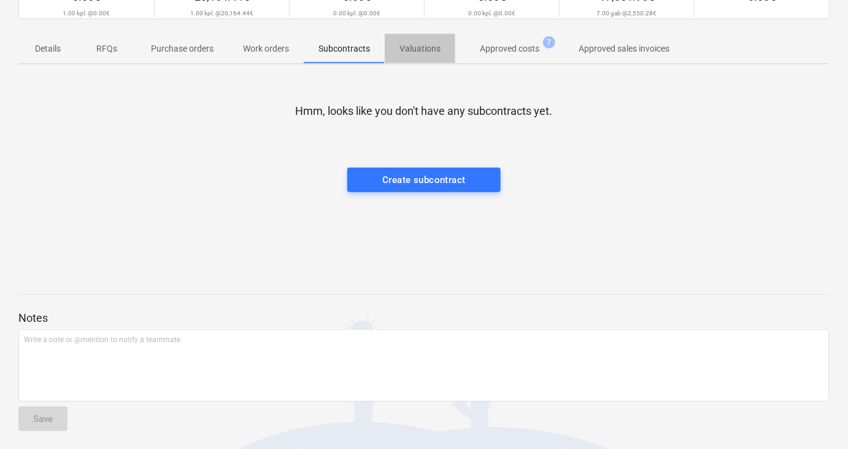
click at [400, 47] on p "Valuations" at bounding box center [420, 48] width 41 height 13
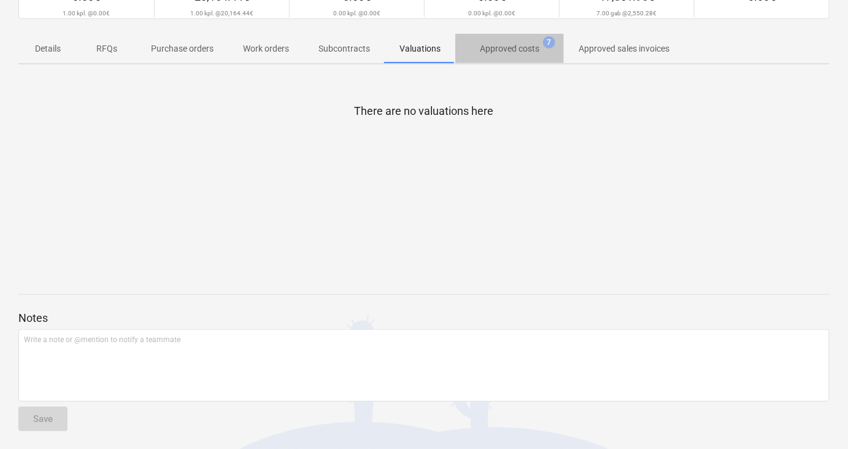
click at [507, 42] on p "Approved costs" at bounding box center [510, 48] width 60 height 13
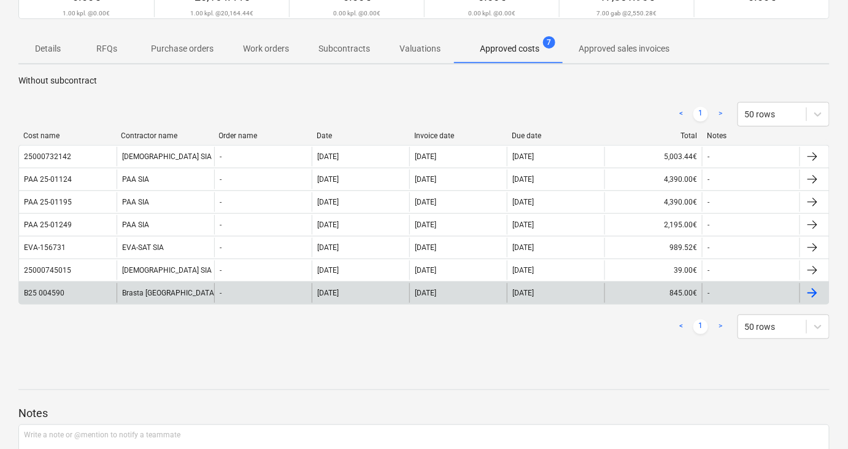
click at [52, 288] on div "B25 004590" at bounding box center [44, 292] width 41 height 9
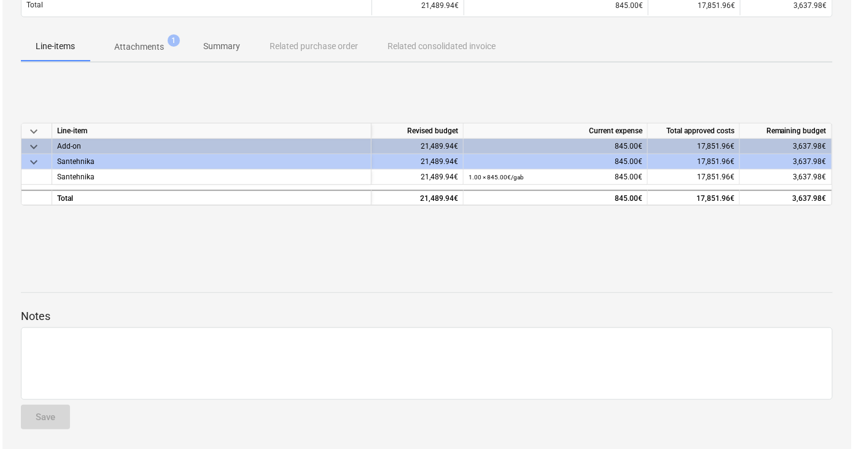
scroll to position [134, 0]
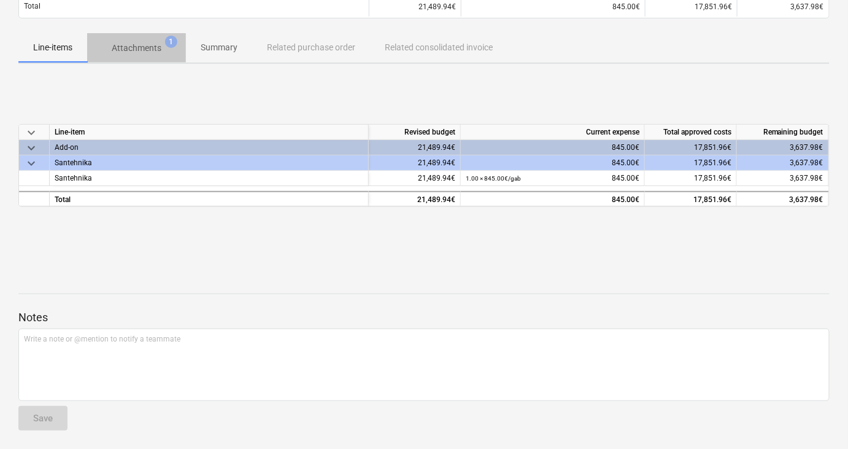
click at [147, 47] on p "Attachments" at bounding box center [137, 48] width 50 height 13
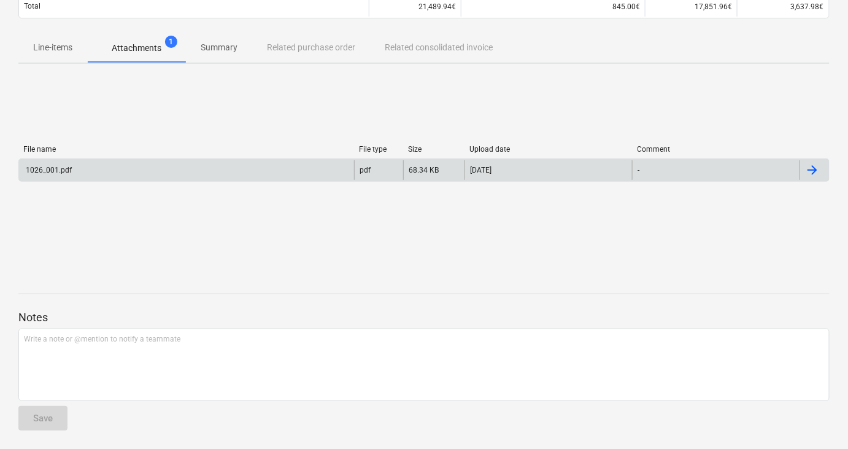
click at [190, 165] on div "1026_001.pdf" at bounding box center [186, 170] width 335 height 20
